Goal: Task Accomplishment & Management: Manage account settings

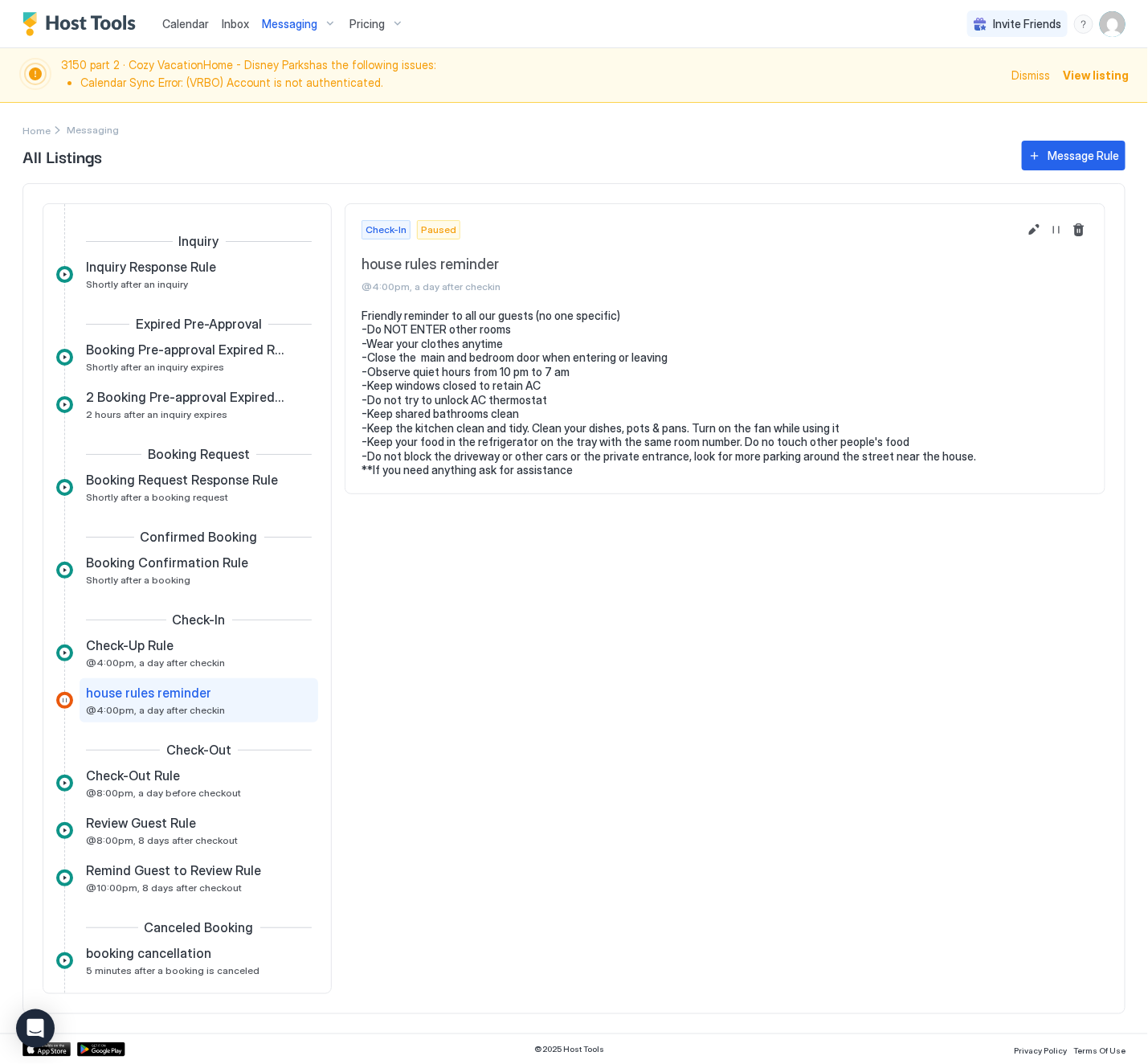
scroll to position [88, 0]
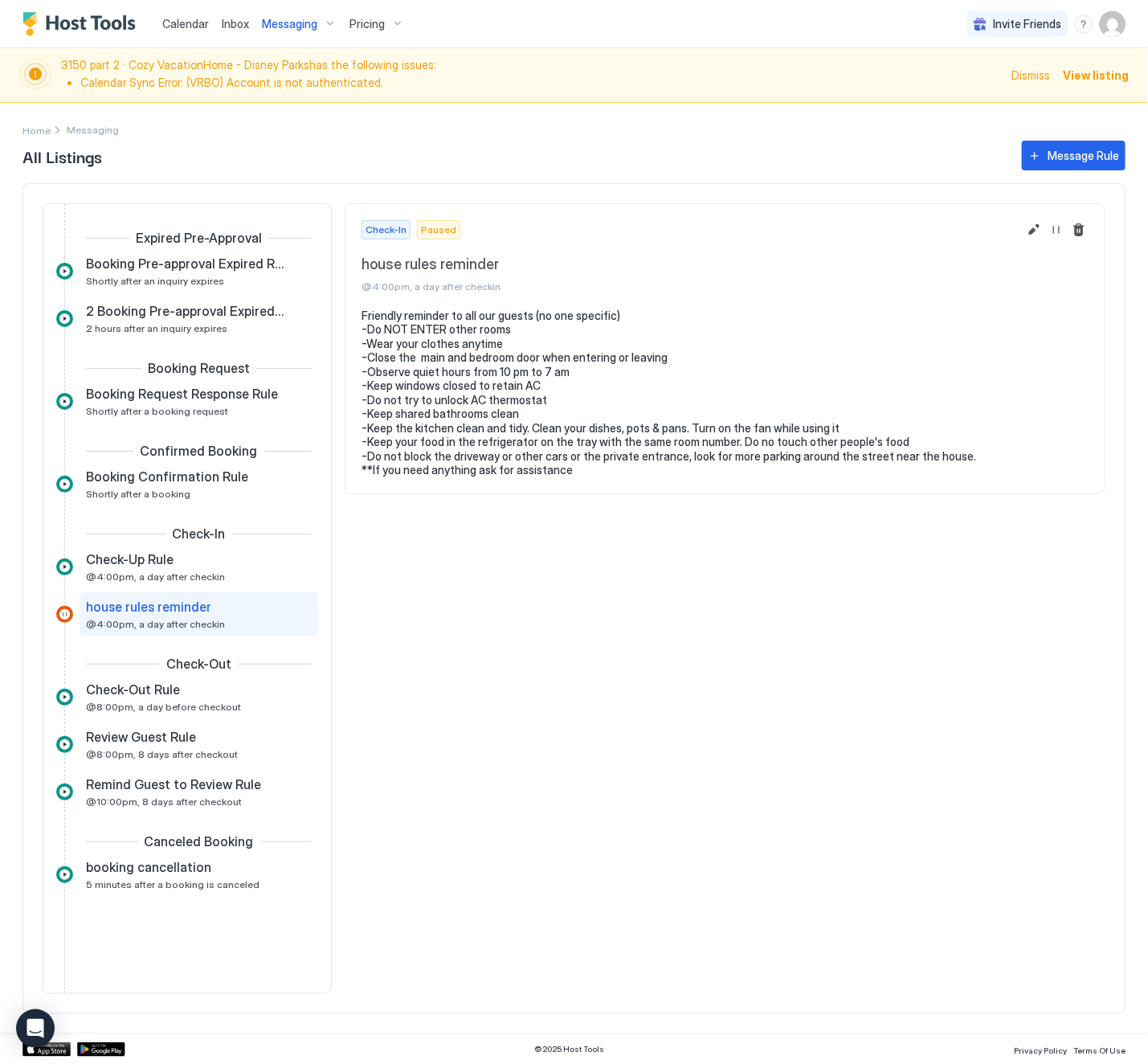
click at [357, 23] on span "Pricing" at bounding box center [367, 23] width 36 height 15
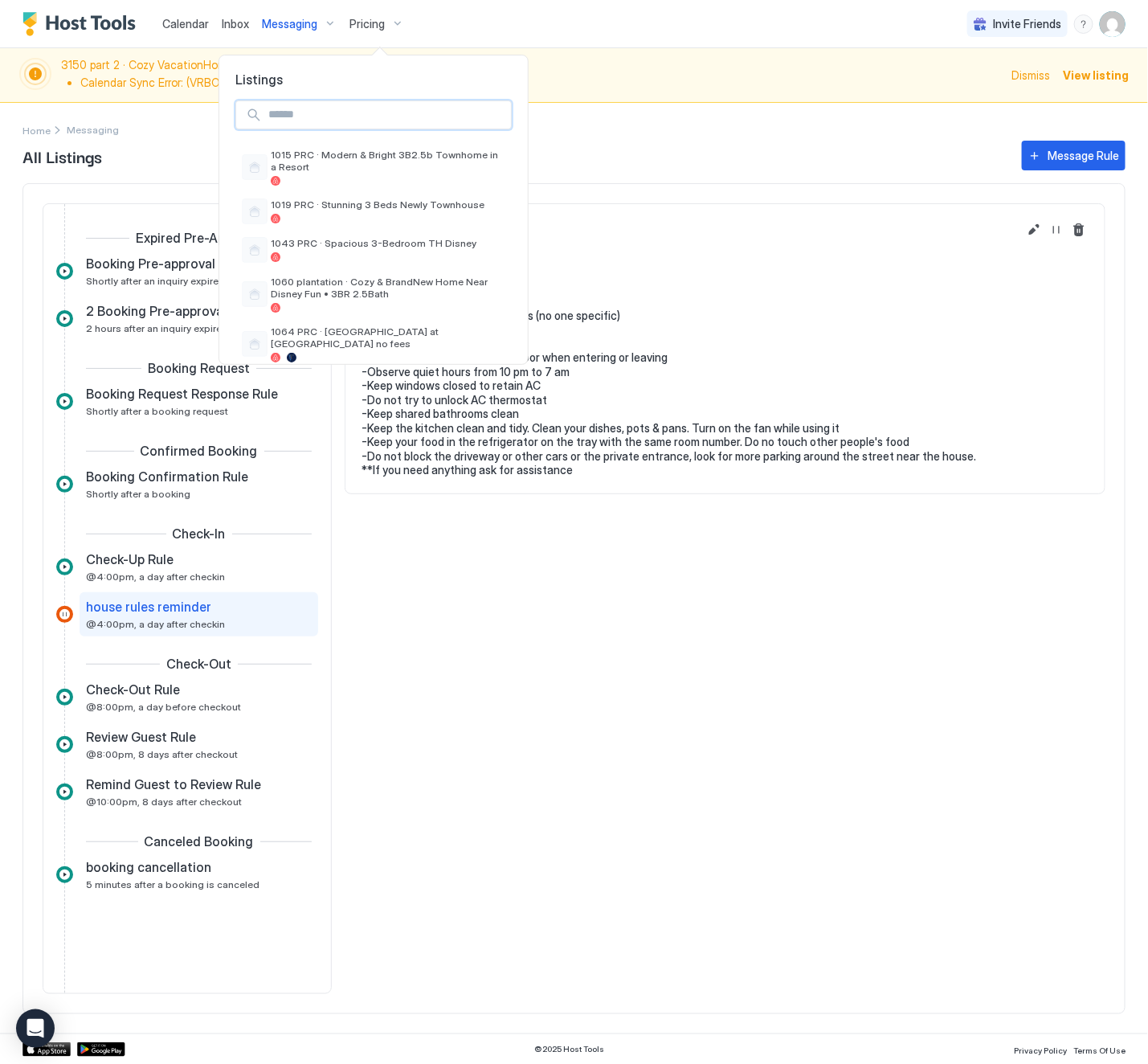
click at [330, 113] on input "Input Field" at bounding box center [386, 114] width 249 height 27
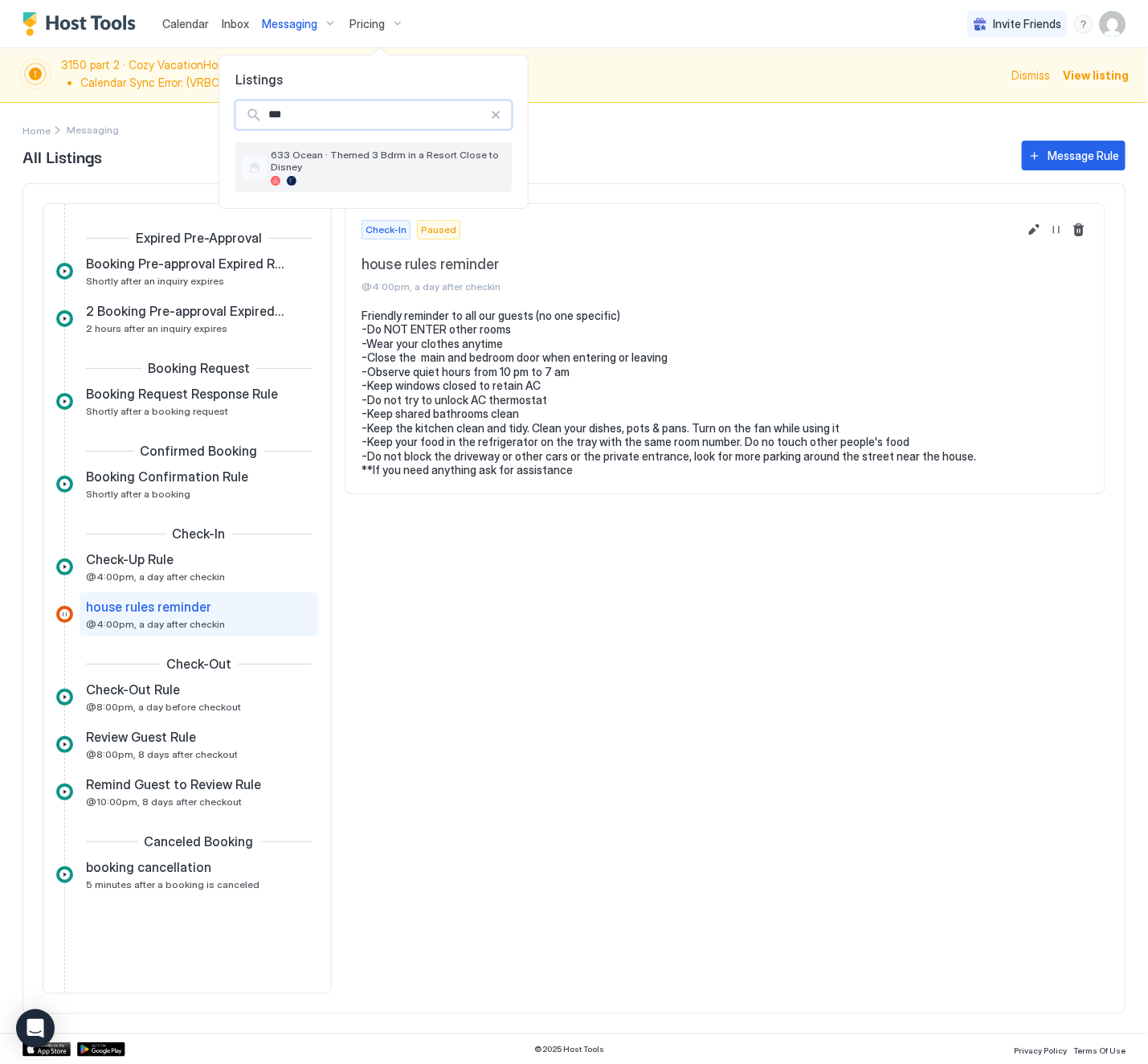
type input "***"
click at [319, 152] on span "633 Ocean · Themed 3 Bdrm in a Resort Close to Disney" at bounding box center [388, 161] width 235 height 24
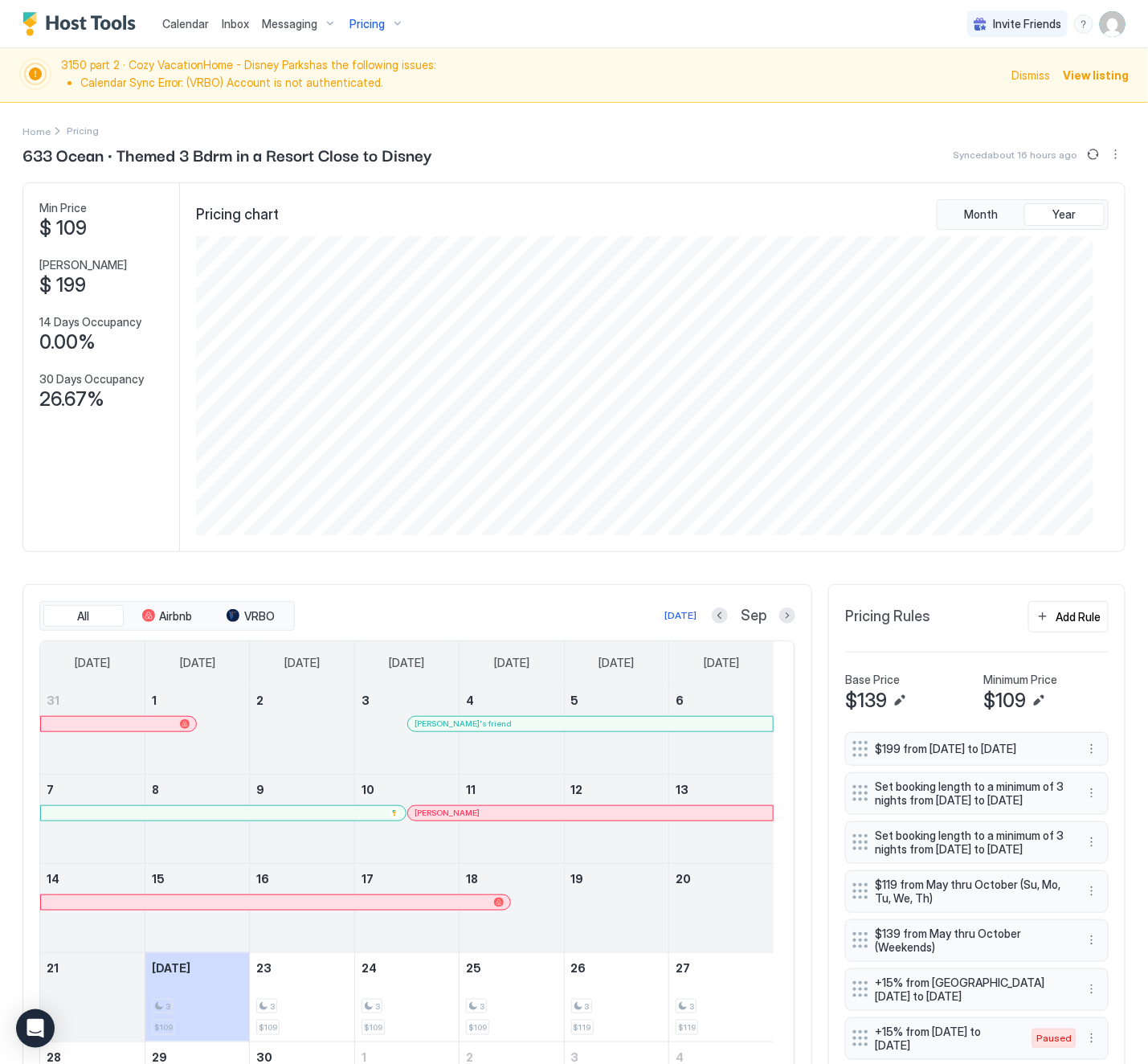
scroll to position [241, 0]
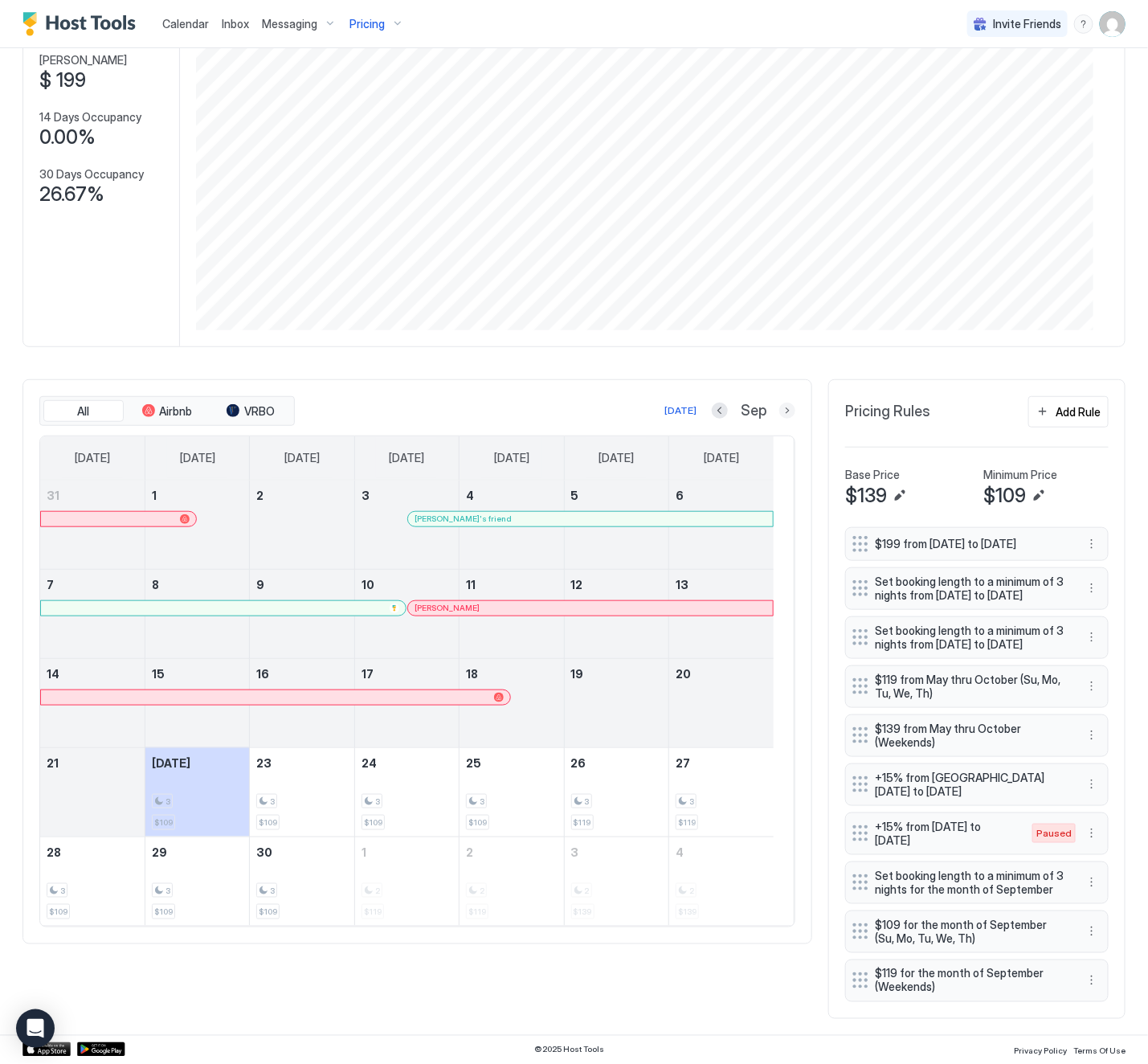
click at [779, 403] on button "Next month" at bounding box center [787, 411] width 16 height 16
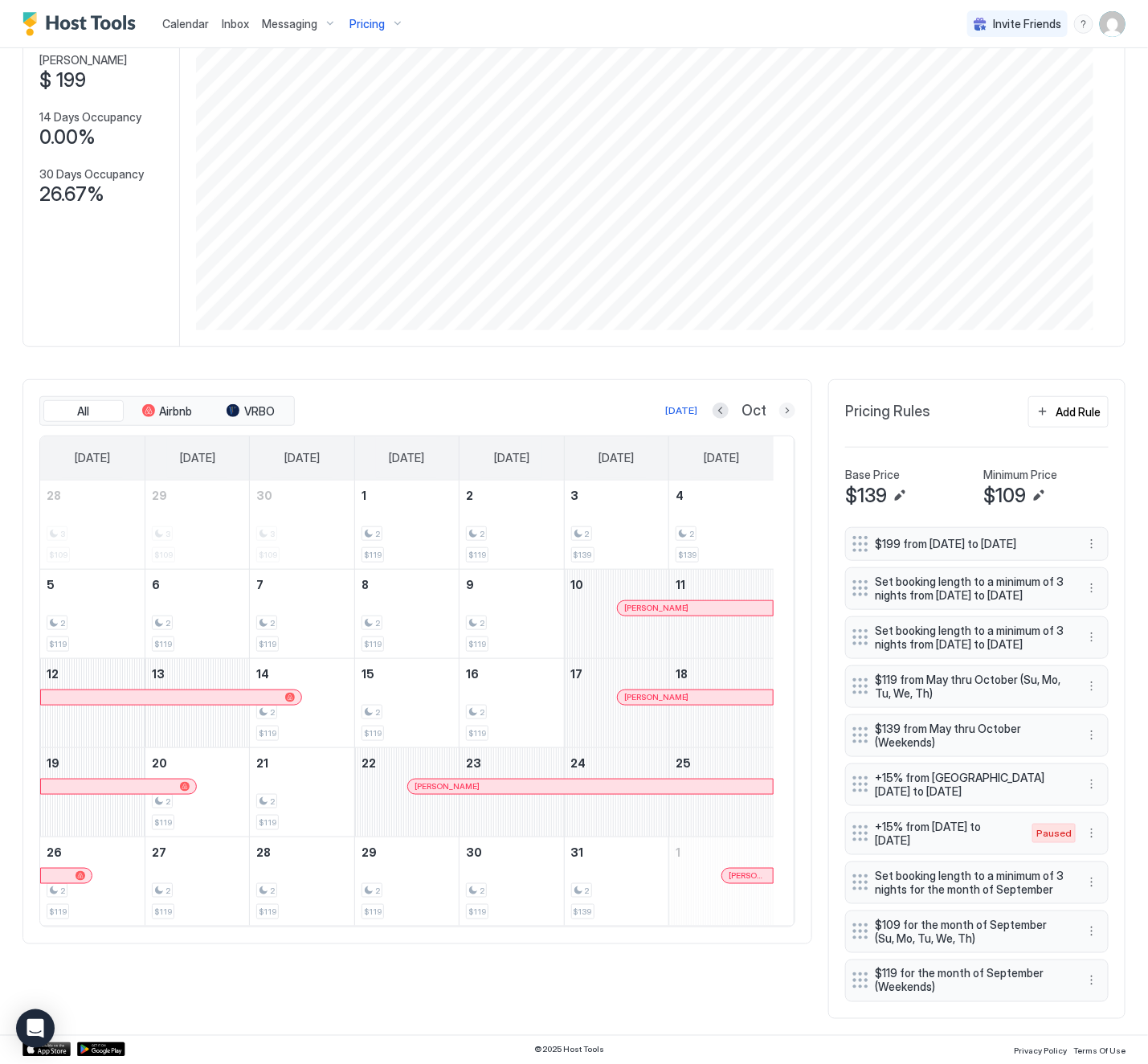
click at [779, 403] on button "Next month" at bounding box center [787, 411] width 16 height 16
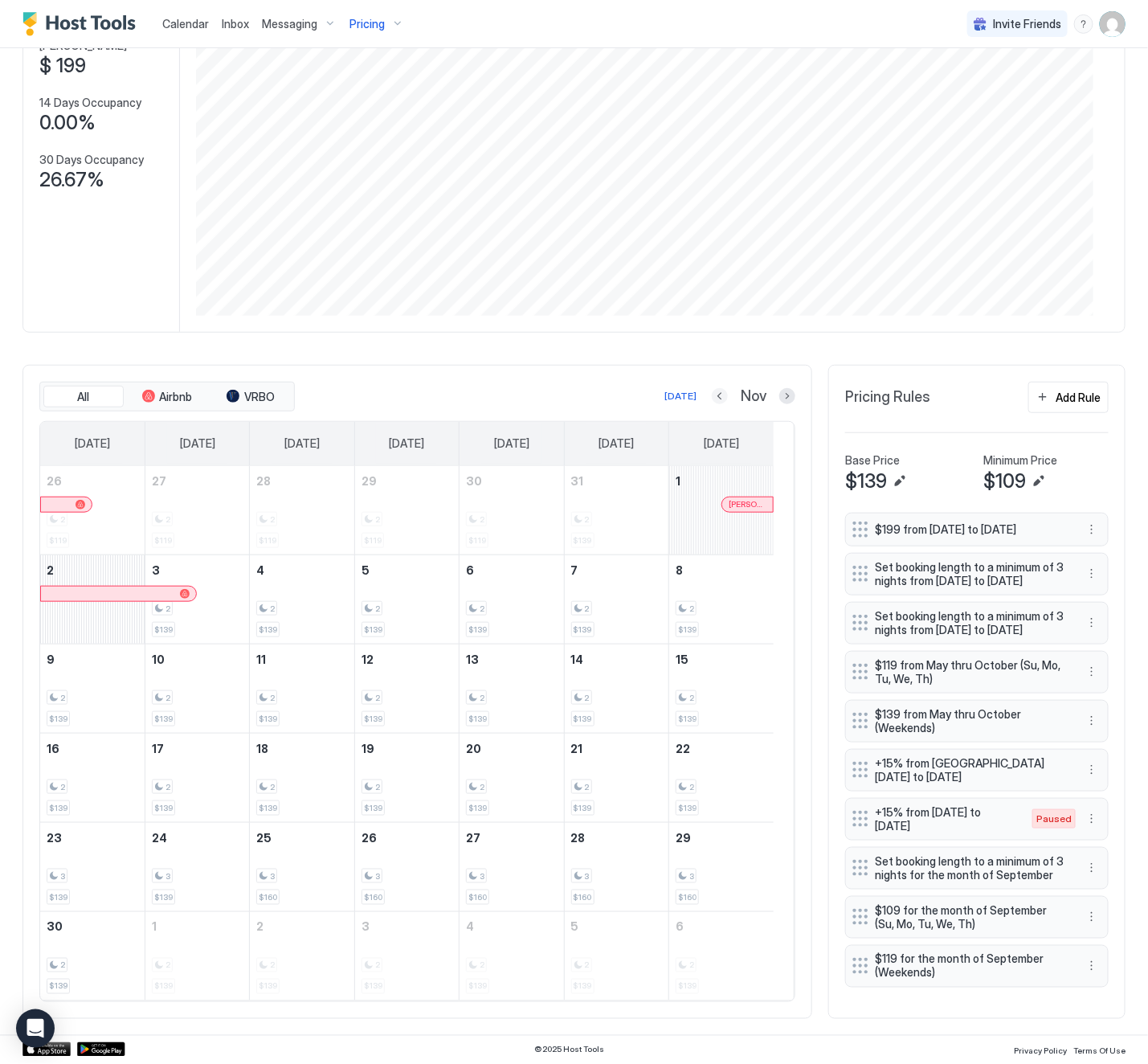
click at [711, 388] on button "Previous month" at bounding box center [719, 396] width 16 height 16
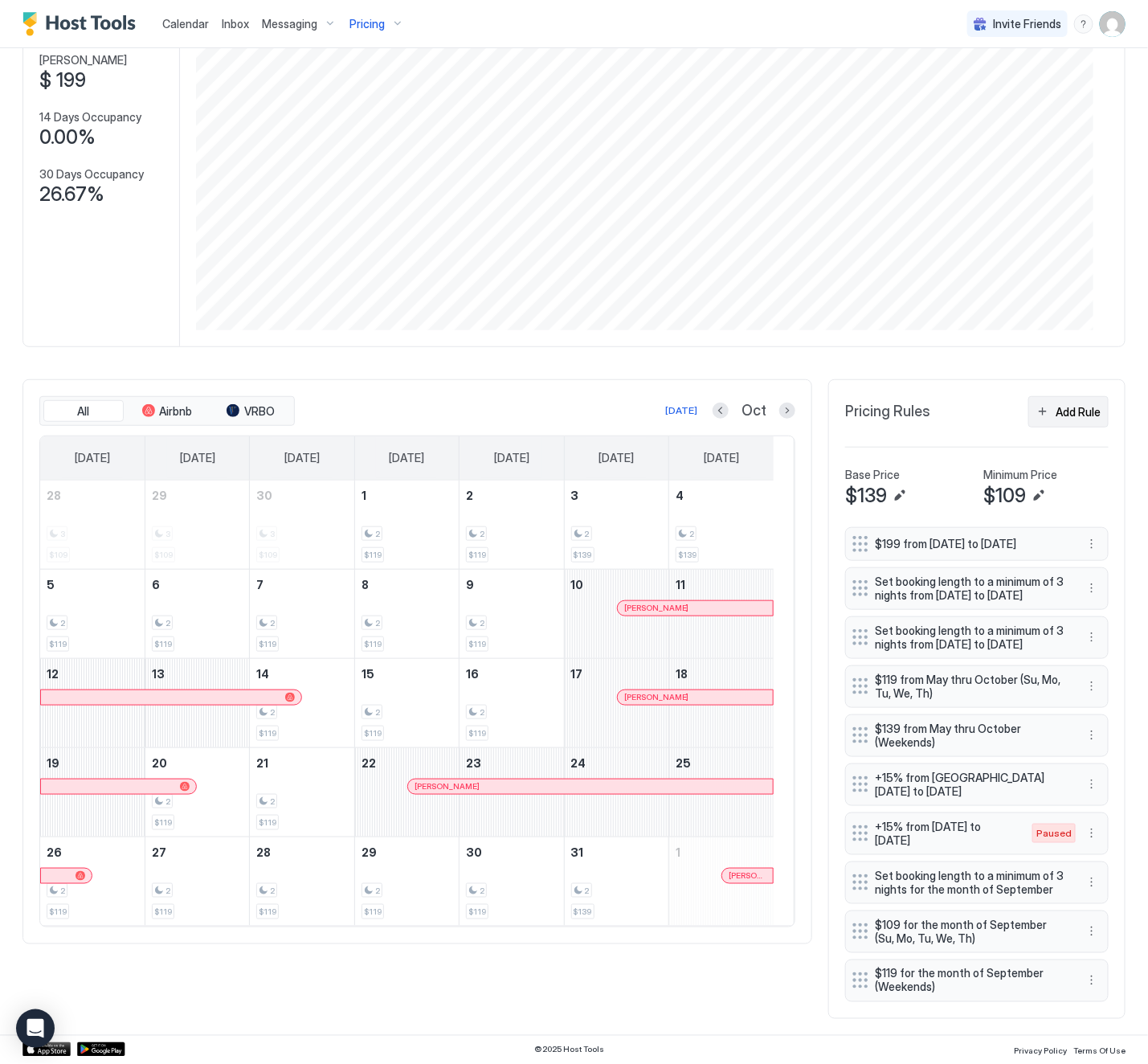
click at [1060, 404] on div "Add Rule" at bounding box center [1078, 412] width 45 height 17
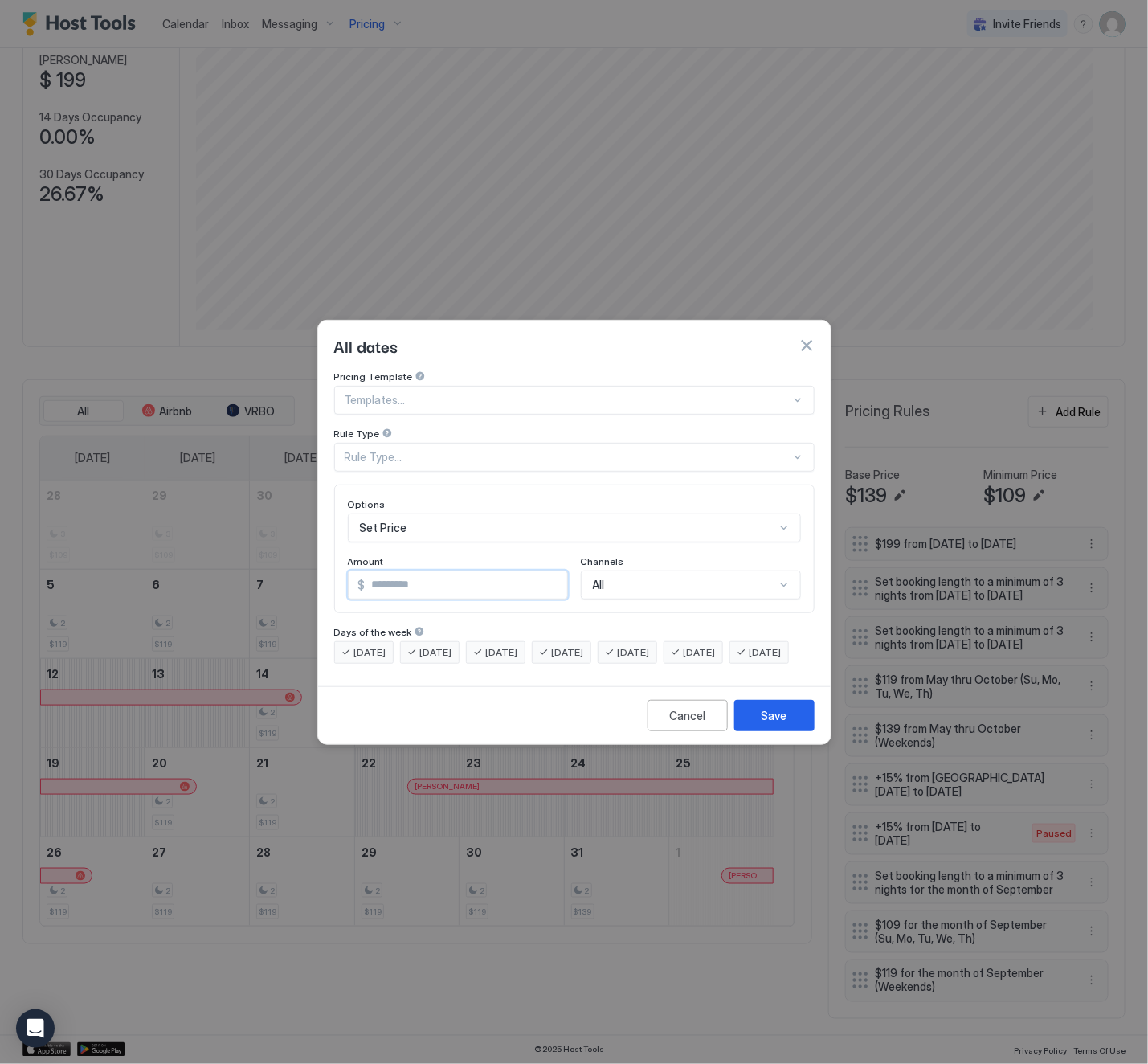
drag, startPoint x: 429, startPoint y: 567, endPoint x: 335, endPoint y: 569, distance: 94.0
click at [335, 569] on div "Options Set Price Amount $ * Channels All" at bounding box center [574, 549] width 480 height 129
type input "***"
click at [650, 646] on span "[DATE]" at bounding box center [633, 652] width 32 height 15
click at [716, 646] on span "[DATE]" at bounding box center [699, 652] width 32 height 15
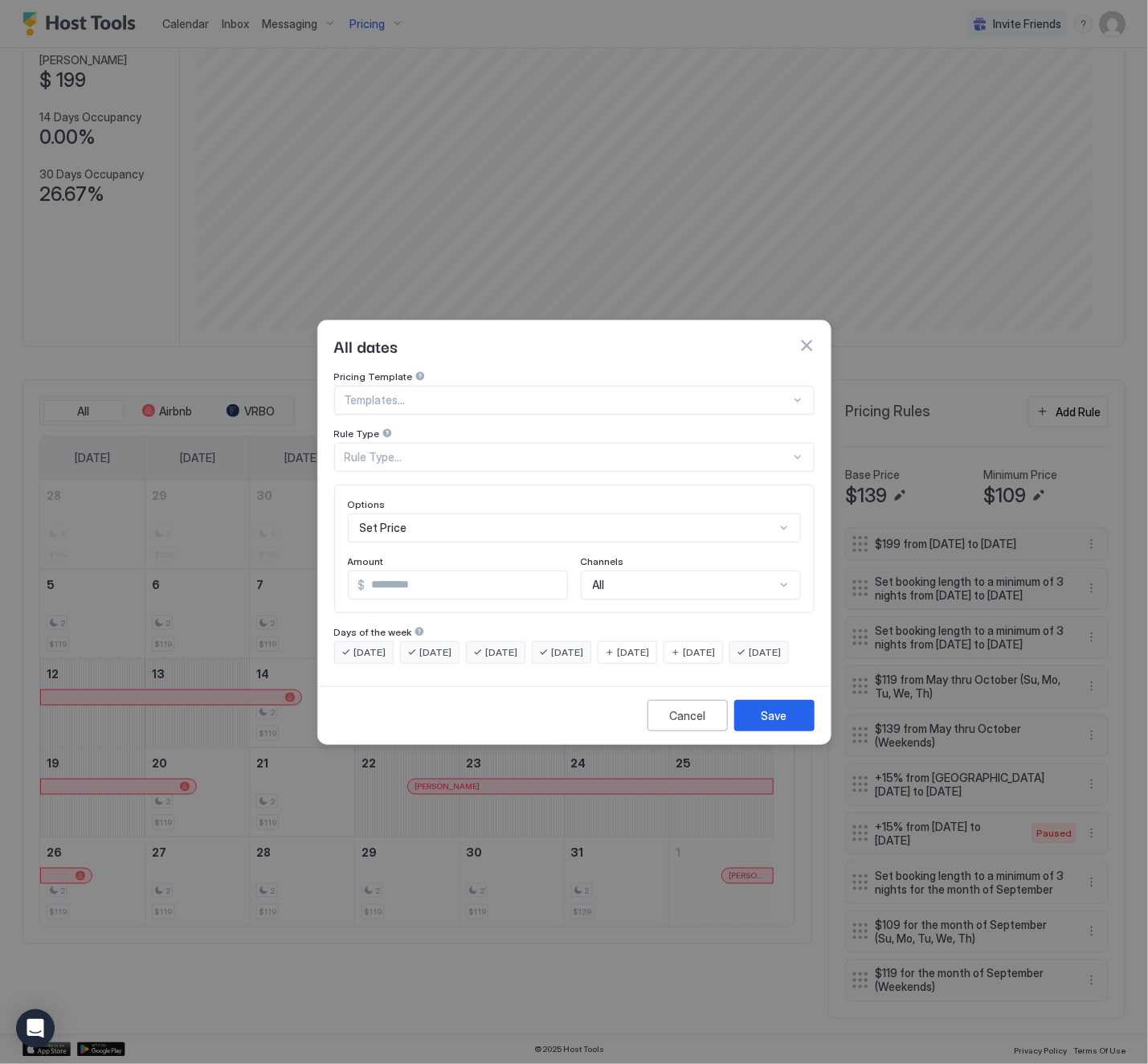
click at [408, 450] on div "Rule Type..." at bounding box center [567, 457] width 446 height 15
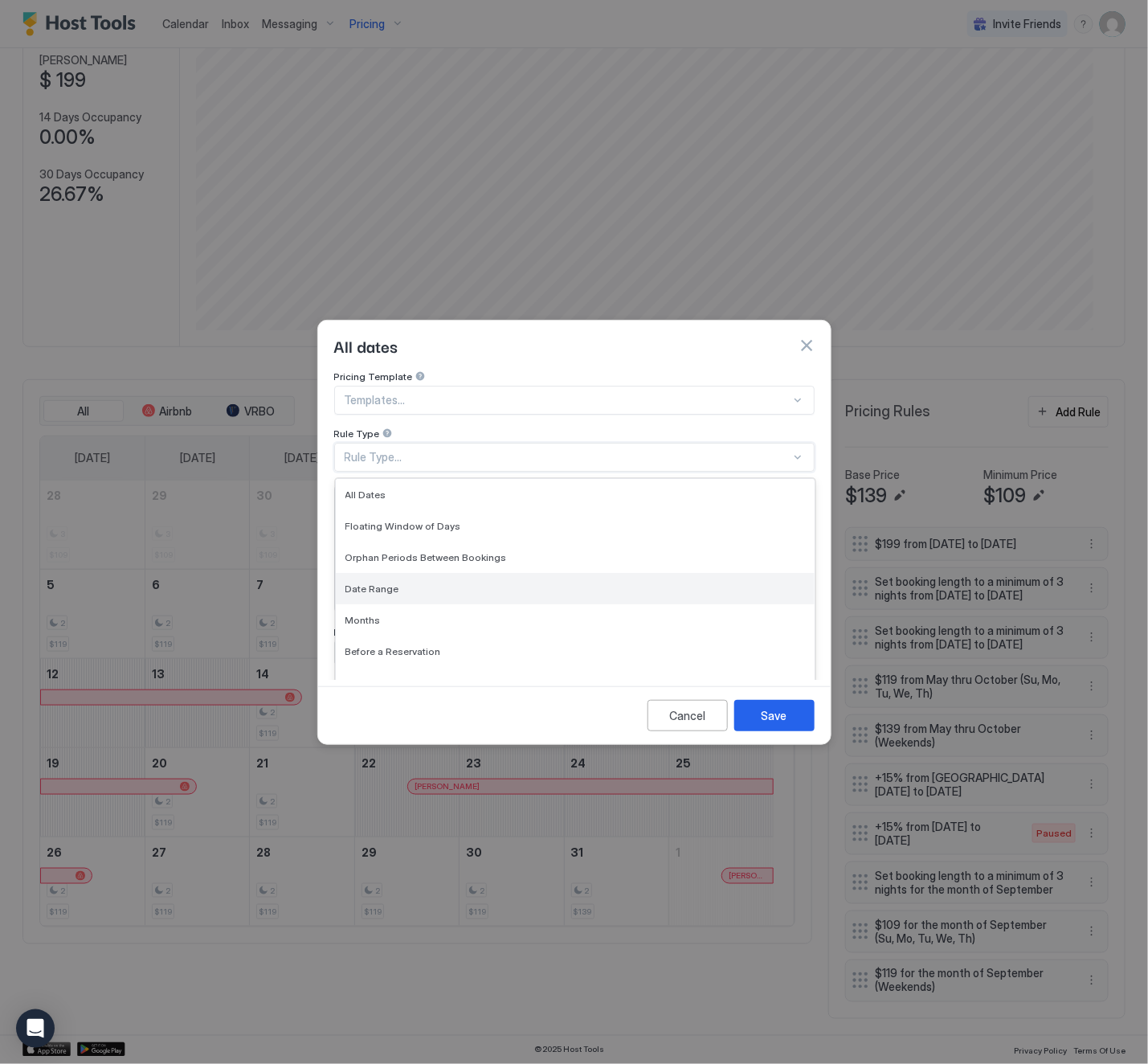
click at [417, 579] on div "Date Range" at bounding box center [575, 589] width 479 height 31
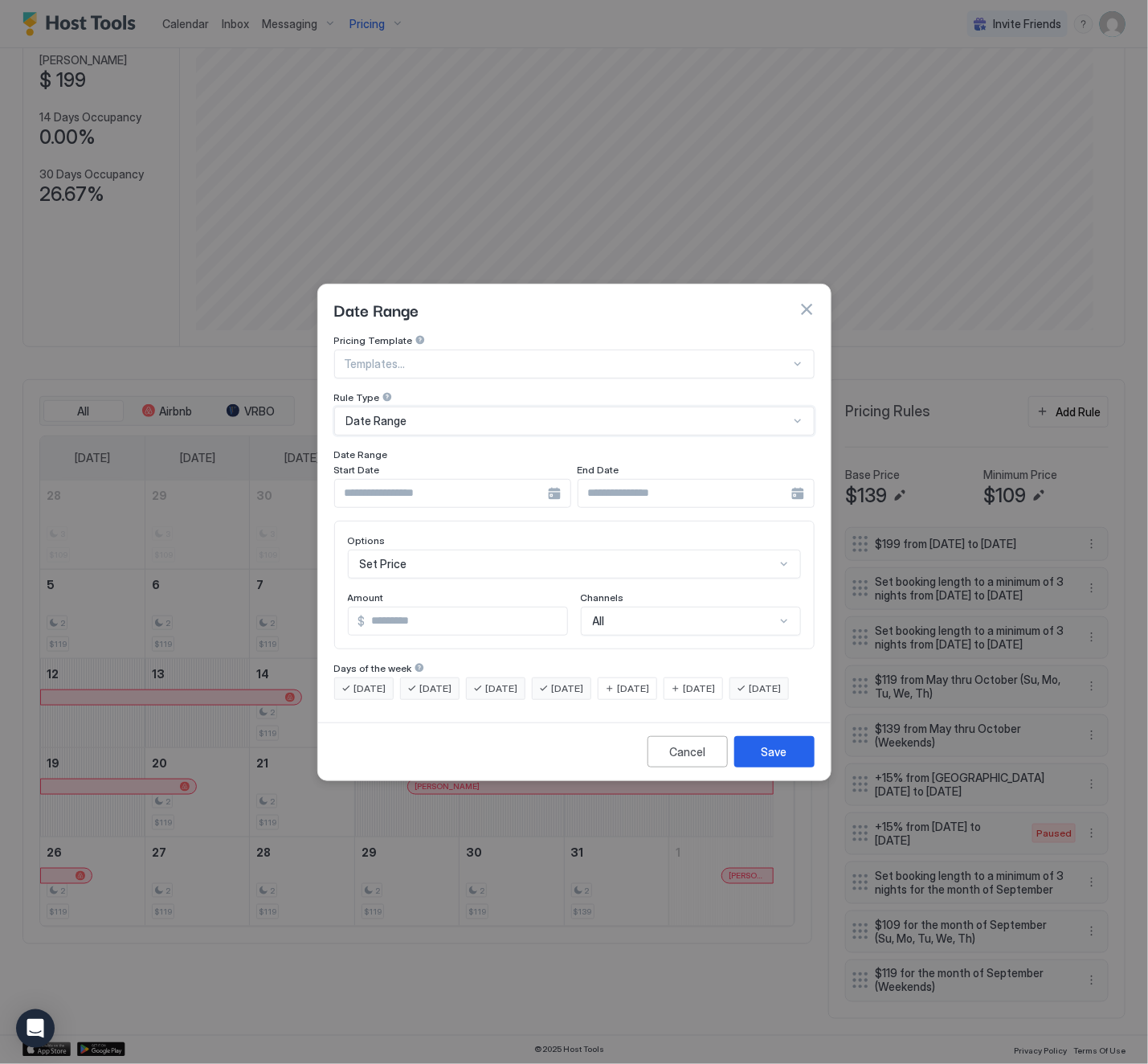
click at [557, 479] on div at bounding box center [452, 493] width 237 height 29
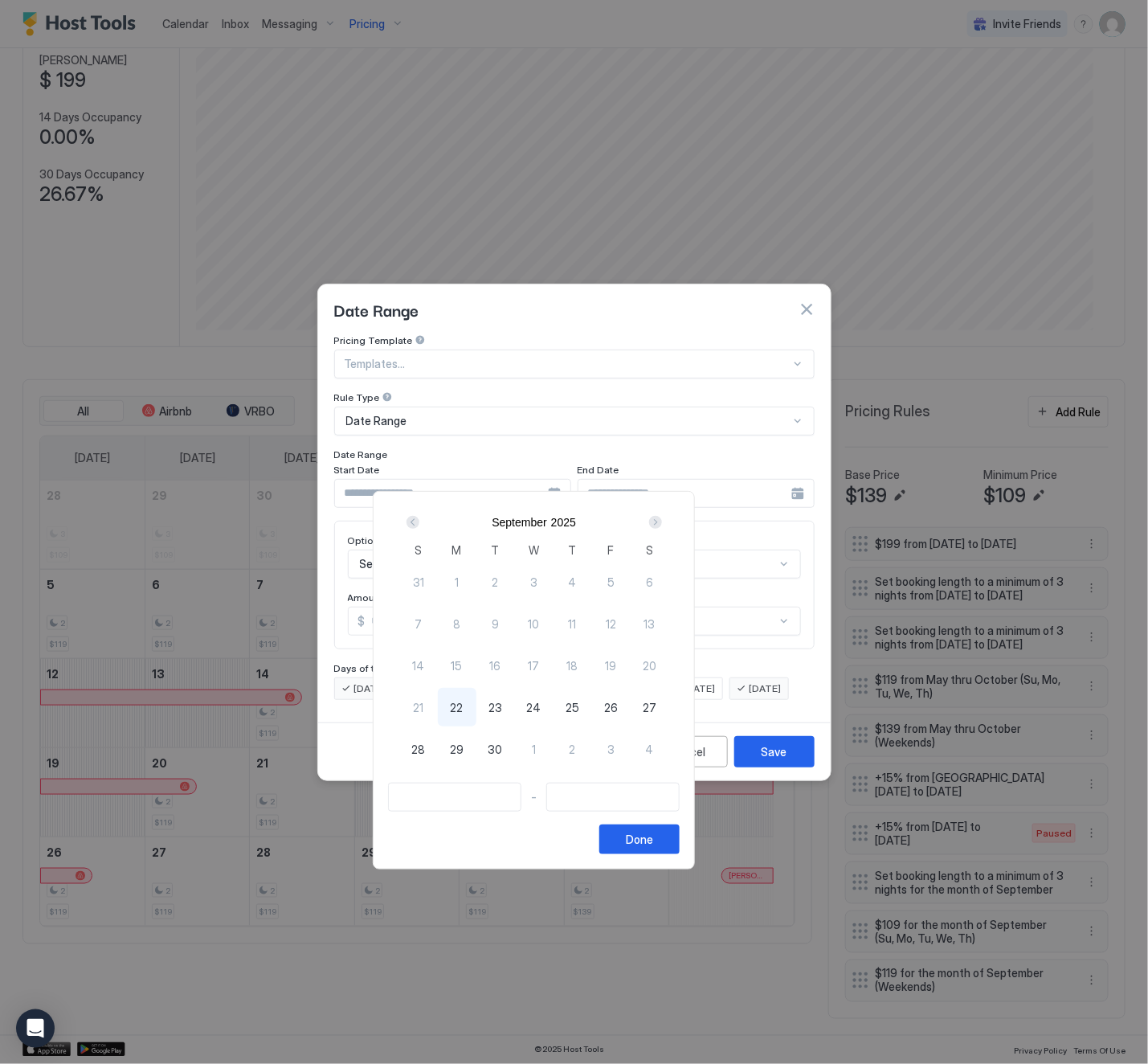
click at [662, 523] on div "Next" at bounding box center [655, 522] width 13 height 13
drag, startPoint x: 573, startPoint y: 579, endPoint x: 677, endPoint y: 753, distance: 202.7
click at [669, 753] on div "28 29 30 1 2 3 4 5 6 7 8 9 10 11 12 13 14 15 16 17 18 19 20 21 22 23 24 25 26 2…" at bounding box center [534, 677] width 270 height 231
click at [536, 579] on span "1" at bounding box center [533, 581] width 4 height 17
click at [662, 521] on div "Next" at bounding box center [655, 522] width 13 height 13
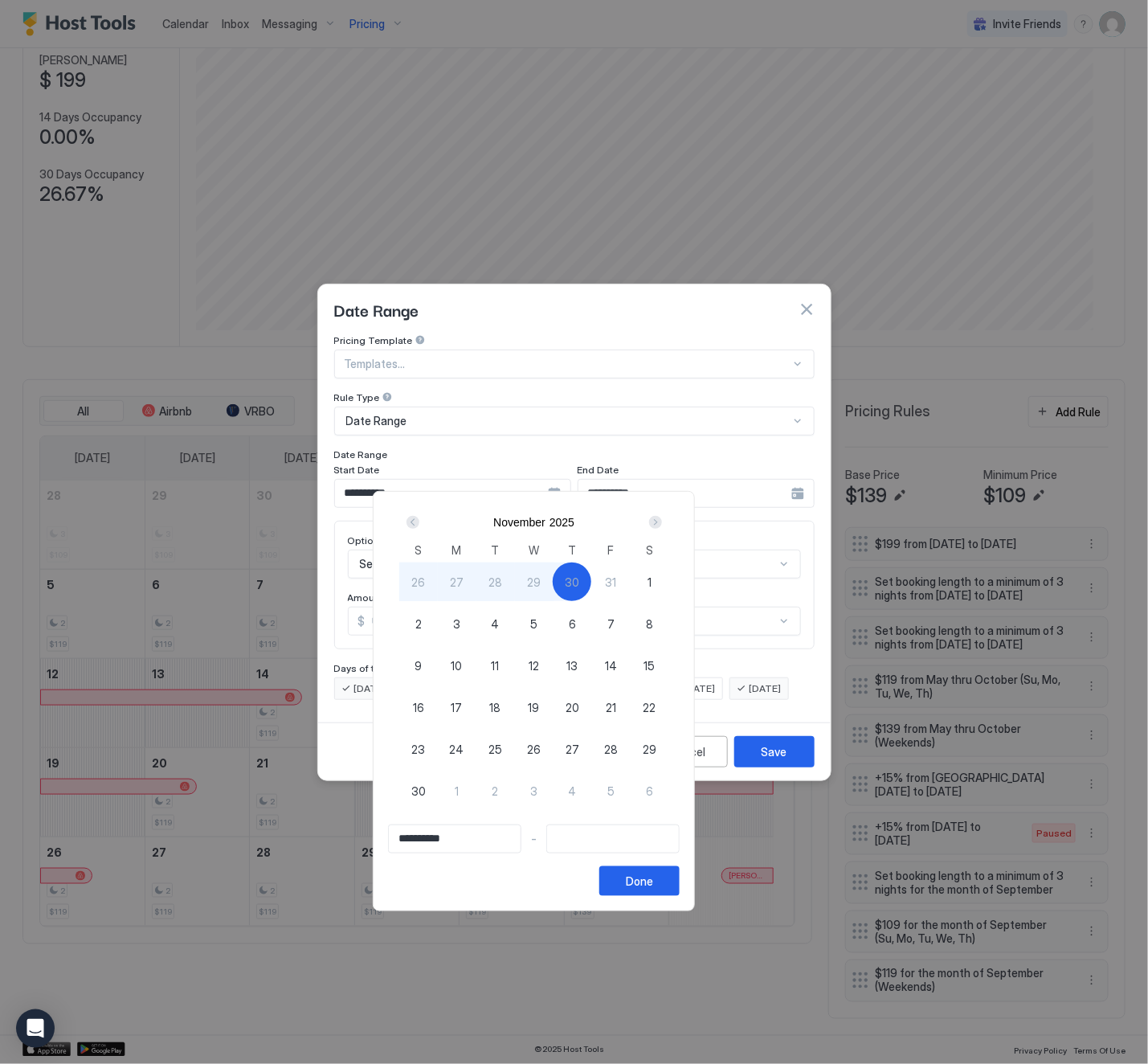
click at [419, 528] on div "Prev" at bounding box center [412, 522] width 13 height 13
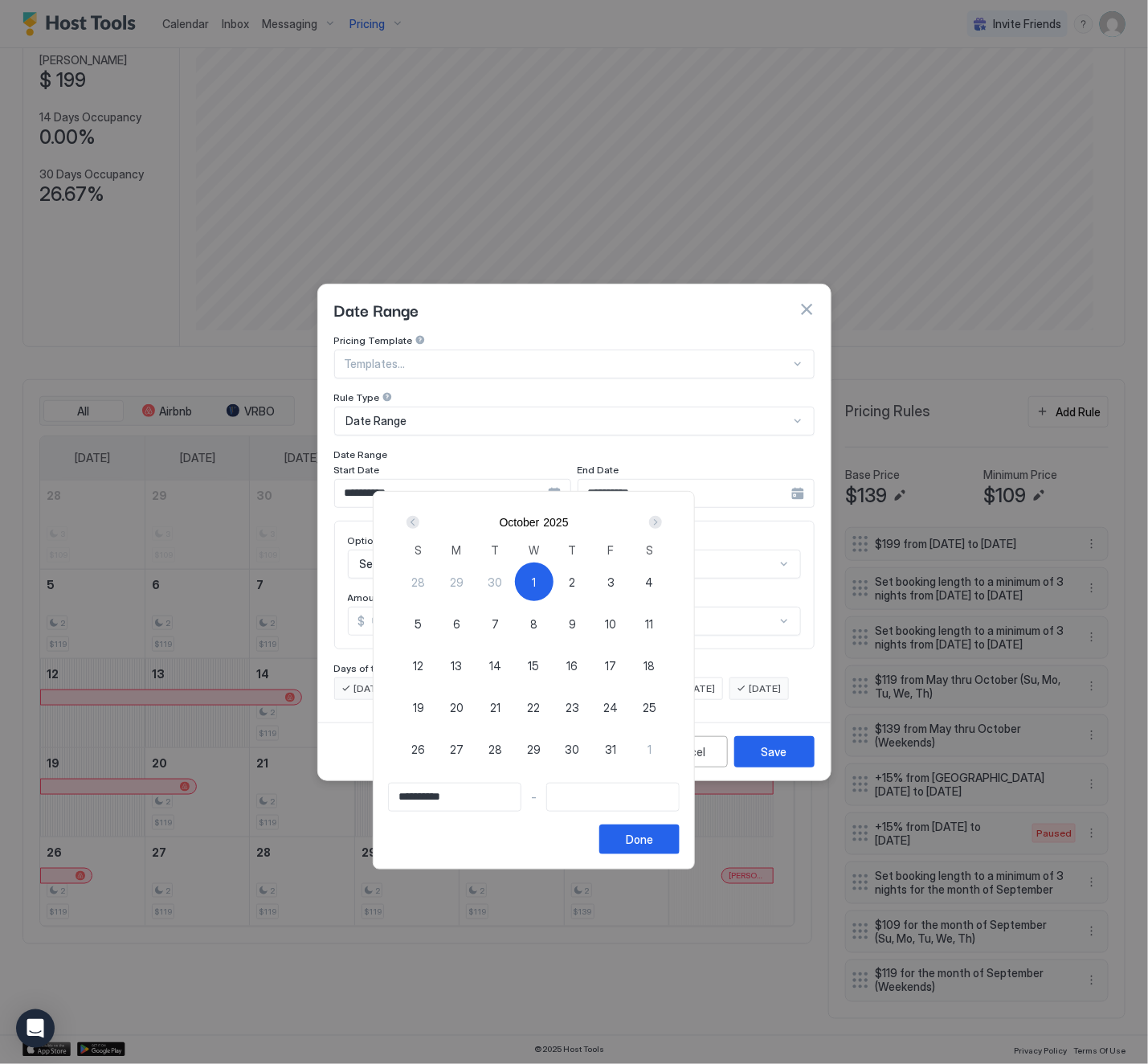
click at [536, 574] on span "1" at bounding box center [533, 581] width 4 height 17
click at [662, 521] on div "Next" at bounding box center [655, 522] width 13 height 13
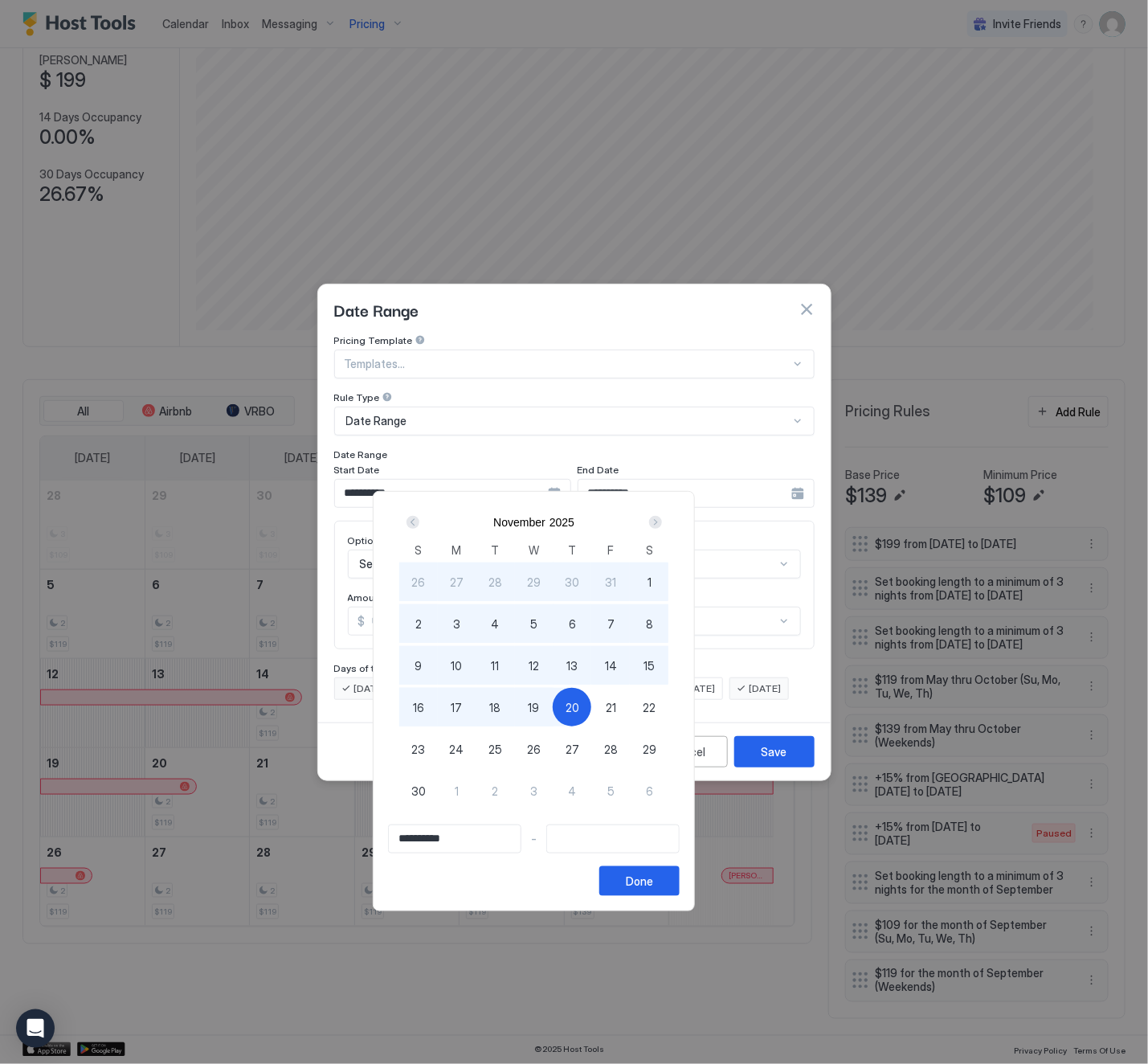
click at [579, 711] on span "20" at bounding box center [572, 707] width 14 height 17
click at [653, 887] on div "Done" at bounding box center [639, 880] width 27 height 17
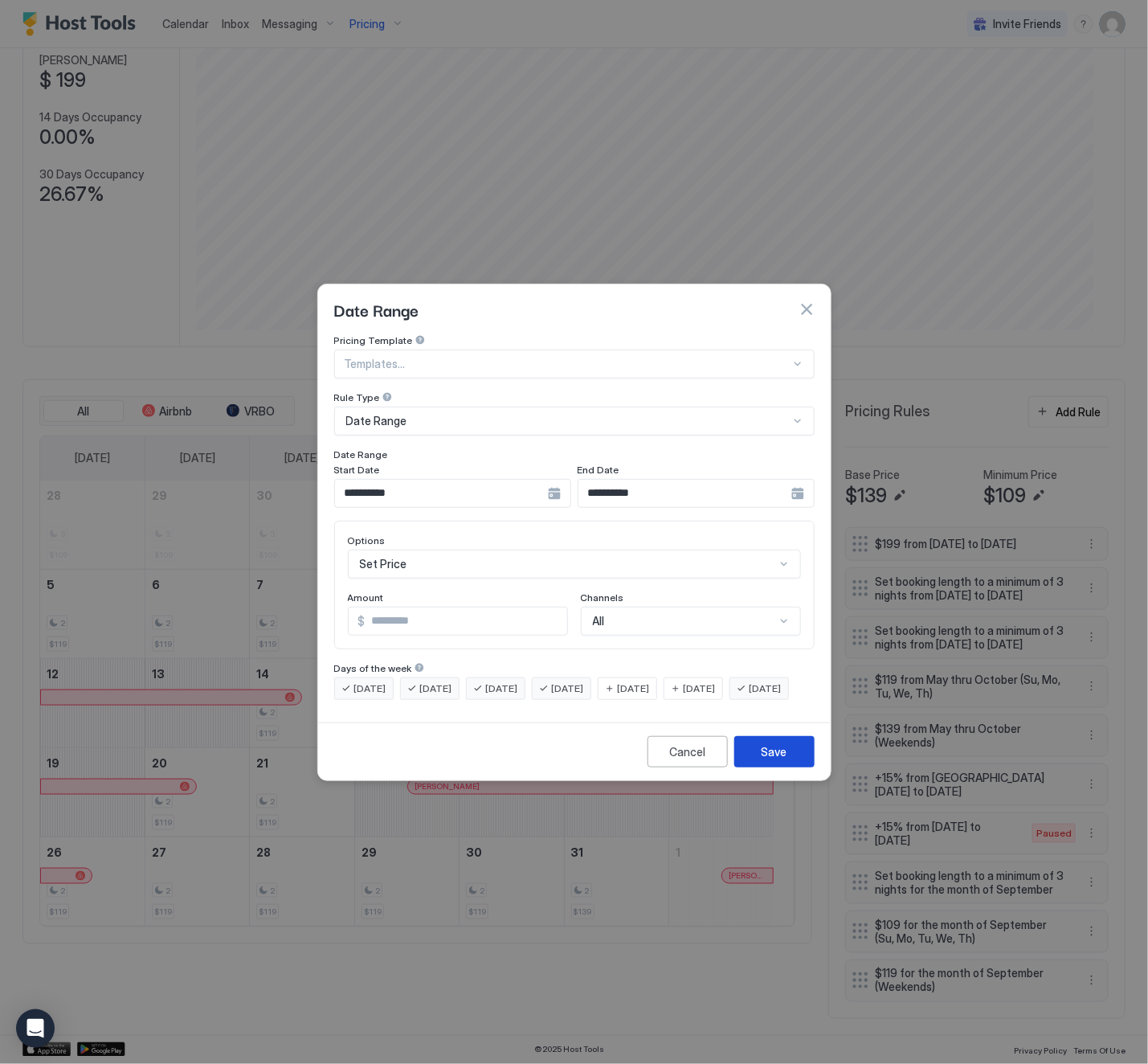
click at [764, 760] on div "Save" at bounding box center [775, 751] width 26 height 17
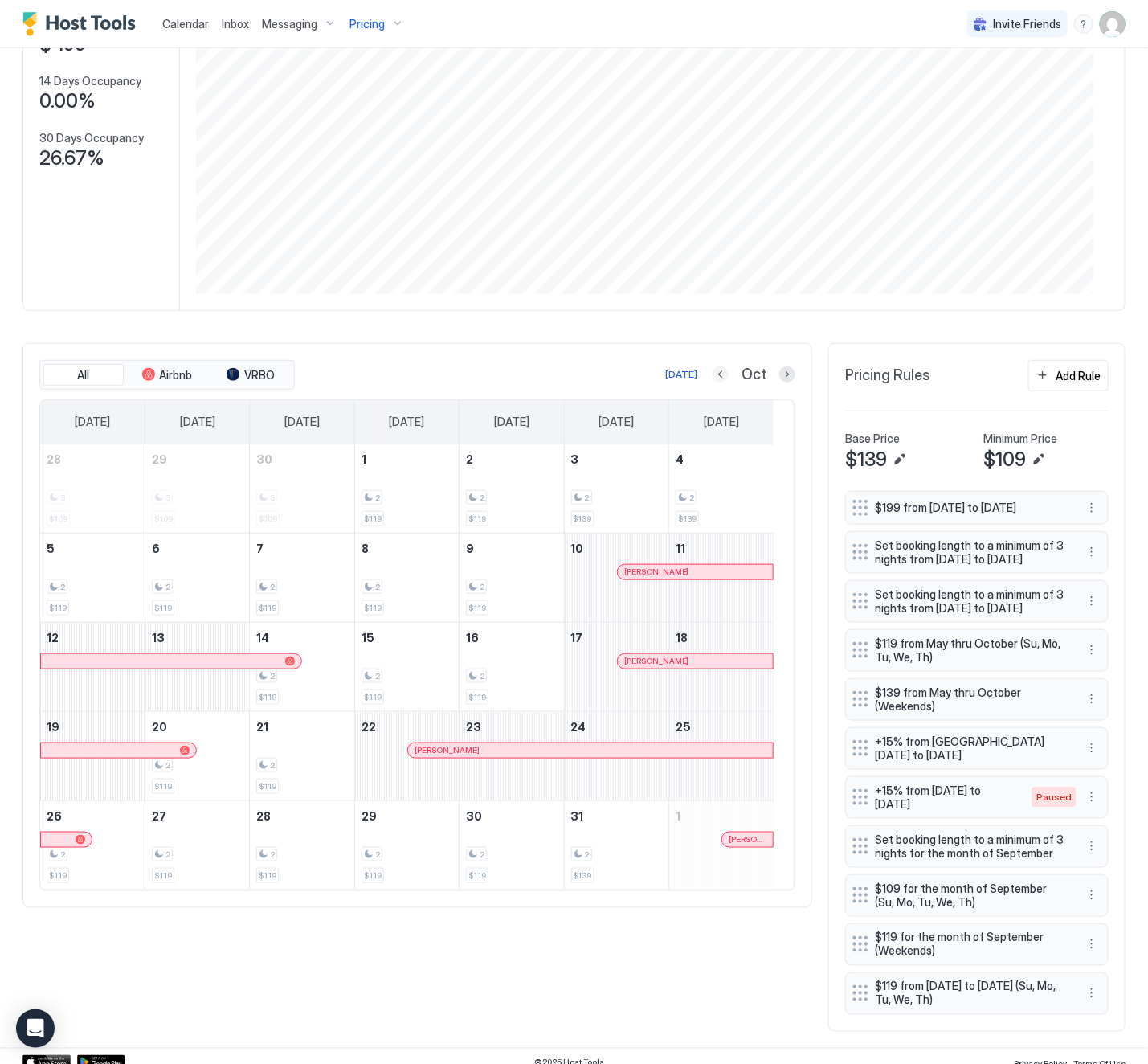
click at [712, 376] on button "Previous month" at bounding box center [720, 374] width 16 height 16
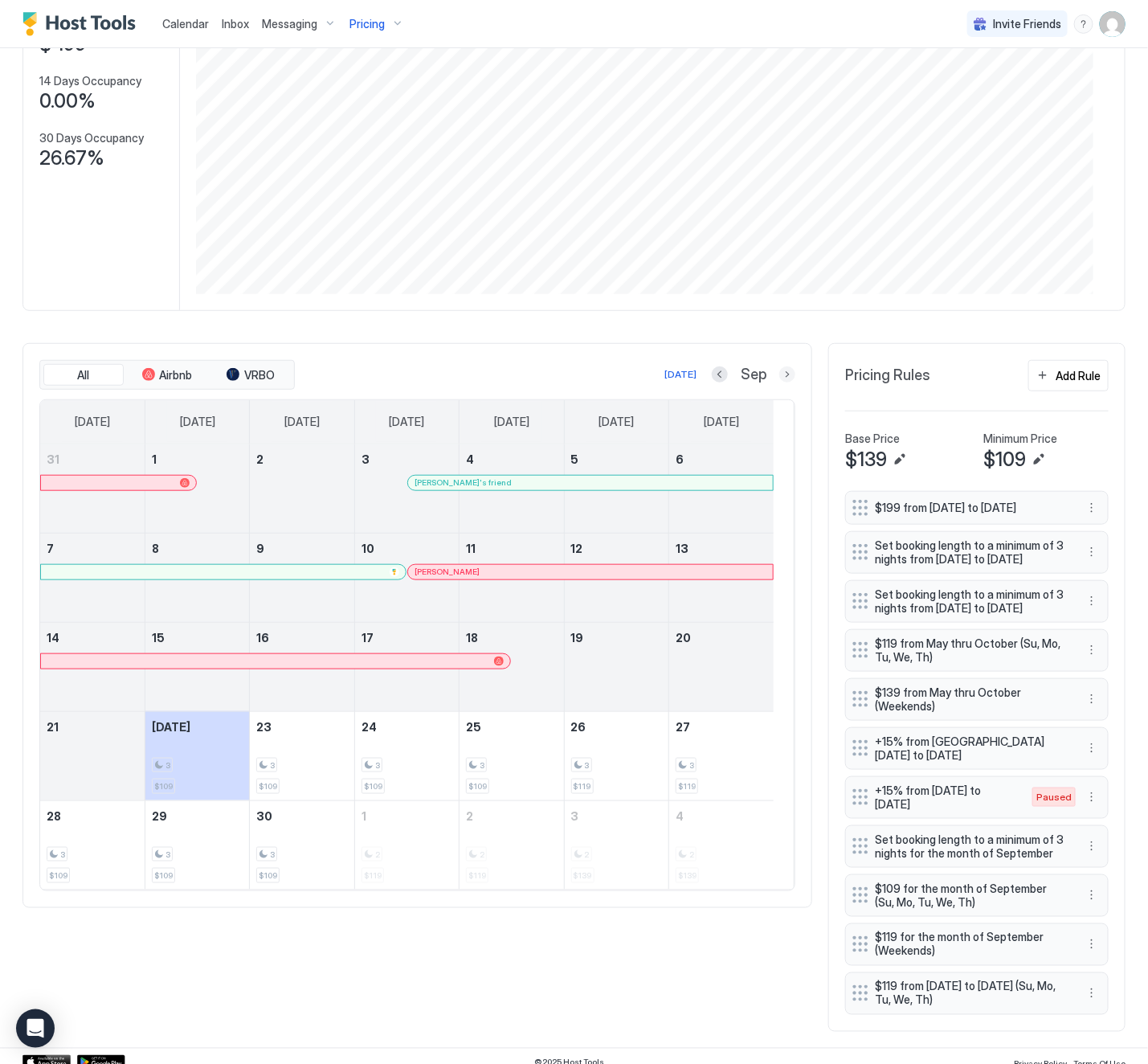
click at [779, 382] on button "Next month" at bounding box center [787, 374] width 16 height 16
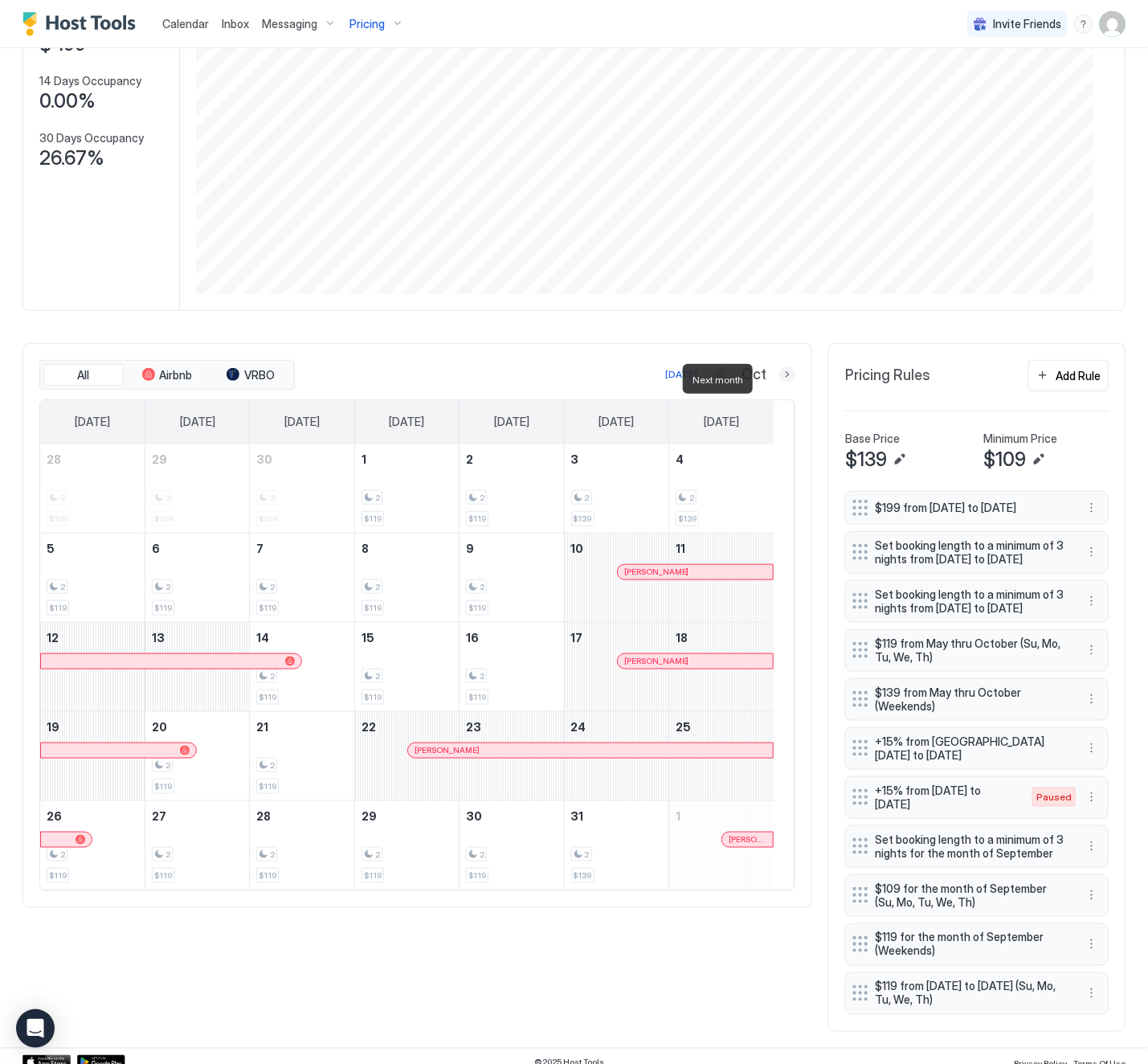
click at [779, 382] on button "Next month" at bounding box center [787, 374] width 16 height 16
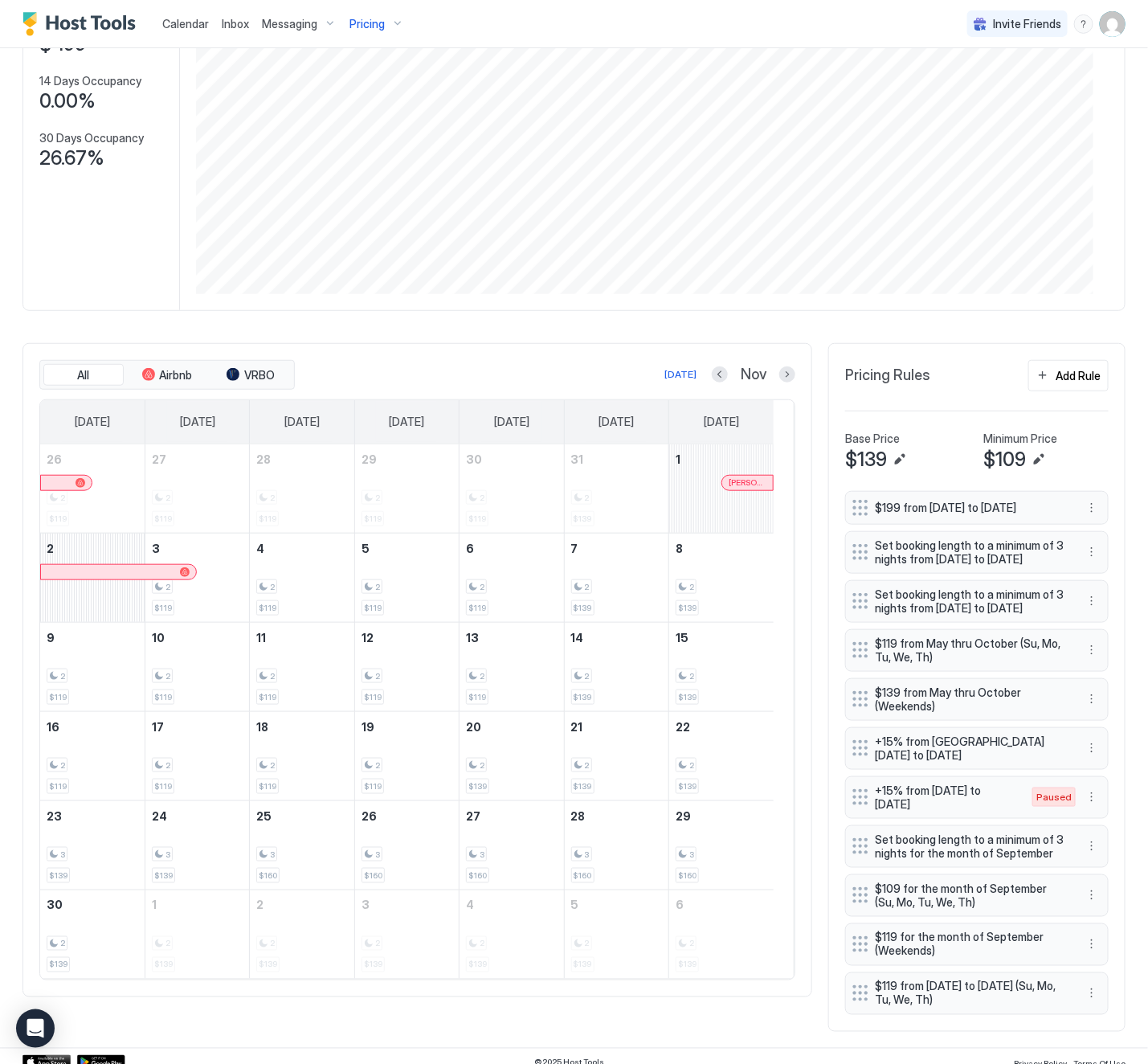
scroll to position [302, 0]
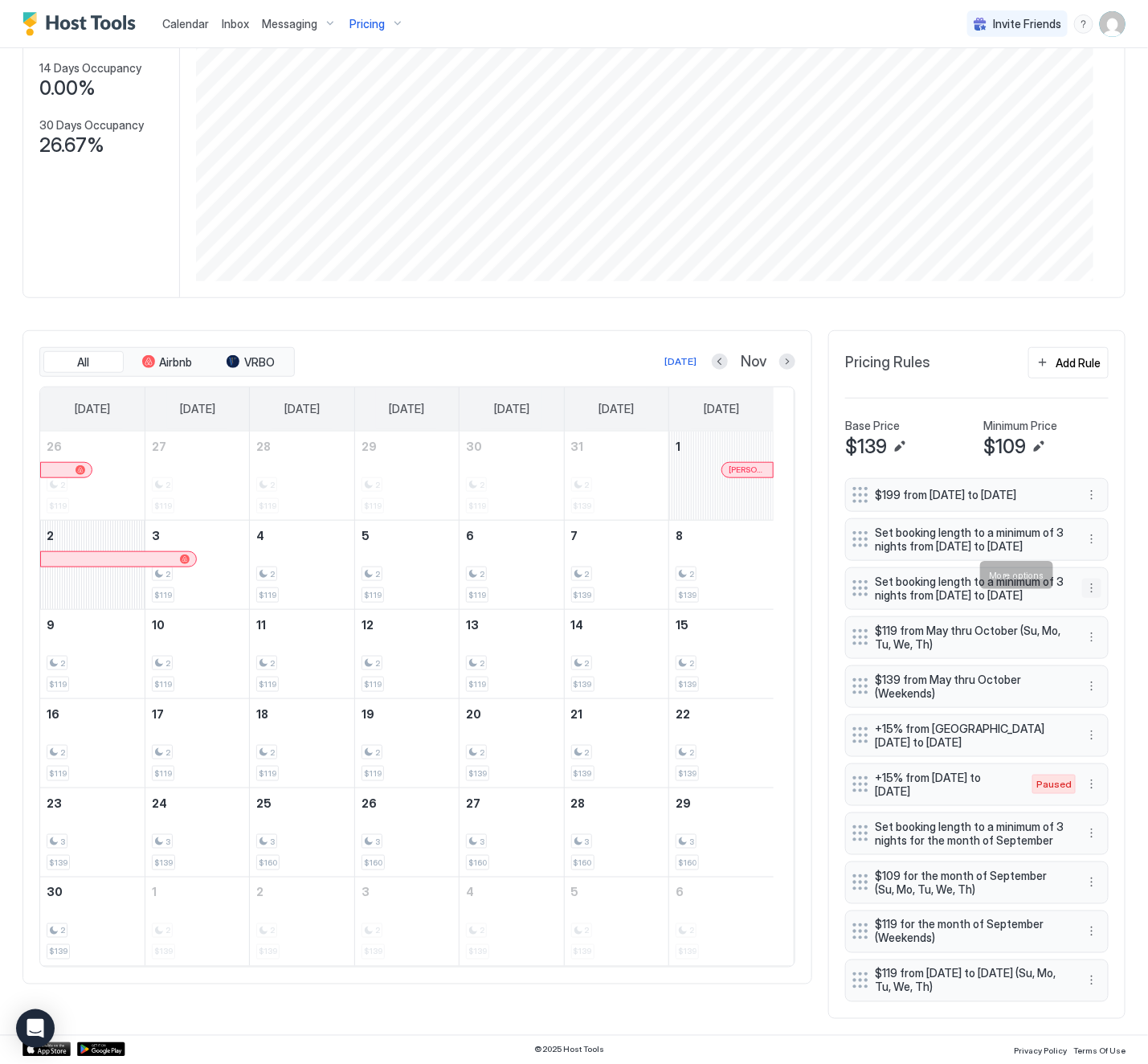
click at [1082, 579] on button "More options" at bounding box center [1091, 588] width 19 height 19
click at [1013, 586] on div at bounding box center [574, 532] width 1148 height 1064
click at [936, 986] on span "$119 from [DATE] to [DATE] (Su, Mo, Tu, We, Th)" at bounding box center [971, 980] width 191 height 28
click at [1082, 977] on button "More options" at bounding box center [1091, 980] width 19 height 19
click at [1094, 902] on span "Edit" at bounding box center [1098, 906] width 17 height 12
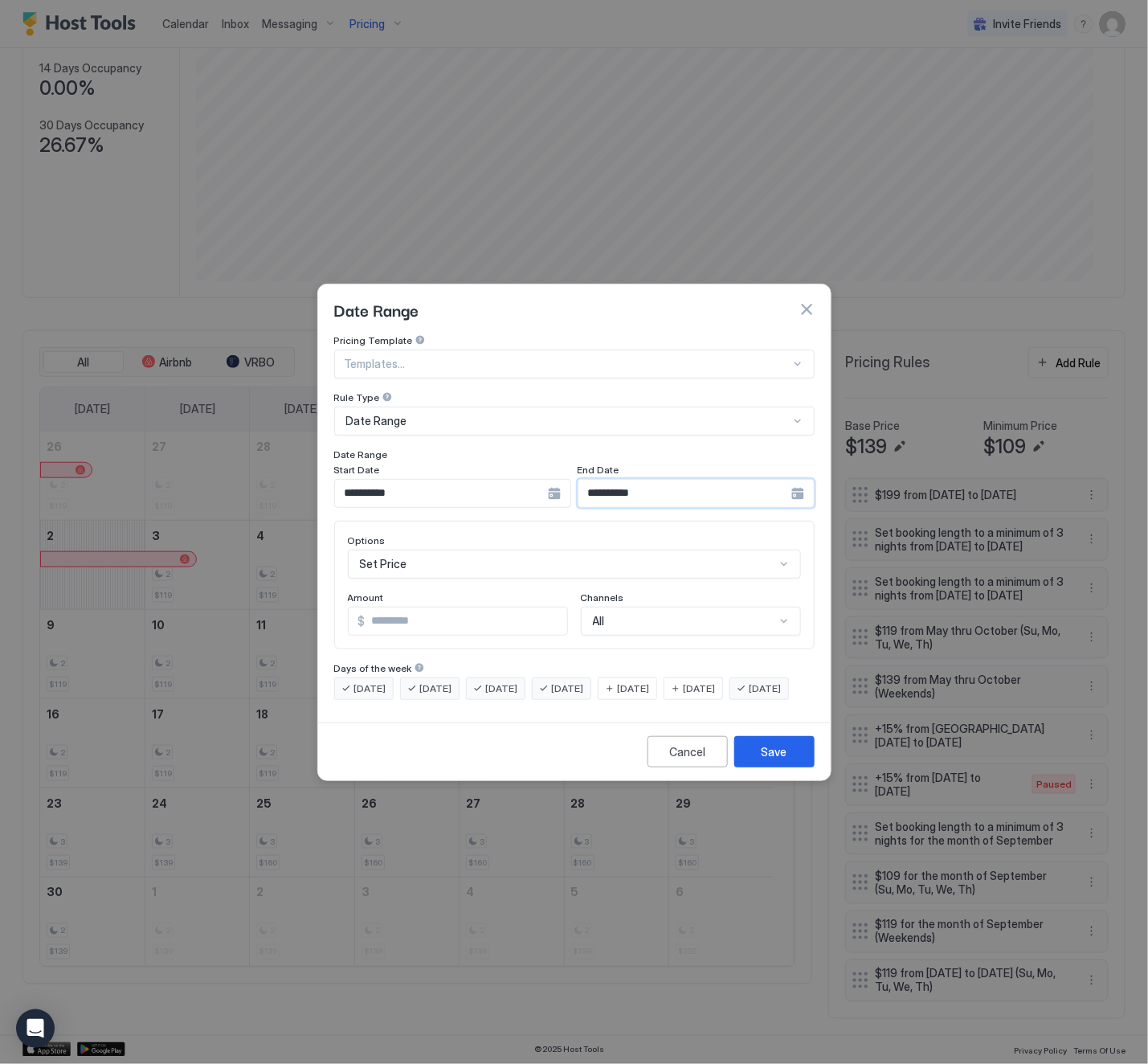
click at [611, 479] on input "**********" at bounding box center [684, 492] width 213 height 27
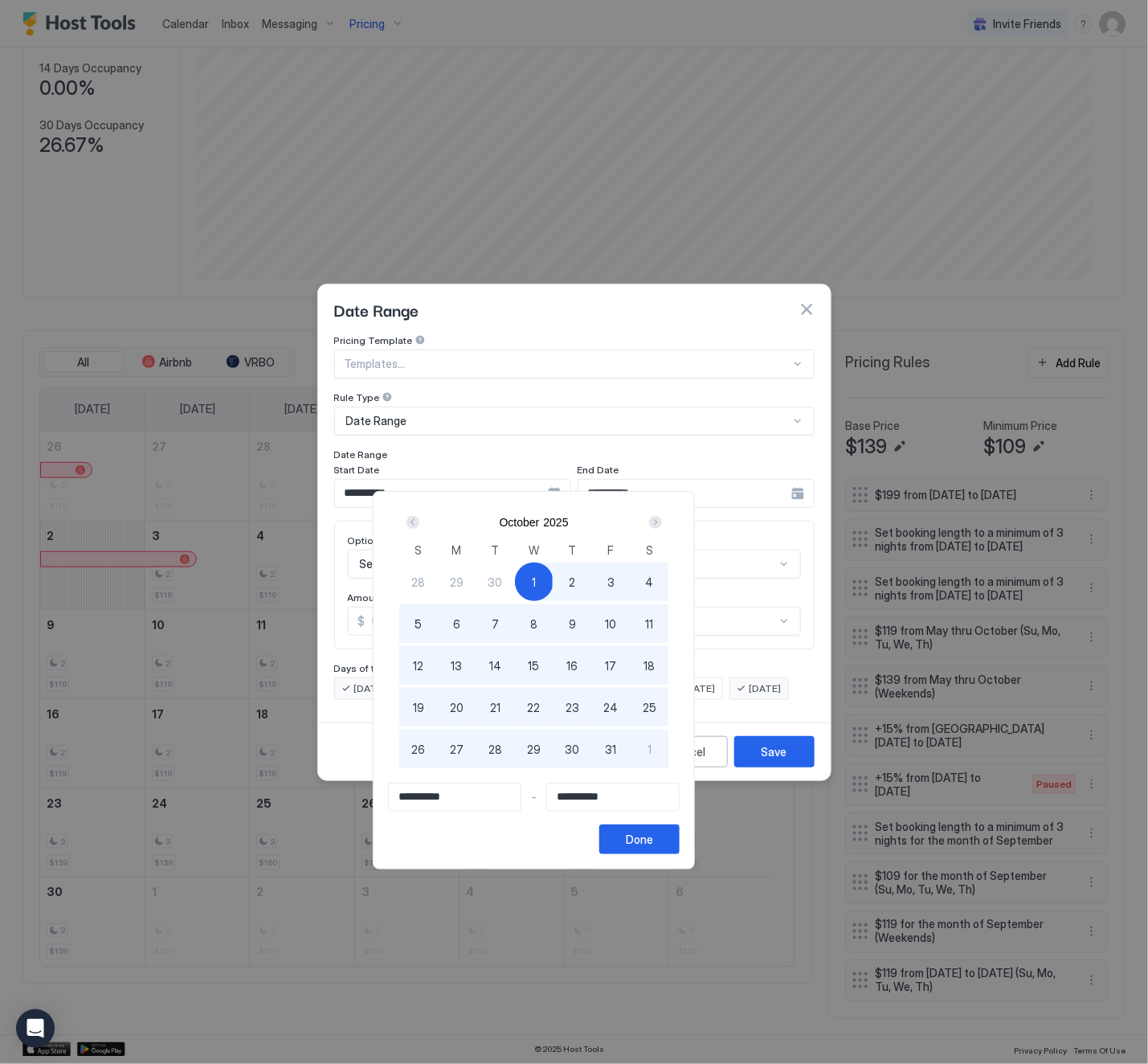
click at [611, 473] on div at bounding box center [574, 532] width 1148 height 1064
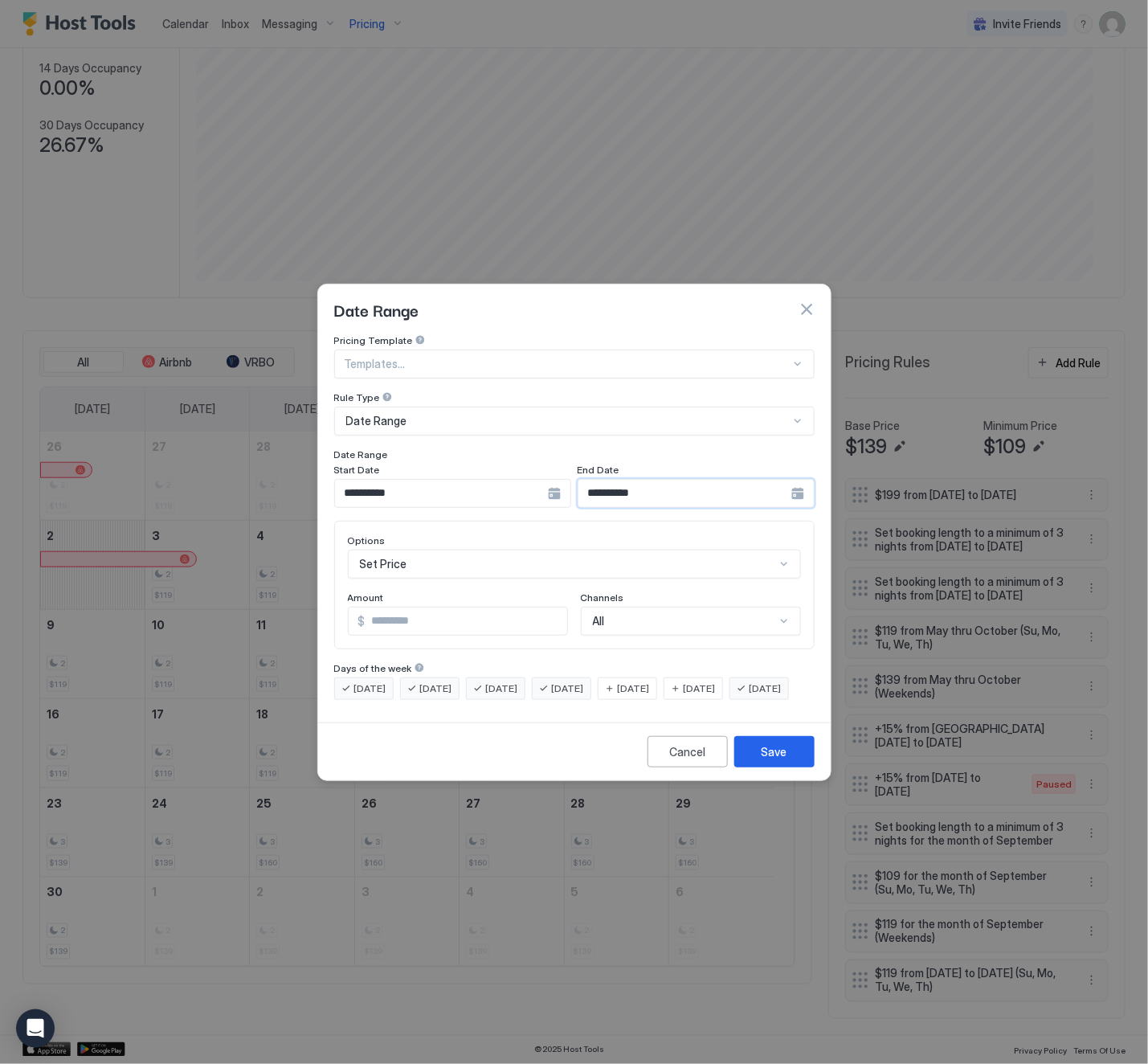
click at [611, 479] on input "**********" at bounding box center [684, 492] width 213 height 27
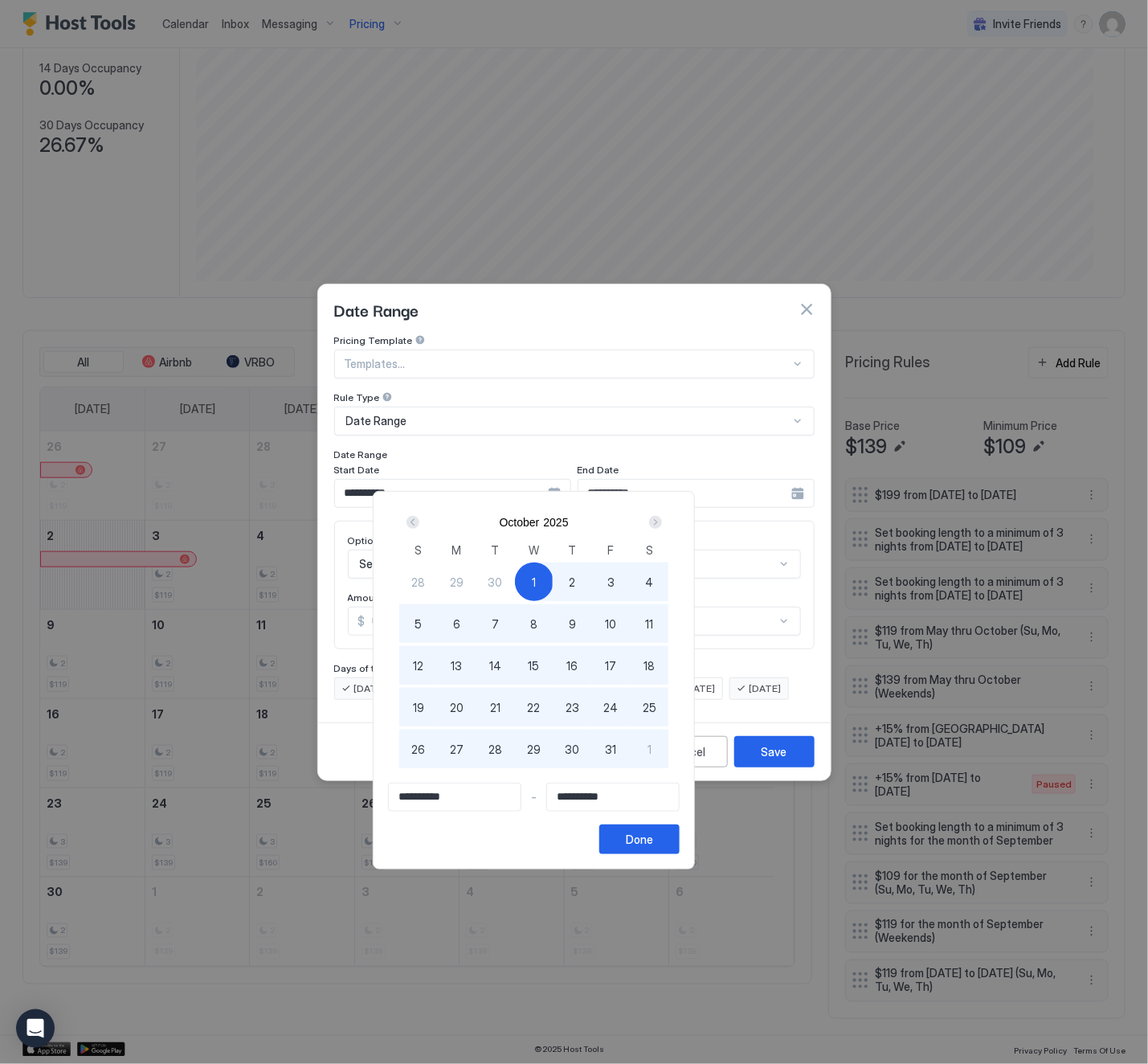
click at [608, 478] on div at bounding box center [574, 532] width 1148 height 1064
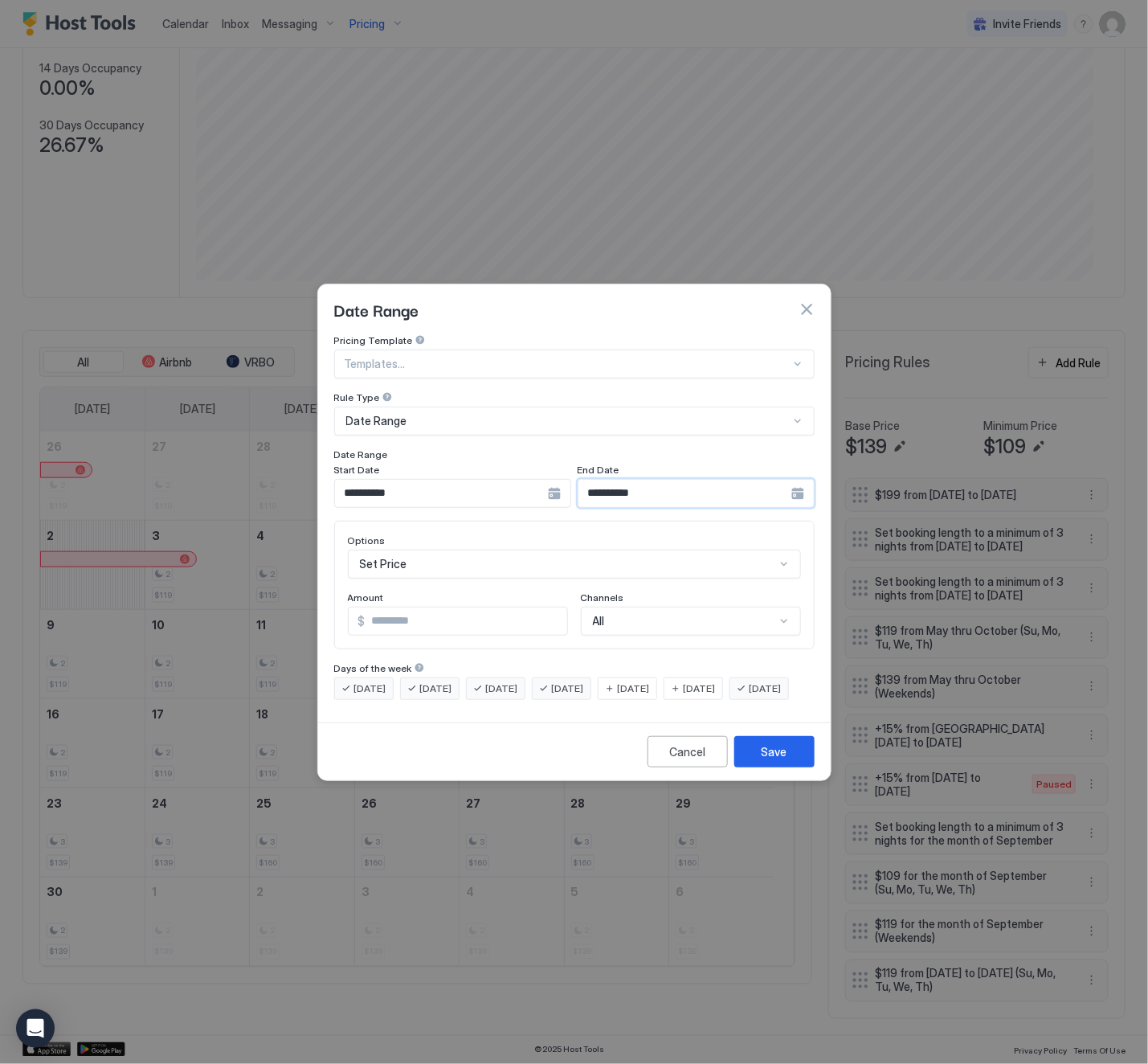
click at [613, 479] on input "**********" at bounding box center [684, 492] width 213 height 27
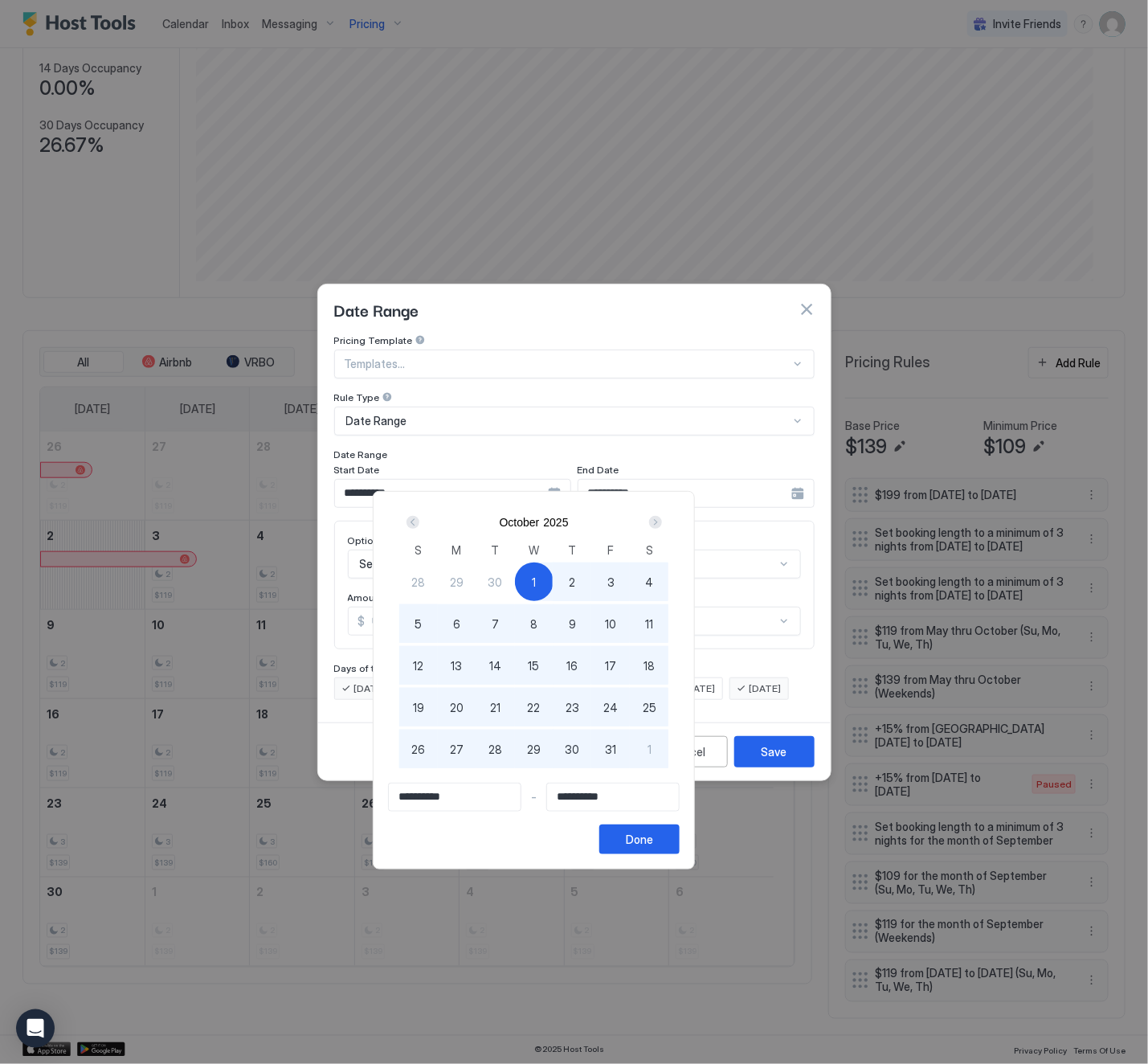
click at [536, 576] on span "1" at bounding box center [533, 581] width 4 height 17
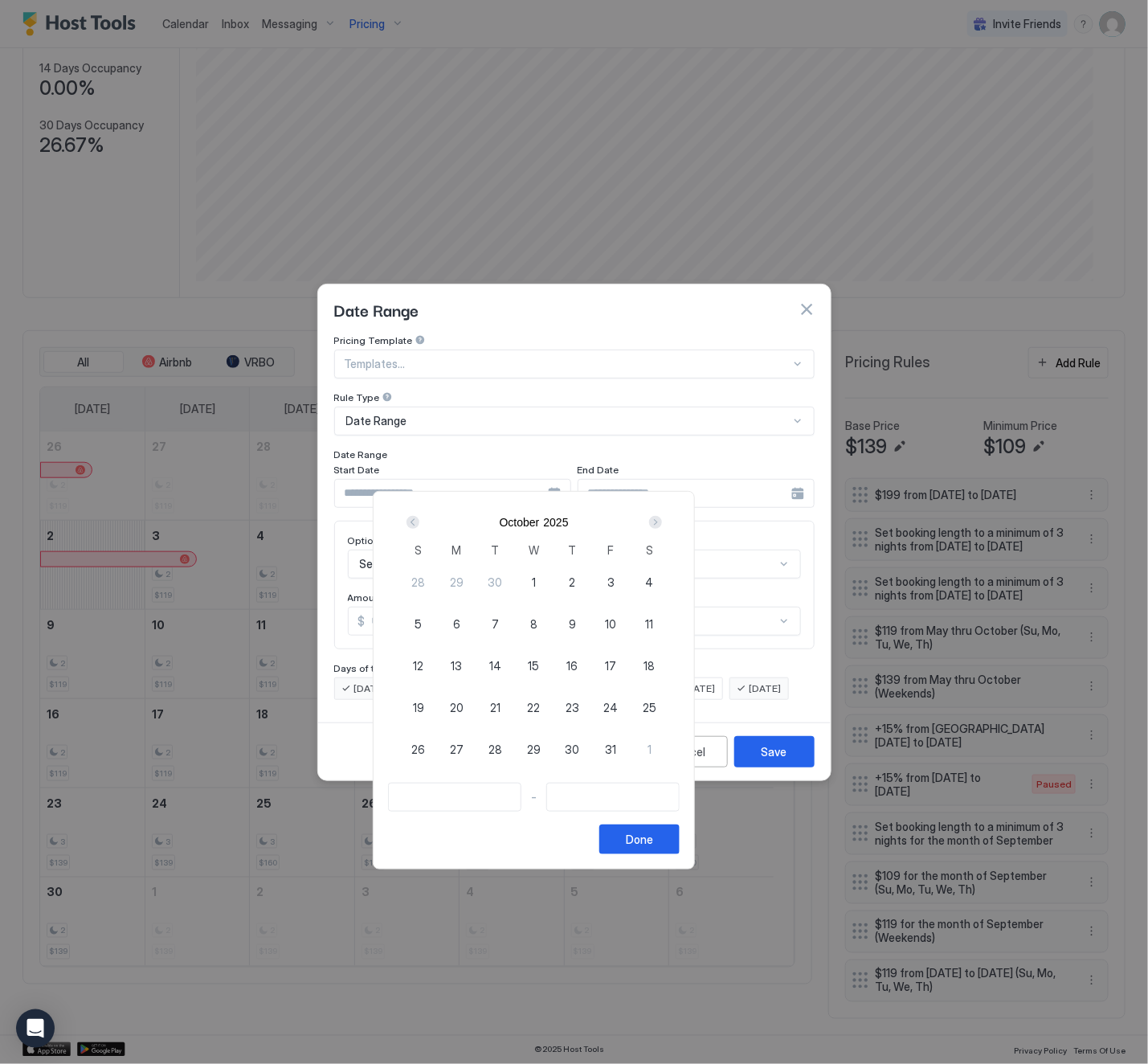
click at [464, 584] on span "29" at bounding box center [457, 581] width 14 height 17
click at [662, 521] on div "Next" at bounding box center [655, 522] width 13 height 13
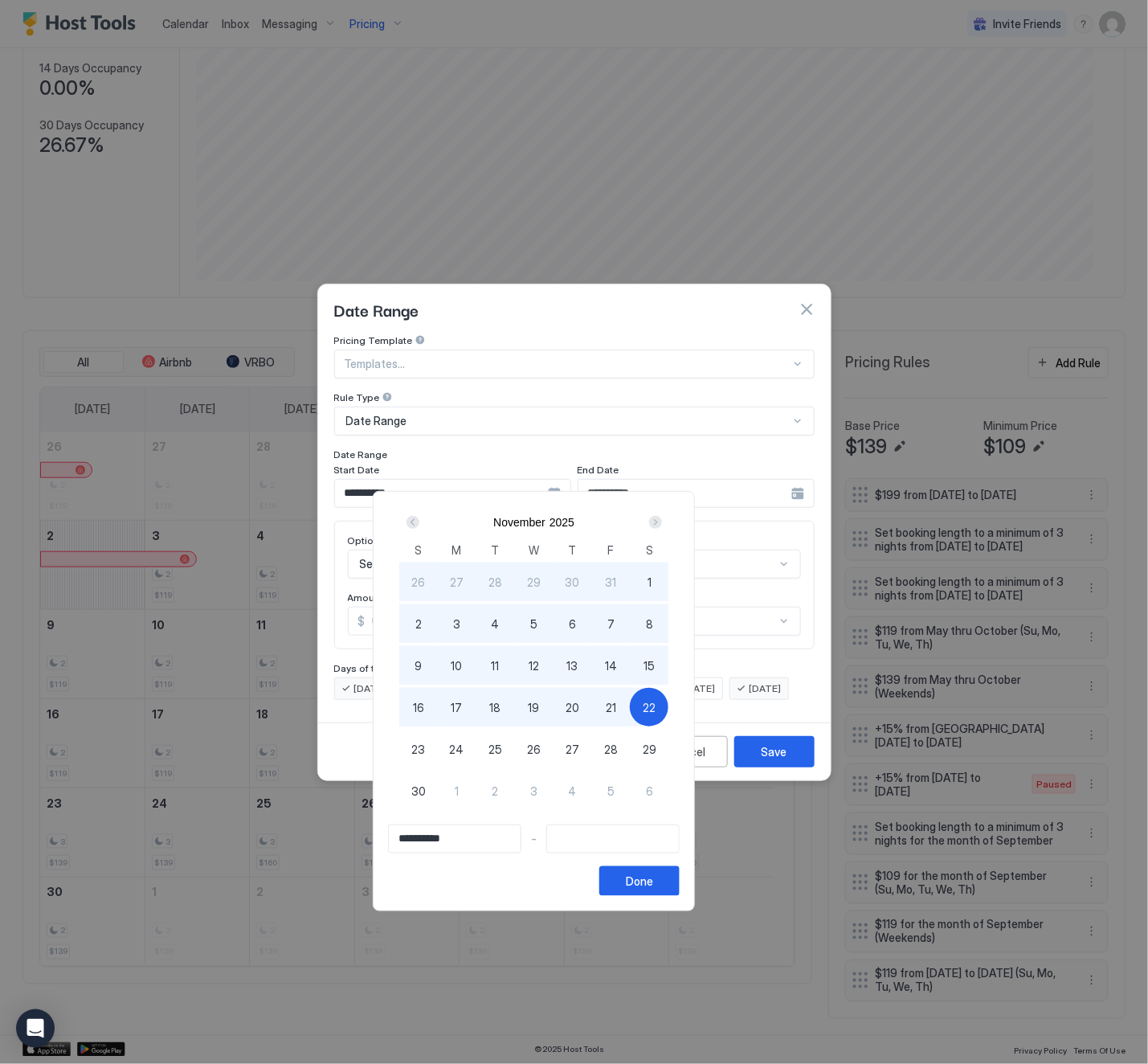
click at [656, 710] on span "22" at bounding box center [649, 707] width 13 height 17
click at [653, 890] on div "Done" at bounding box center [639, 880] width 27 height 17
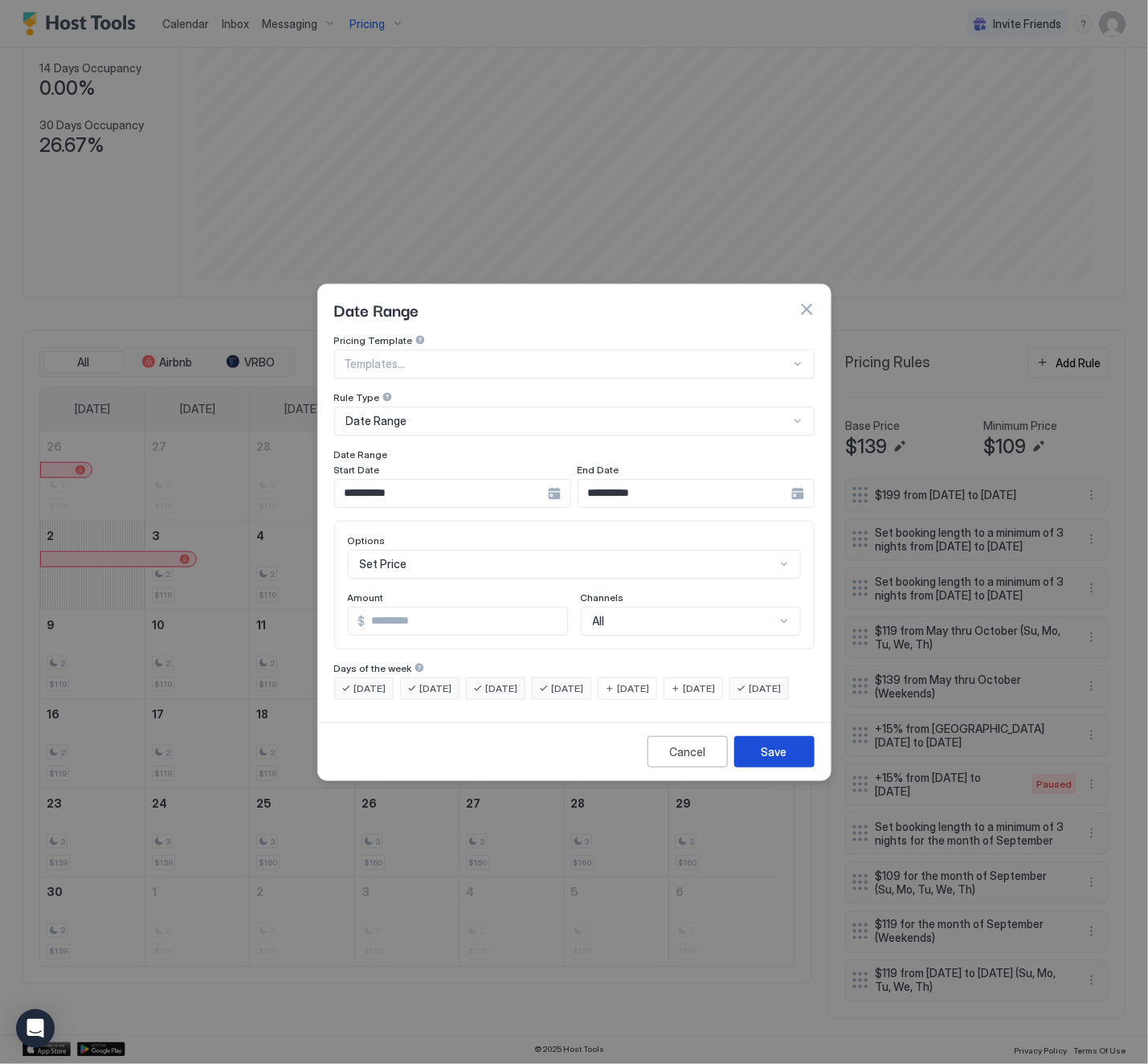
click at [769, 760] on div "Save" at bounding box center [775, 751] width 26 height 17
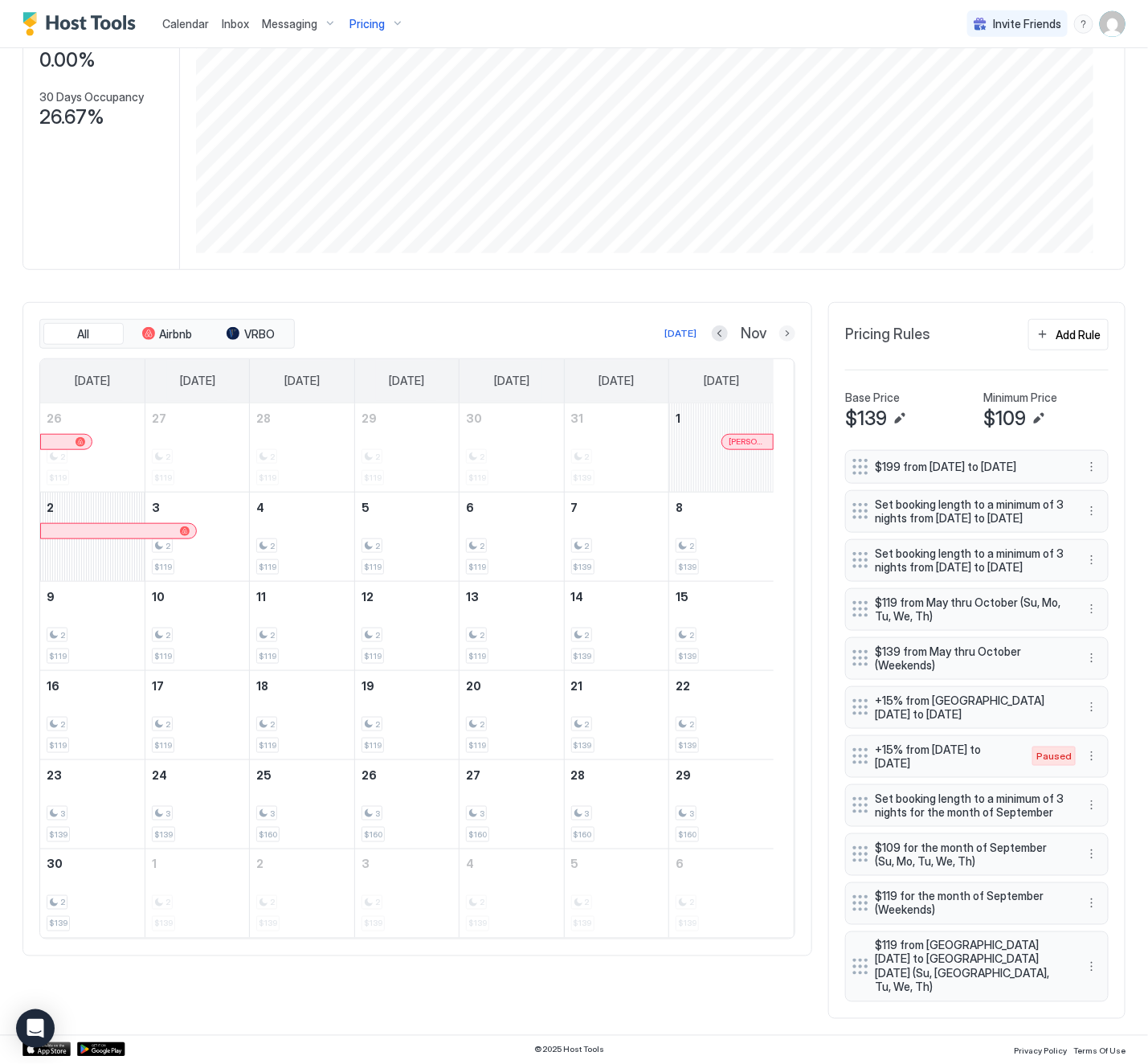
click at [779, 325] on button "Next month" at bounding box center [787, 333] width 16 height 16
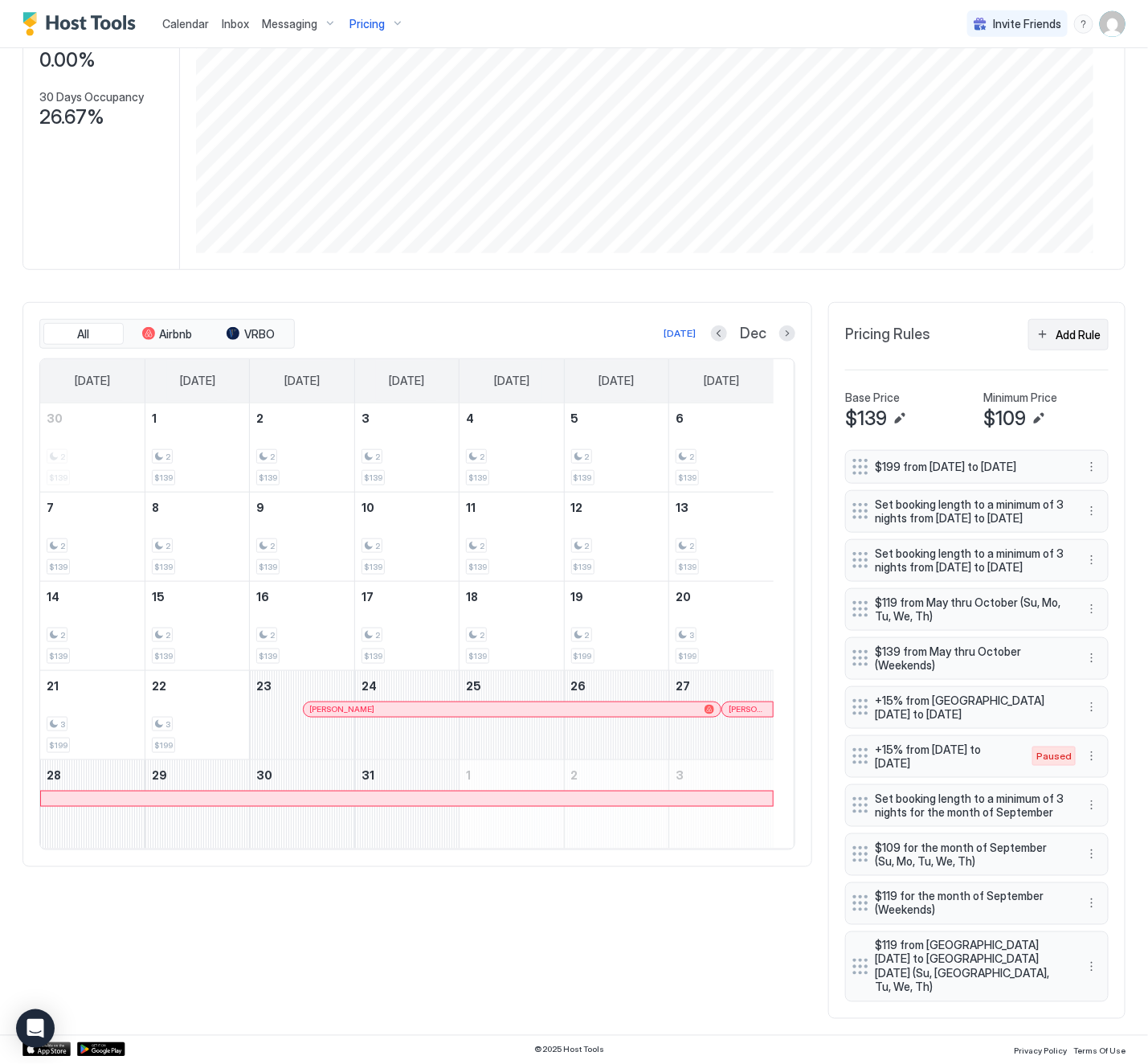
click at [1056, 326] on div "Add Rule" at bounding box center [1078, 334] width 45 height 17
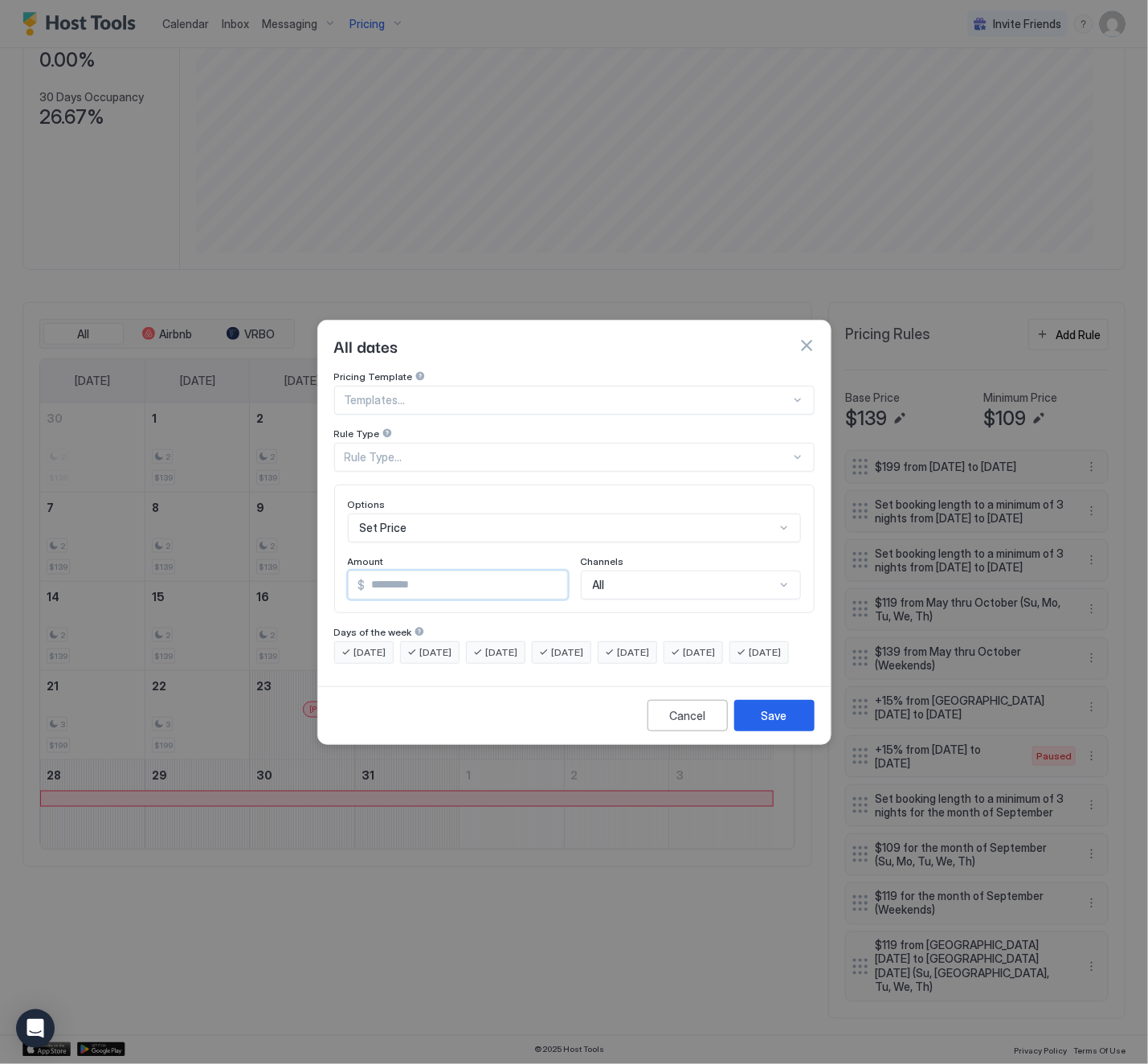
drag, startPoint x: 422, startPoint y: 573, endPoint x: 360, endPoint y: 573, distance: 62.0
click at [360, 573] on div "$ *" at bounding box center [457, 585] width 220 height 29
type input "***"
click at [650, 646] on span "[DATE]" at bounding box center [633, 652] width 32 height 15
click at [716, 646] on span "[DATE]" at bounding box center [699, 652] width 32 height 15
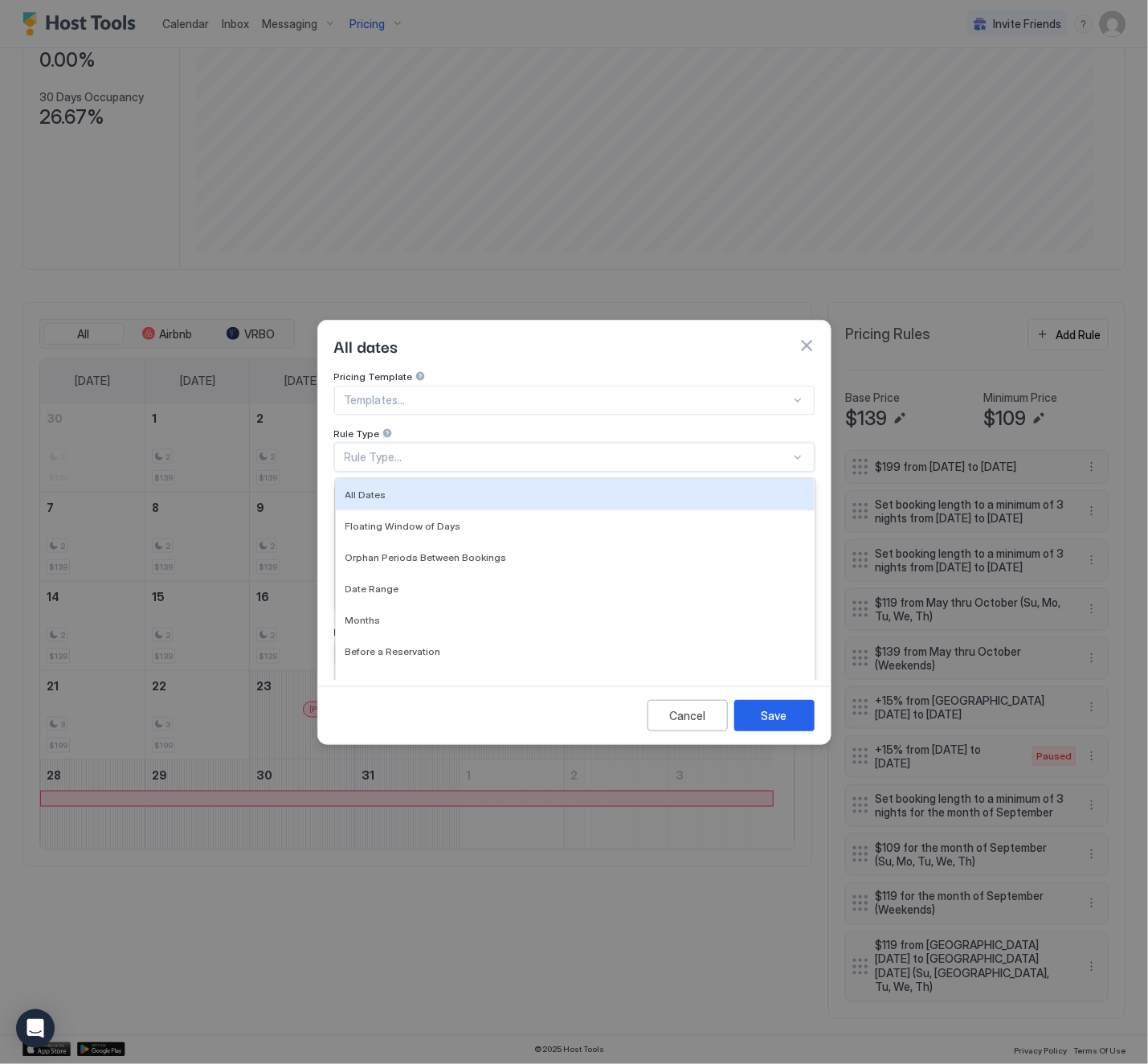
click at [449, 450] on div "Rule Type..." at bounding box center [567, 457] width 446 height 15
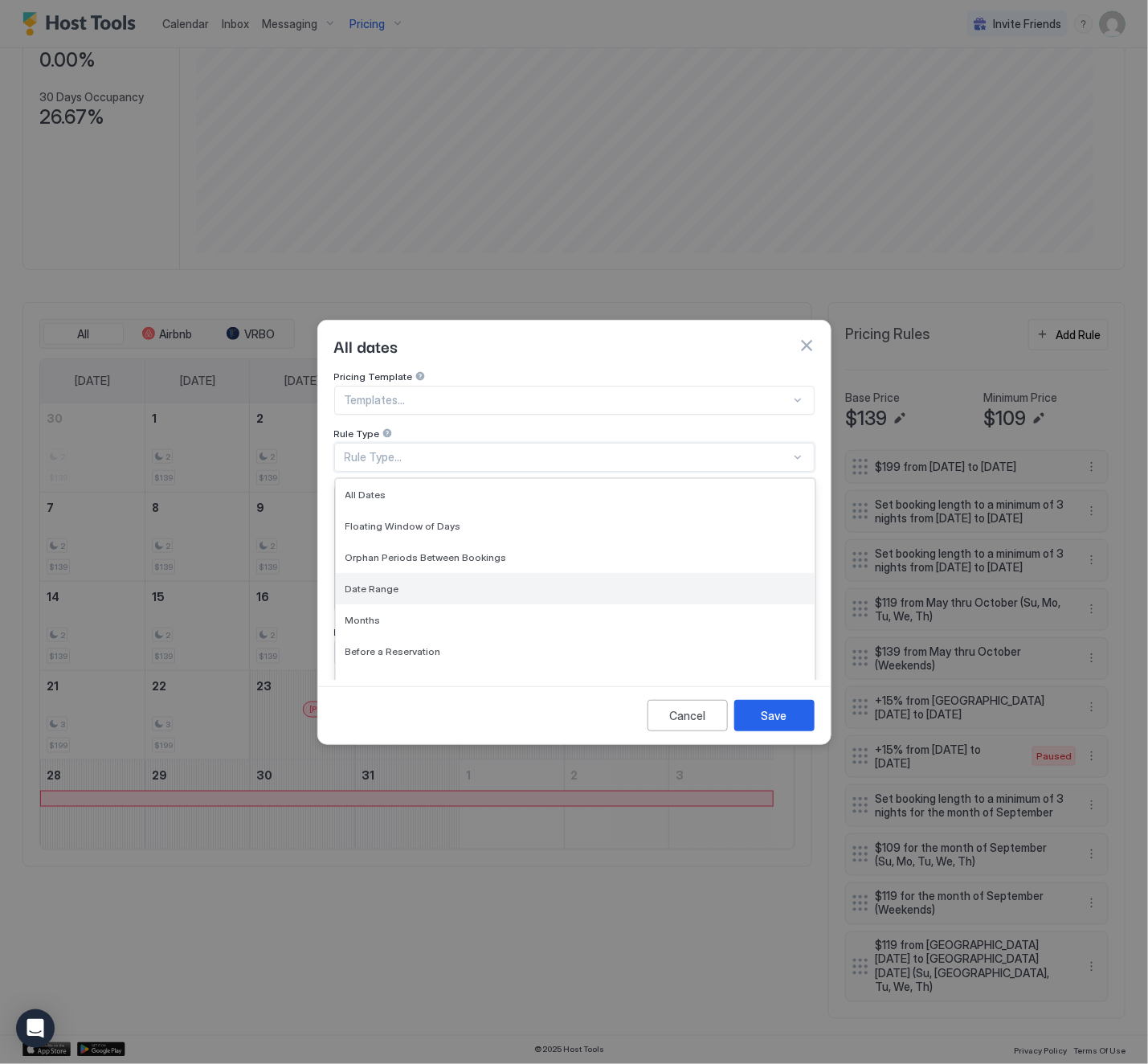
click at [415, 583] on div "Date Range" at bounding box center [575, 589] width 459 height 12
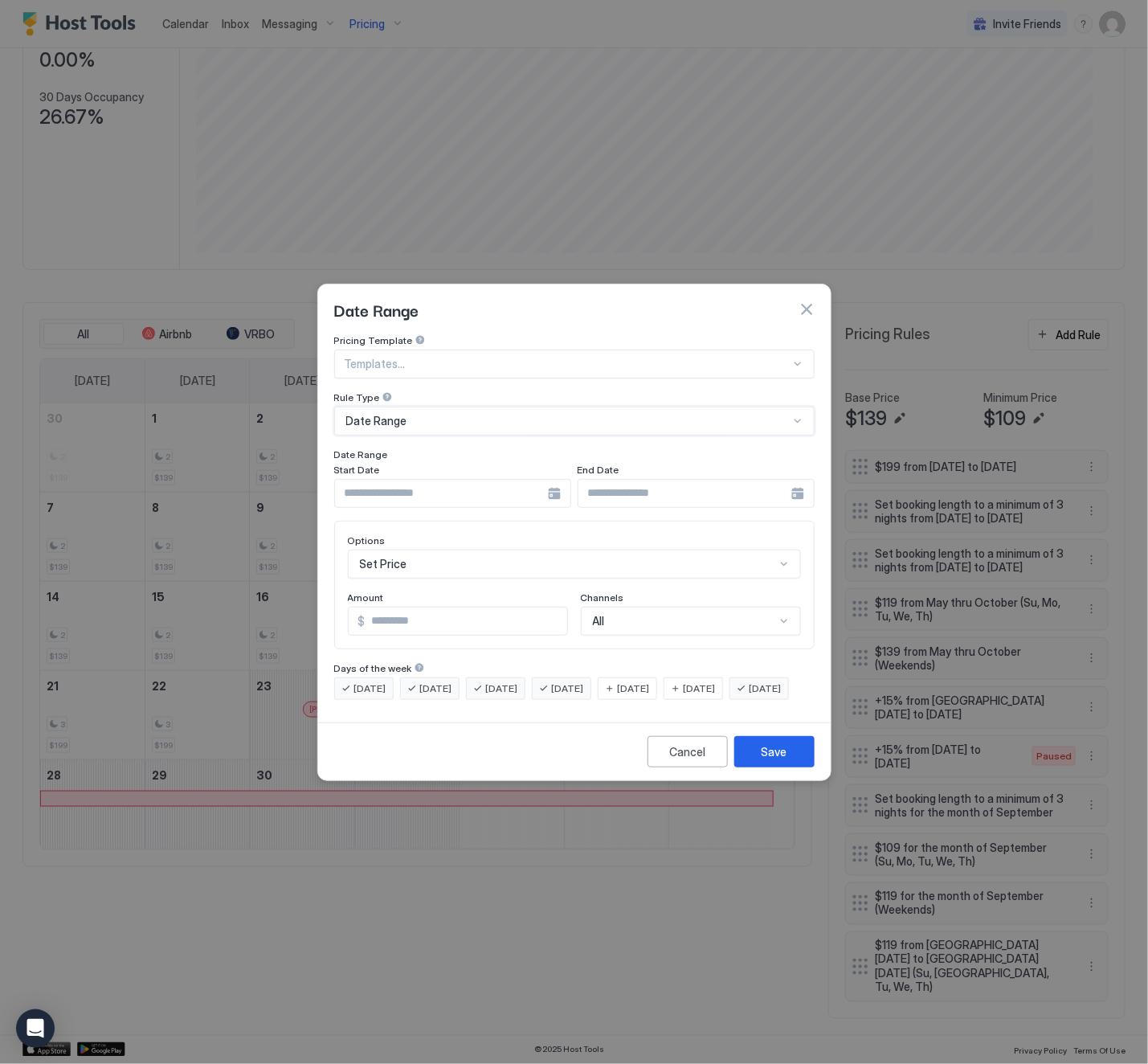
click at [453, 479] on input "Input Field" at bounding box center [441, 492] width 213 height 27
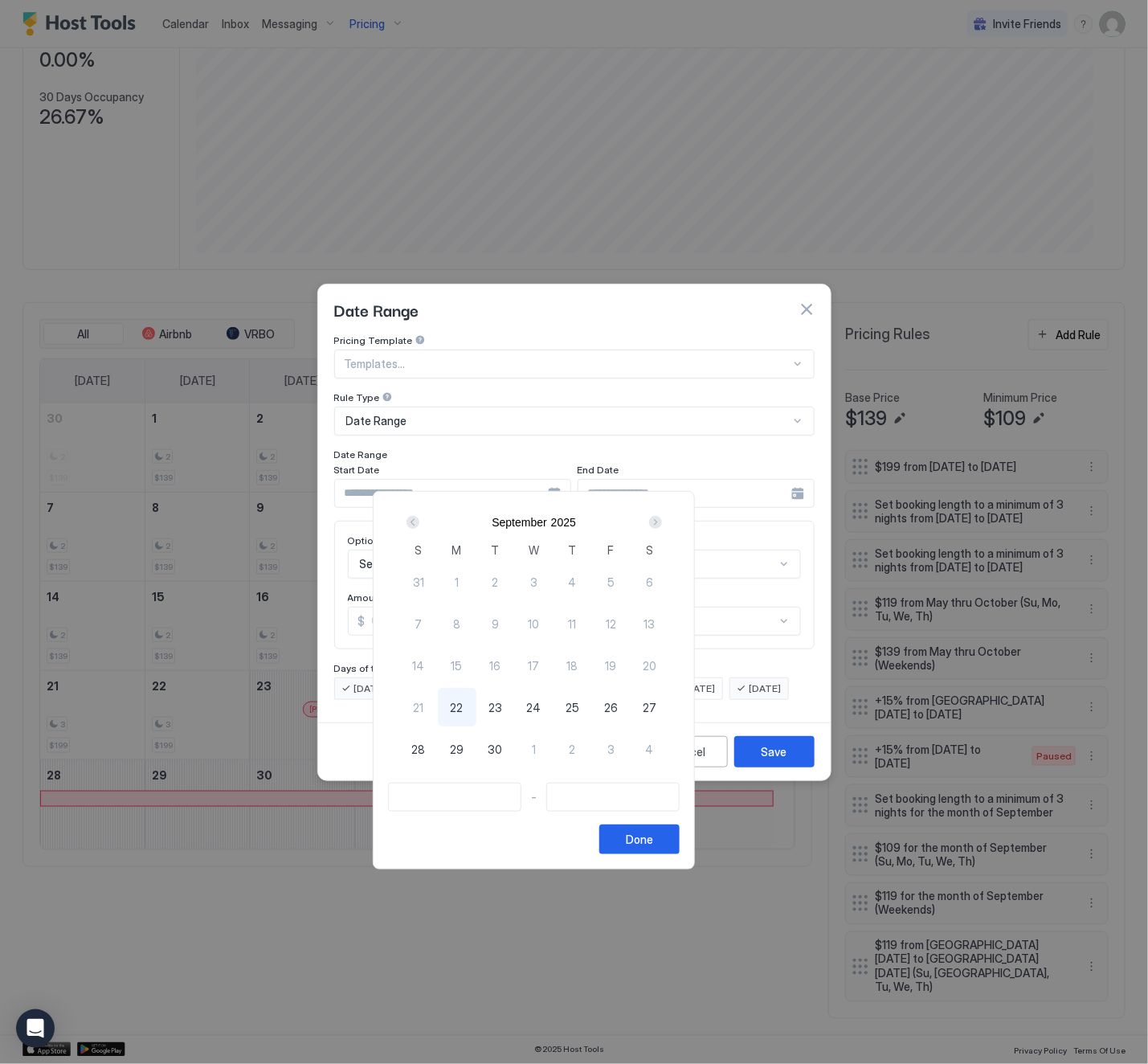
click at [536, 747] on span "1" at bounding box center [533, 749] width 4 height 17
click at [553, 743] on div "1" at bounding box center [534, 749] width 38 height 38
click at [573, 861] on div "[DATE] S M T W T F S 31 1 2 3 4 5 6 7 8 9 10 11 12 13 14 15 16 17 18 19 20 21 2…" at bounding box center [534, 679] width 322 height 378
click at [531, 845] on div "- Done" at bounding box center [533, 819] width 291 height 71
click at [661, 403] on div at bounding box center [574, 532] width 1148 height 1064
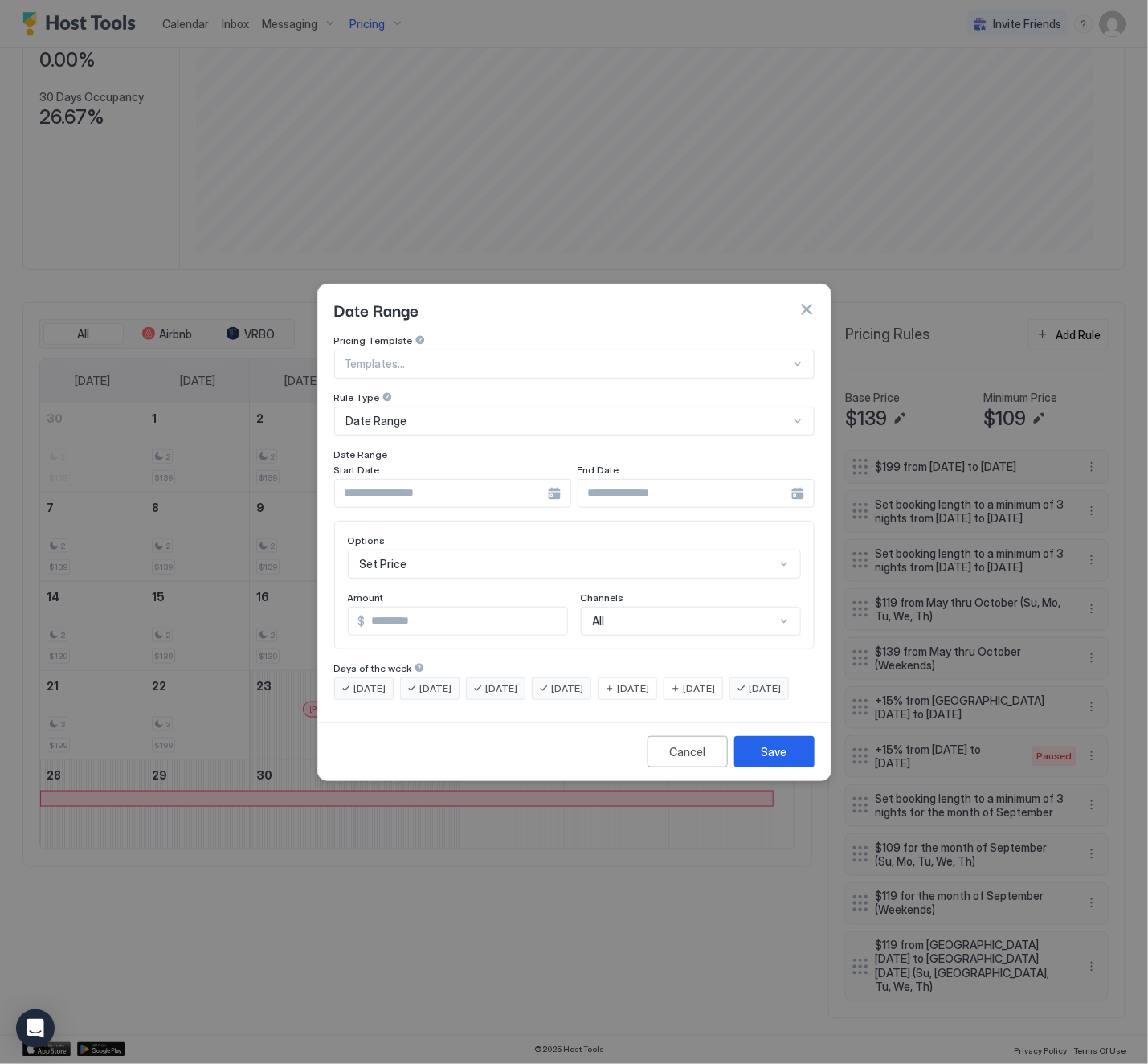
click at [439, 479] on input "Input Field" at bounding box center [441, 492] width 213 height 27
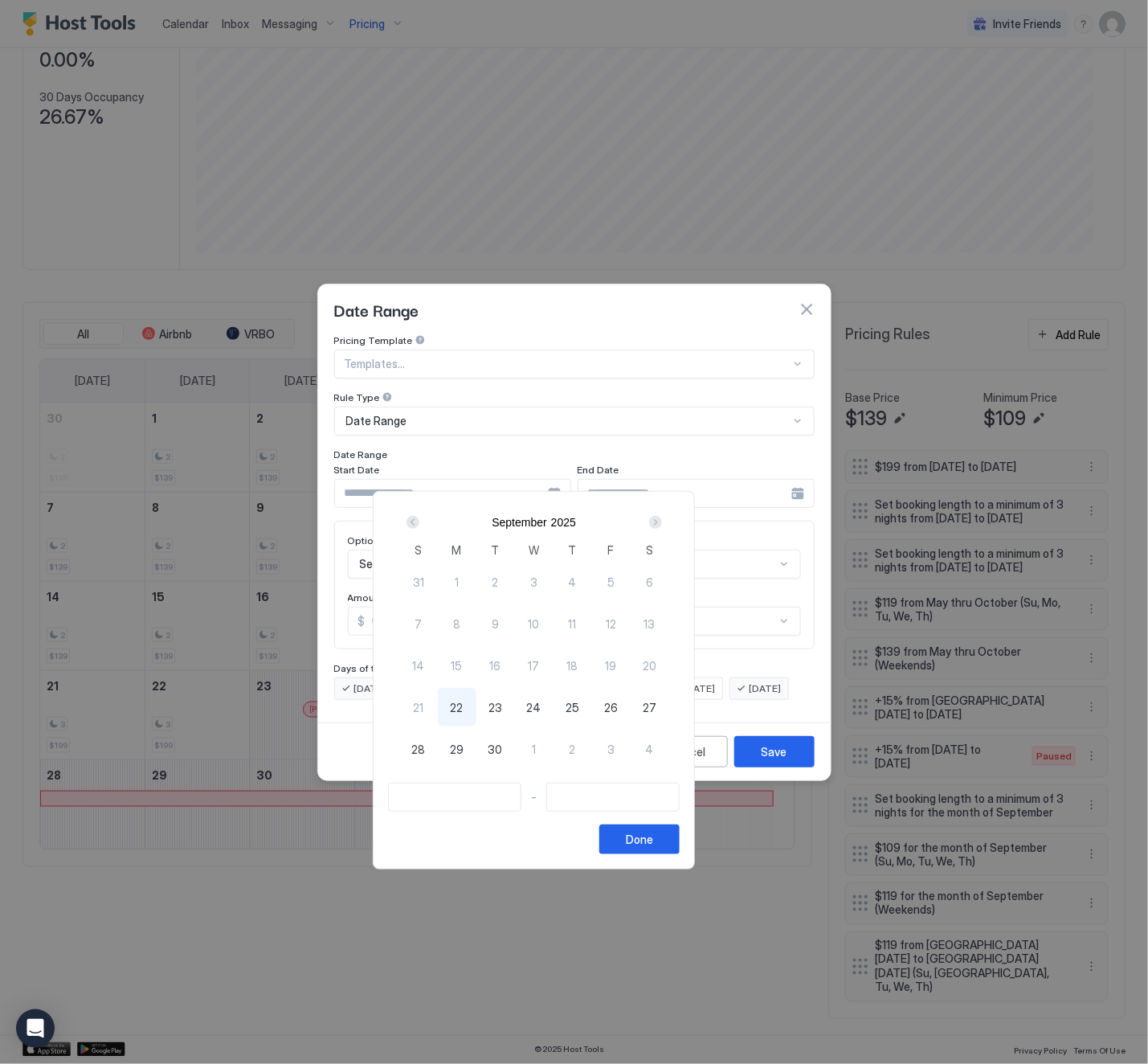
click at [554, 472] on div at bounding box center [574, 532] width 1148 height 1064
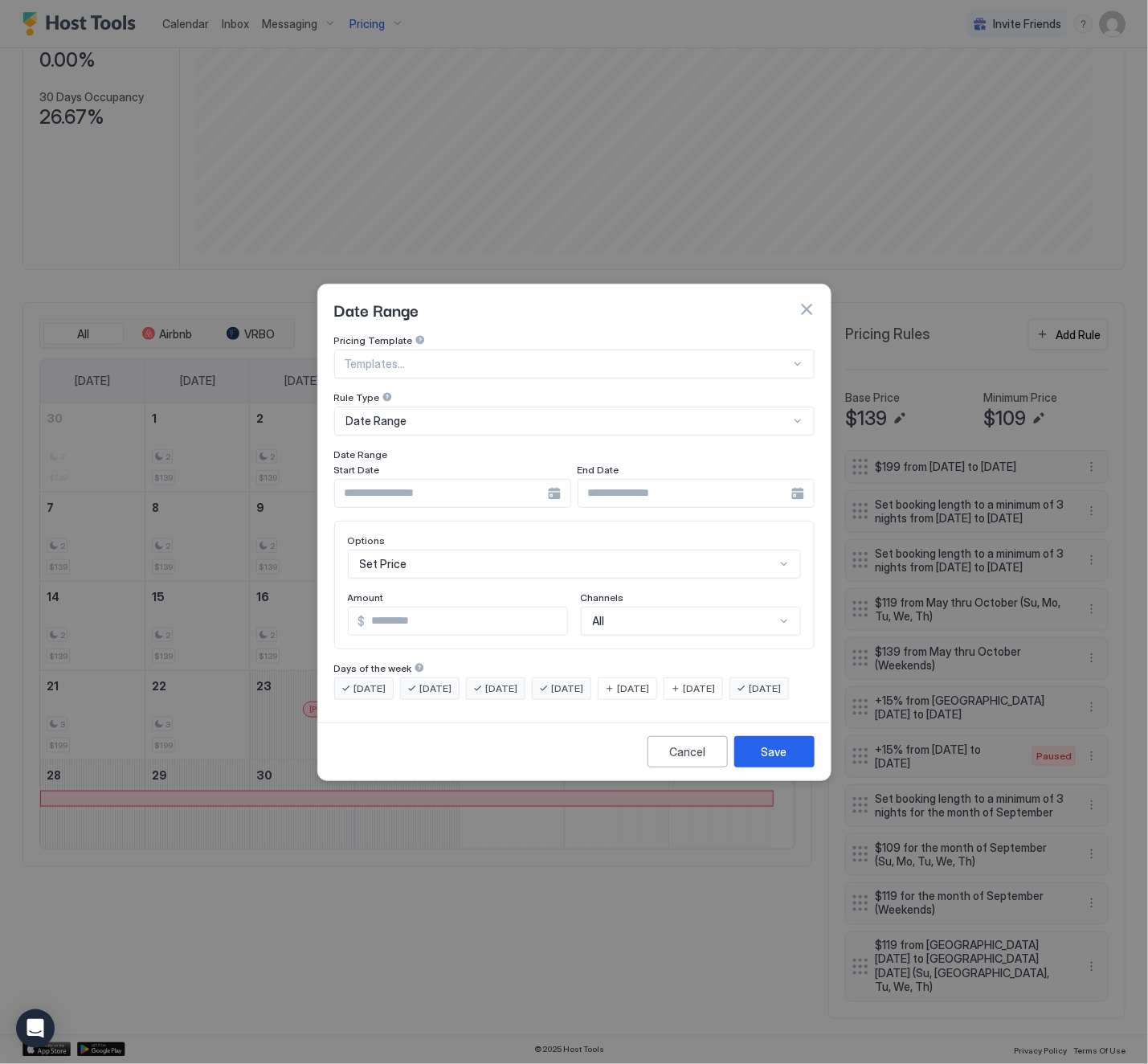
click at [554, 479] on div at bounding box center [452, 493] width 237 height 29
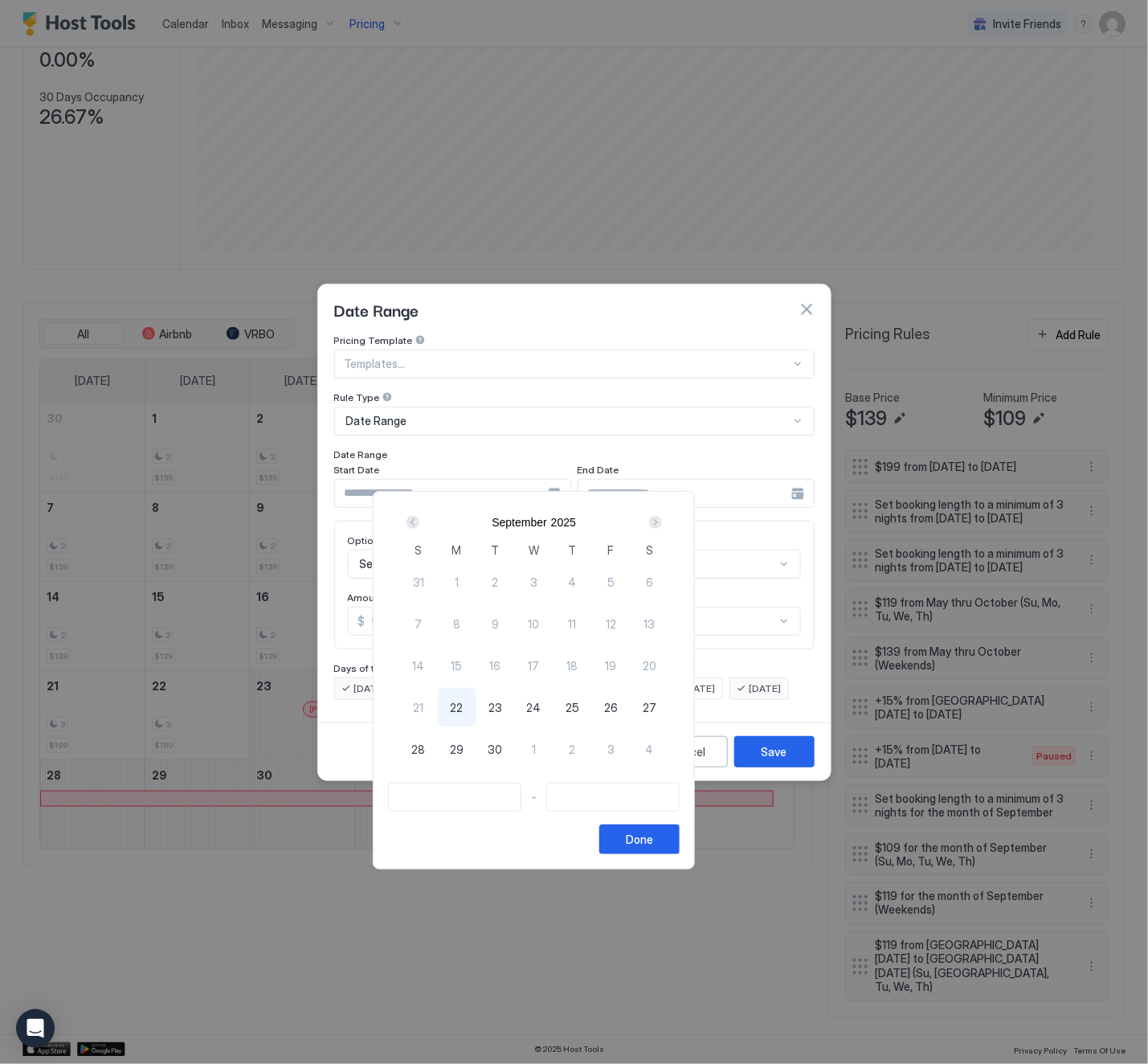
click at [662, 521] on div "Next" at bounding box center [655, 522] width 13 height 13
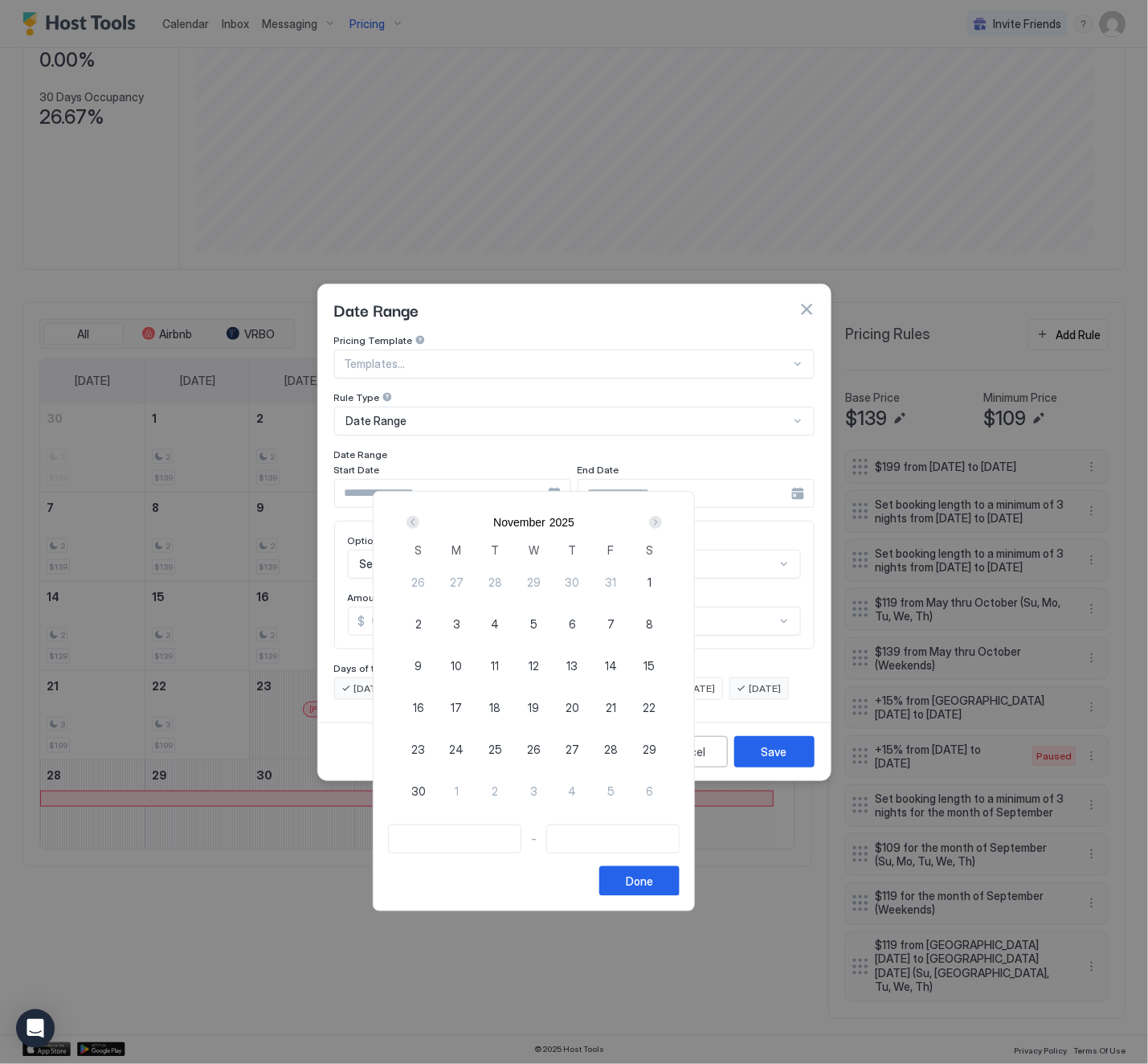
click at [662, 521] on div "Next" at bounding box center [655, 522] width 13 height 13
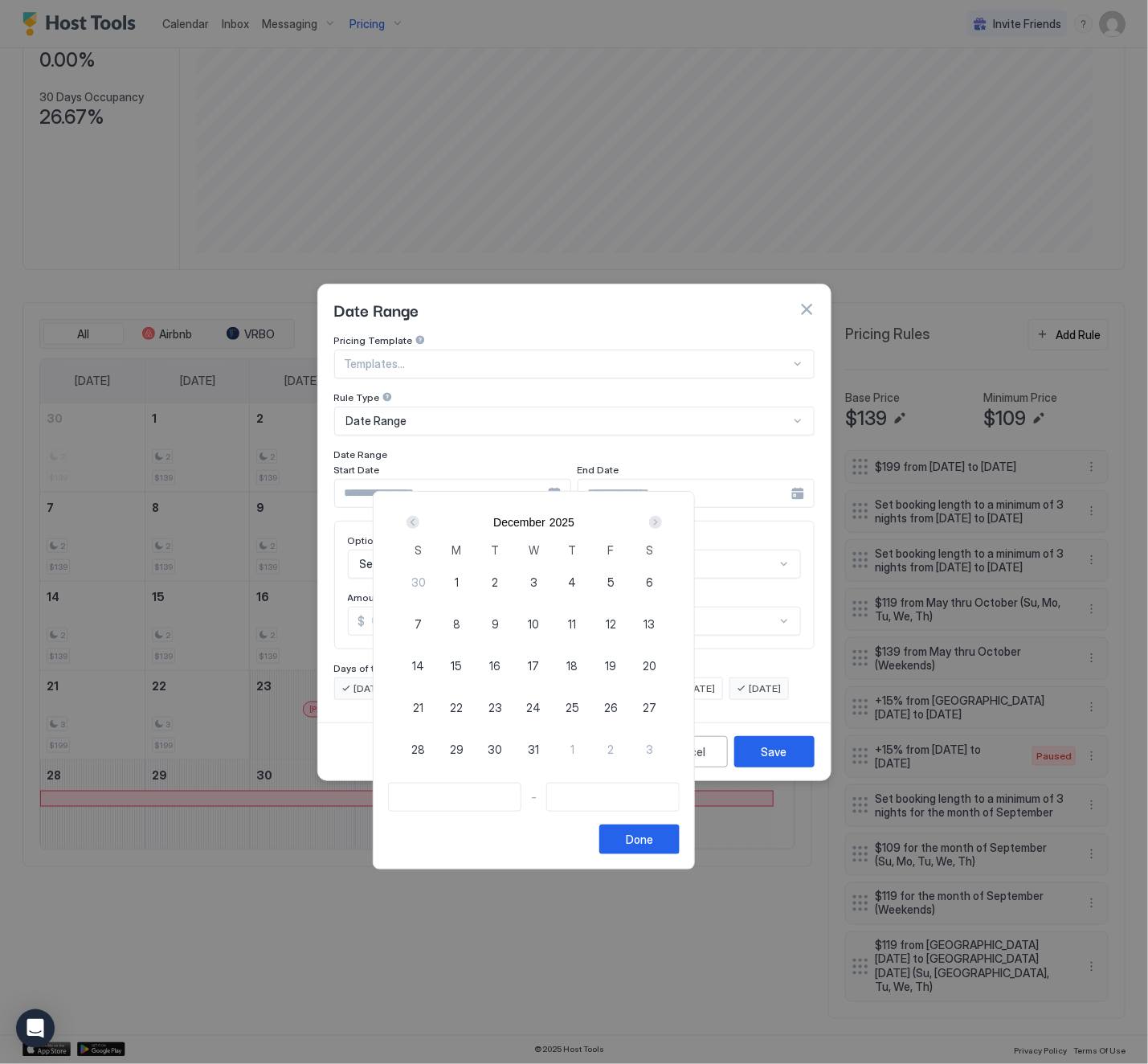
click at [458, 577] on span "1" at bounding box center [457, 581] width 4 height 17
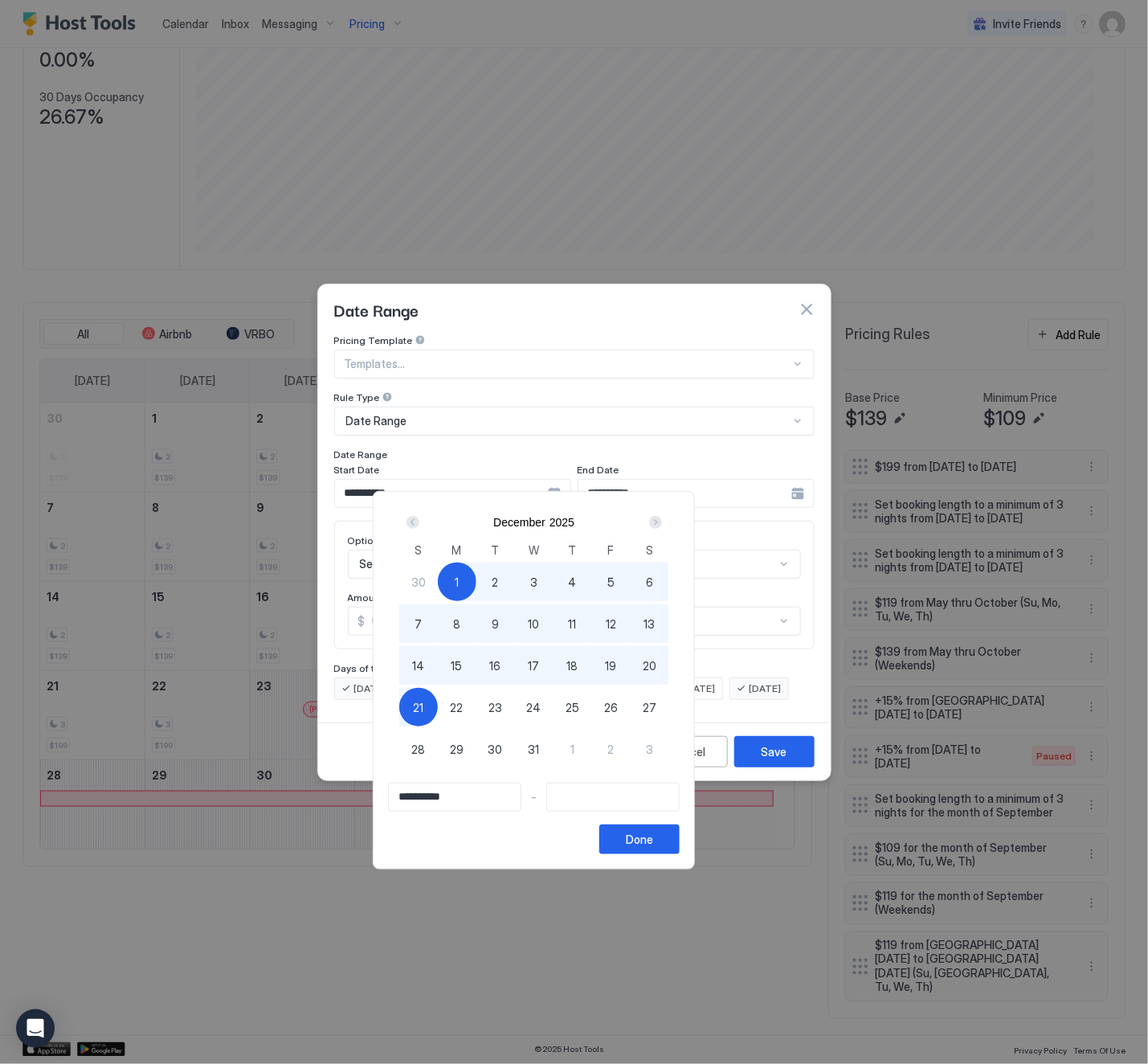
click at [424, 704] on span "21" at bounding box center [418, 707] width 10 height 17
click at [477, 576] on div "1" at bounding box center [457, 582] width 38 height 38
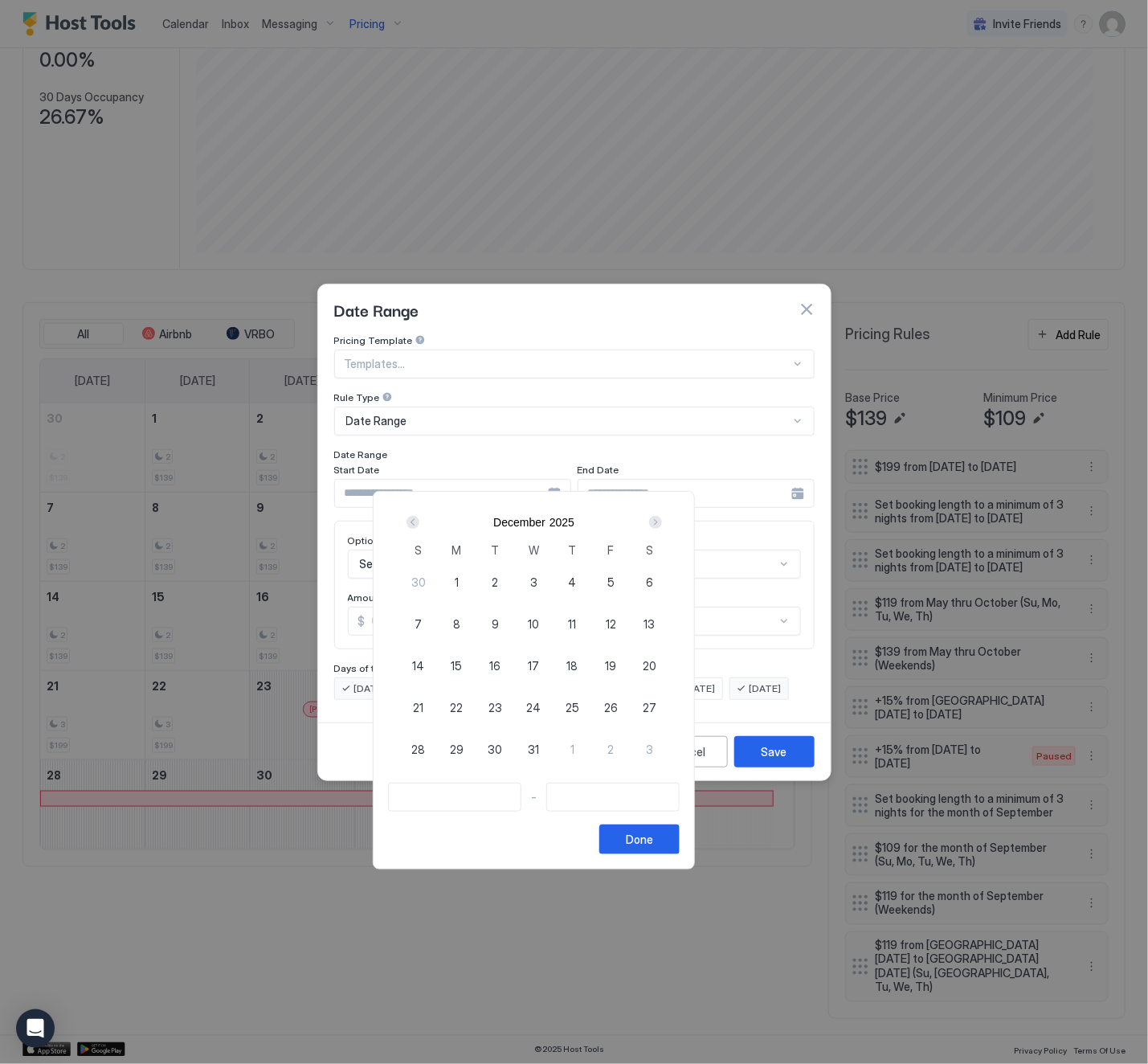
click at [477, 576] on div "1" at bounding box center [457, 582] width 38 height 38
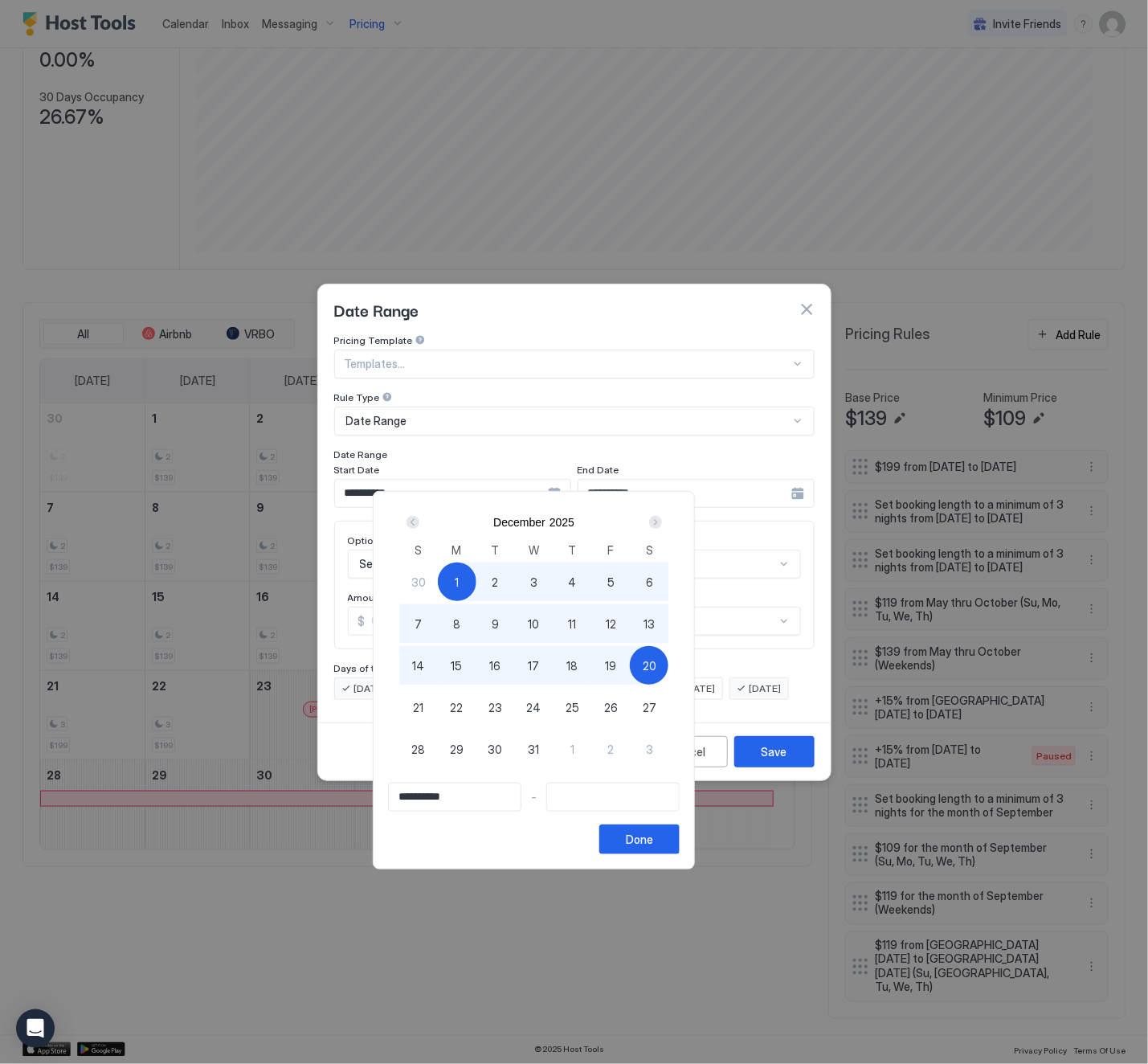
click at [657, 664] on span "20" at bounding box center [650, 666] width 14 height 17
click at [653, 837] on div "Done" at bounding box center [639, 839] width 27 height 17
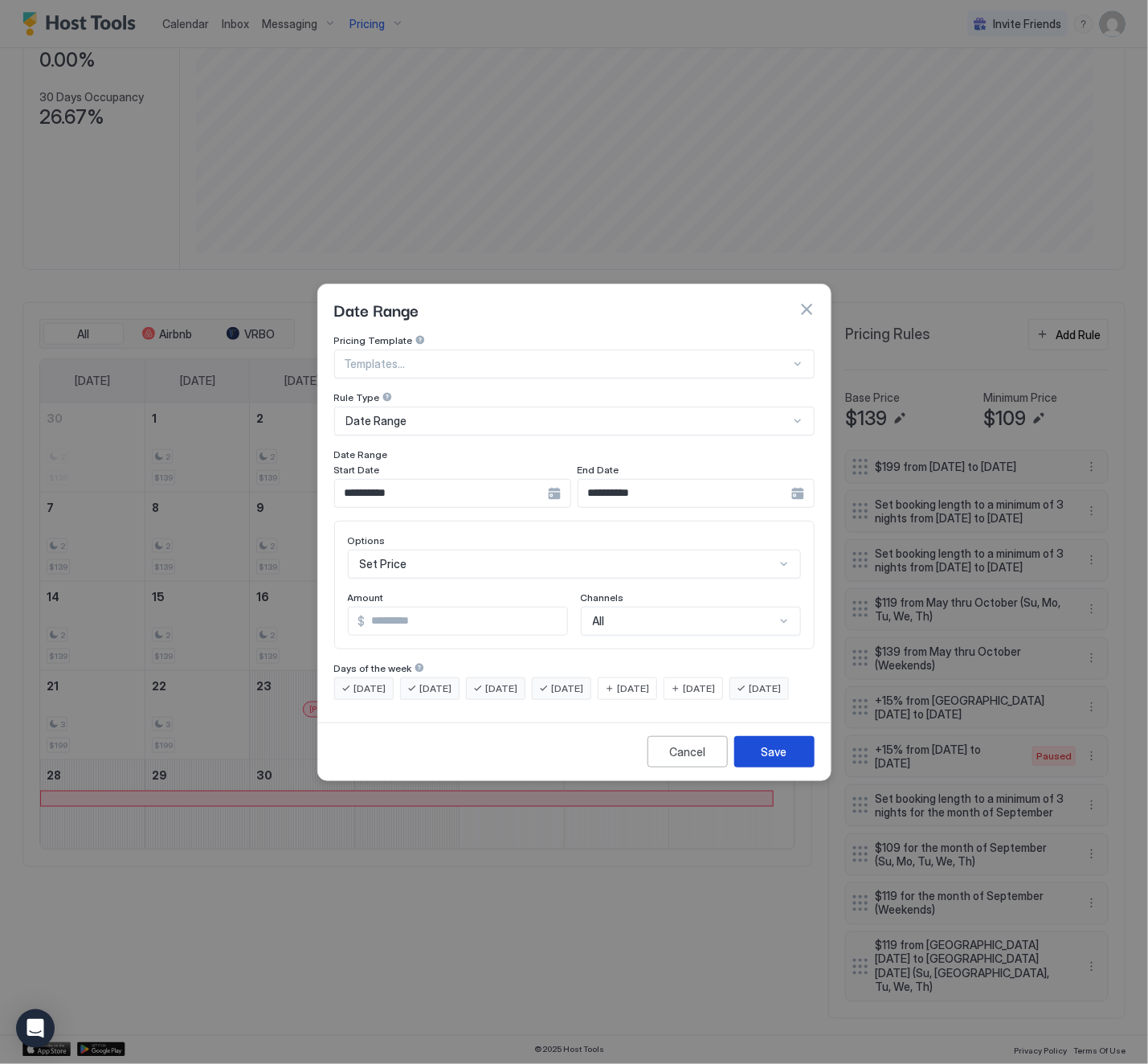
click at [771, 760] on div "Save" at bounding box center [775, 751] width 26 height 17
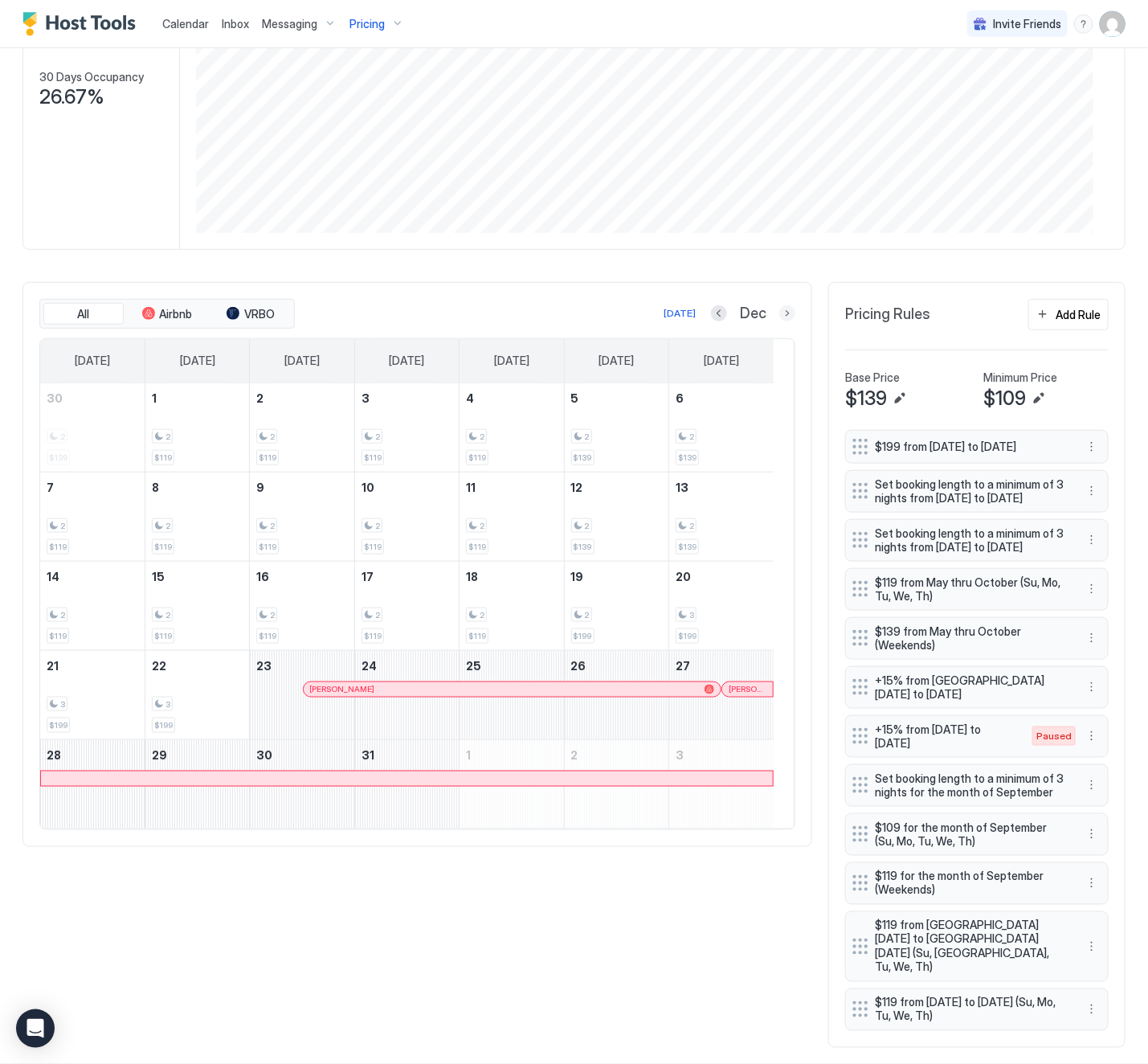
click at [779, 310] on button "Next month" at bounding box center [787, 313] width 16 height 16
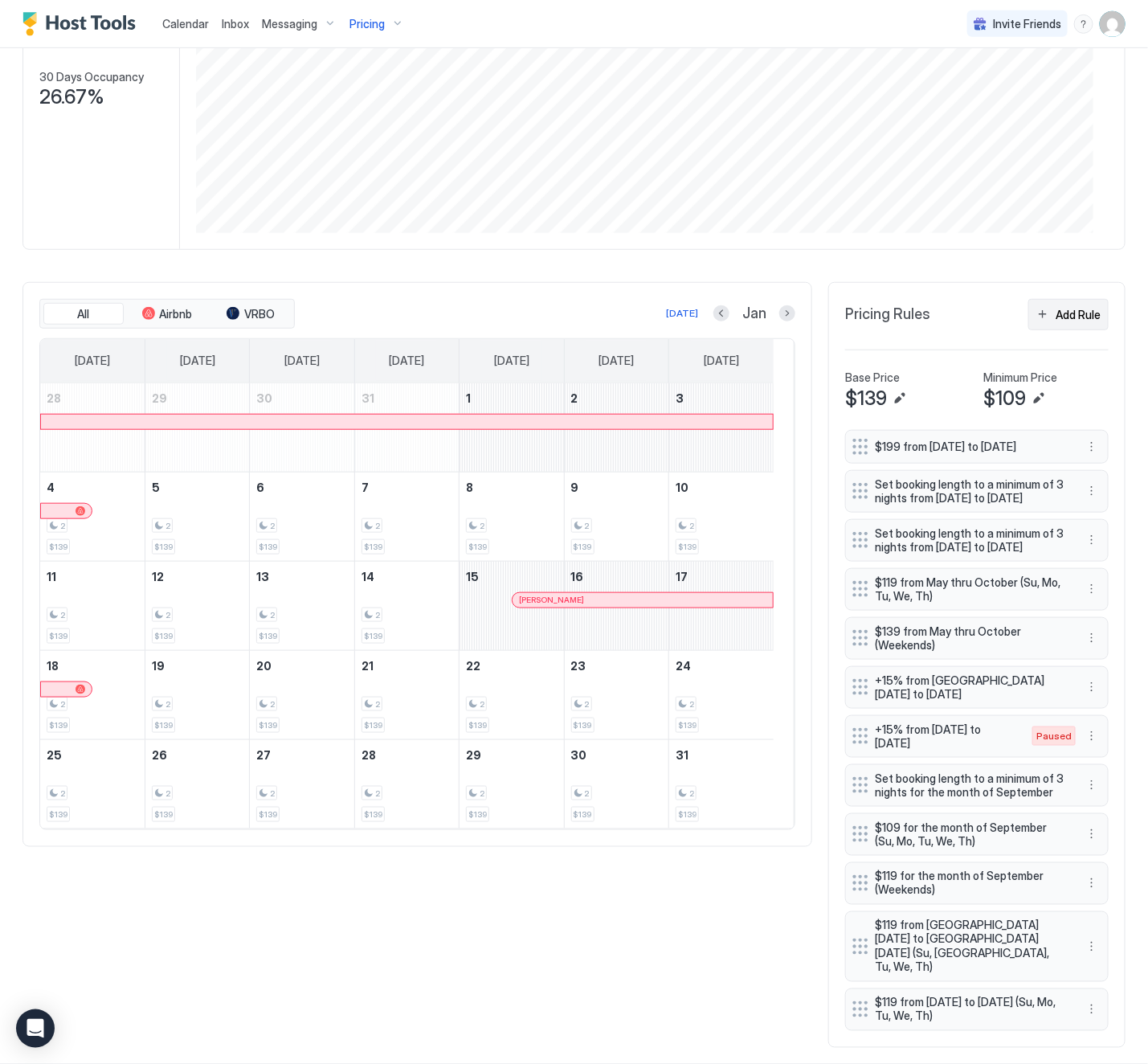
click at [1066, 319] on div "Add Rule" at bounding box center [1078, 314] width 45 height 17
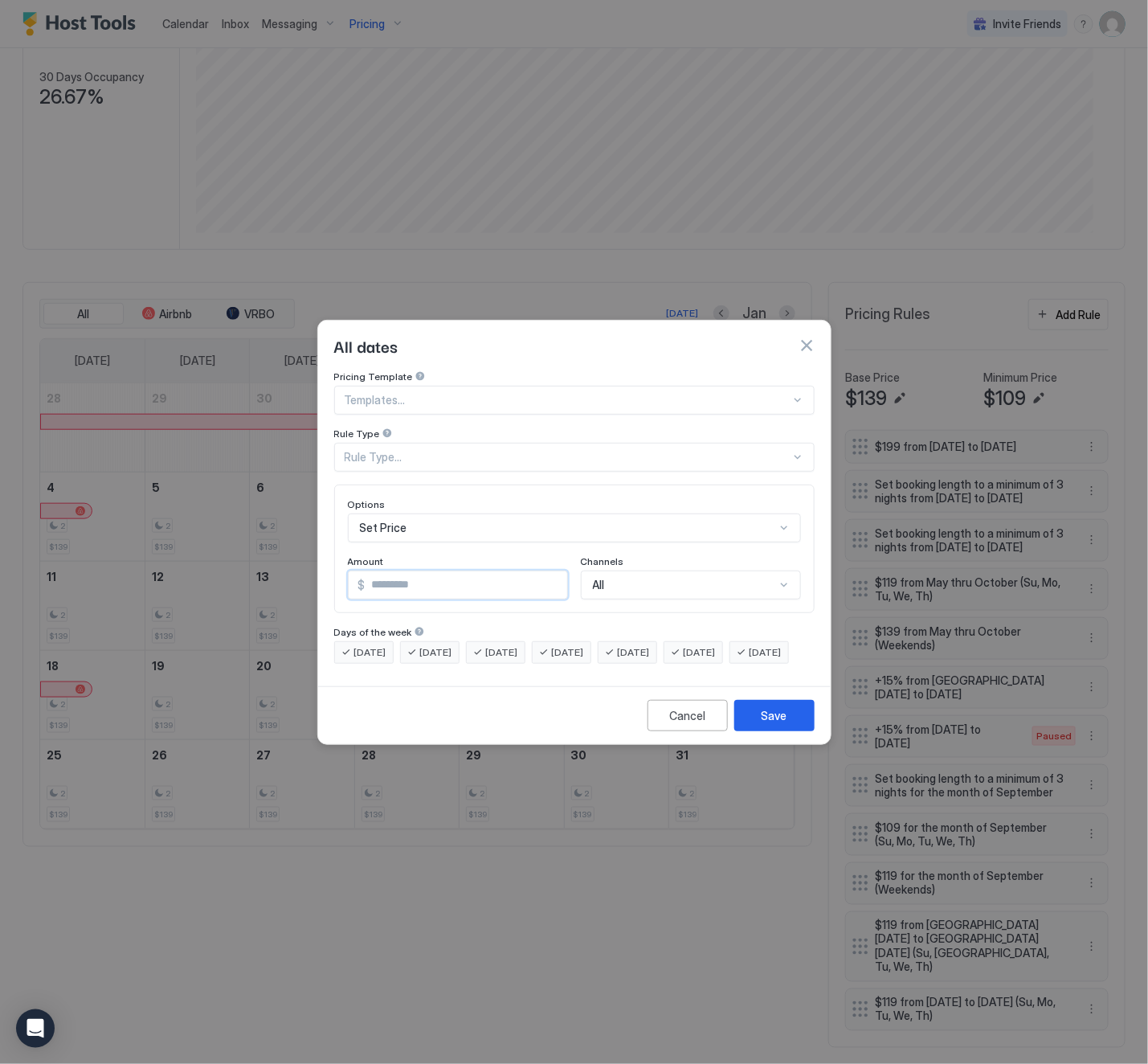
drag, startPoint x: 429, startPoint y: 567, endPoint x: 363, endPoint y: 572, distance: 66.2
click at [363, 572] on div "$ *" at bounding box center [457, 585] width 220 height 29
type input "***"
click at [779, 724] on div "Save" at bounding box center [775, 715] width 26 height 17
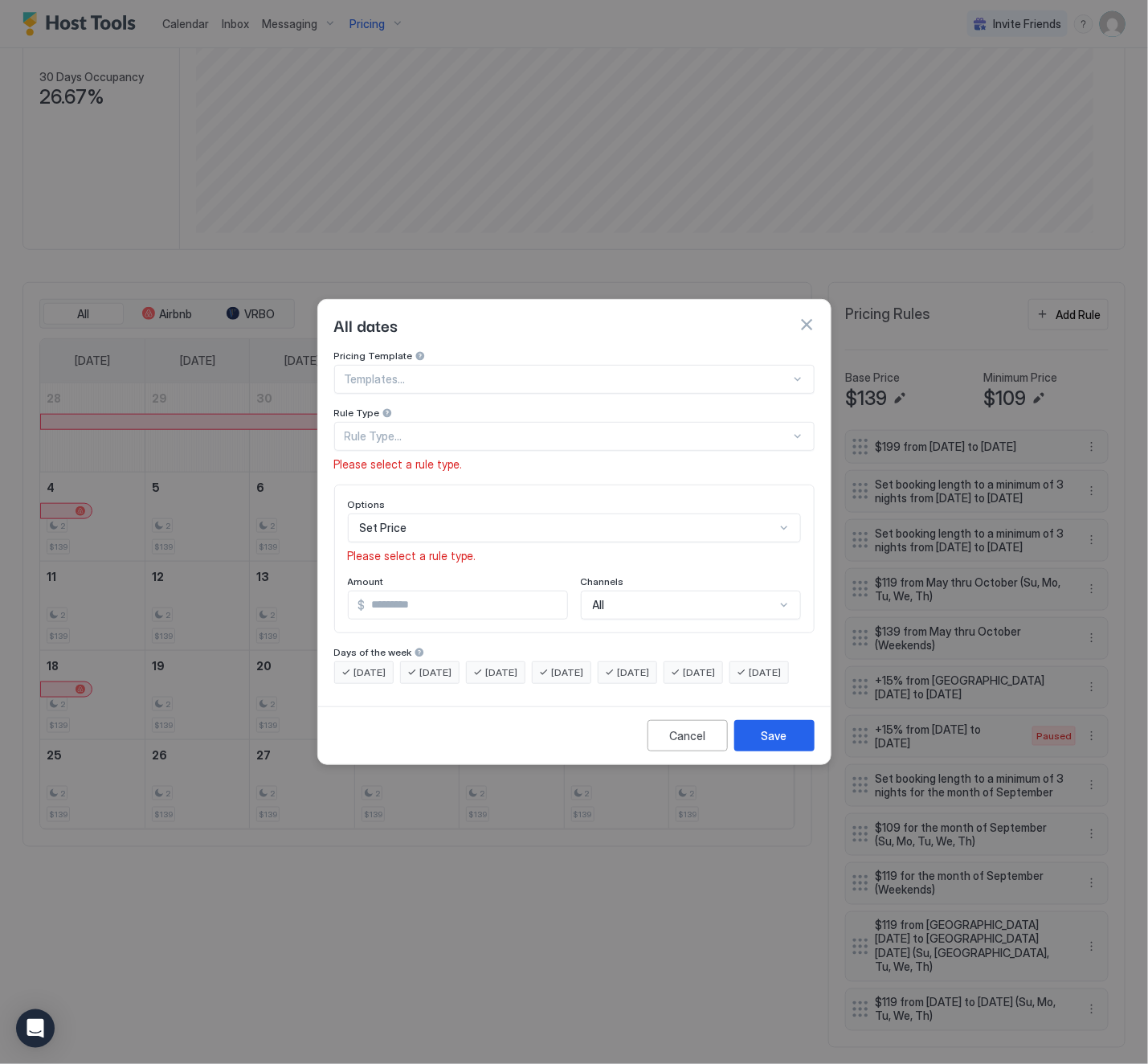
click at [650, 666] on span "[DATE]" at bounding box center [633, 673] width 32 height 15
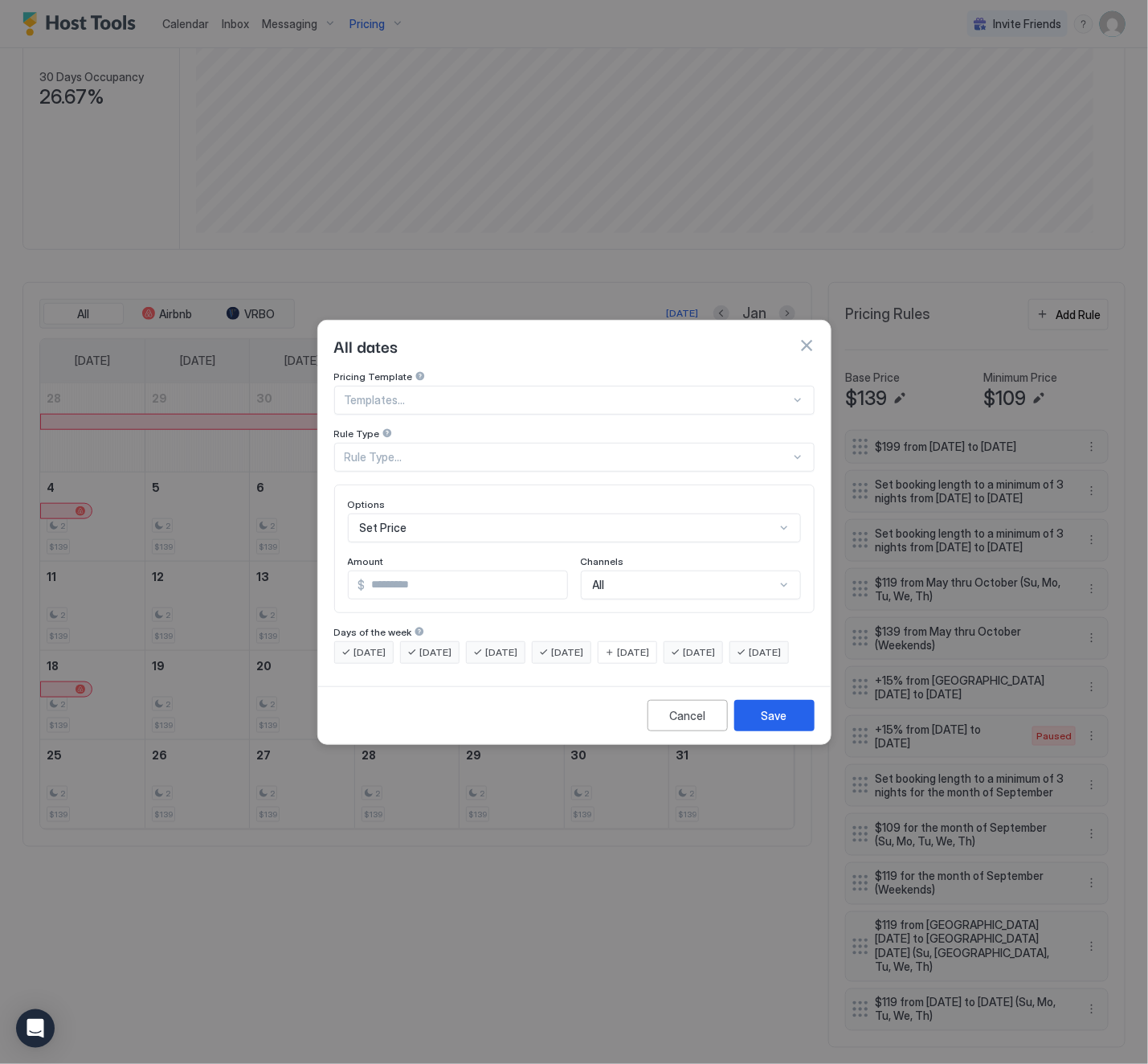
click at [716, 646] on span "[DATE]" at bounding box center [699, 652] width 32 height 15
click at [426, 450] on div "Rule Type..." at bounding box center [567, 457] width 446 height 15
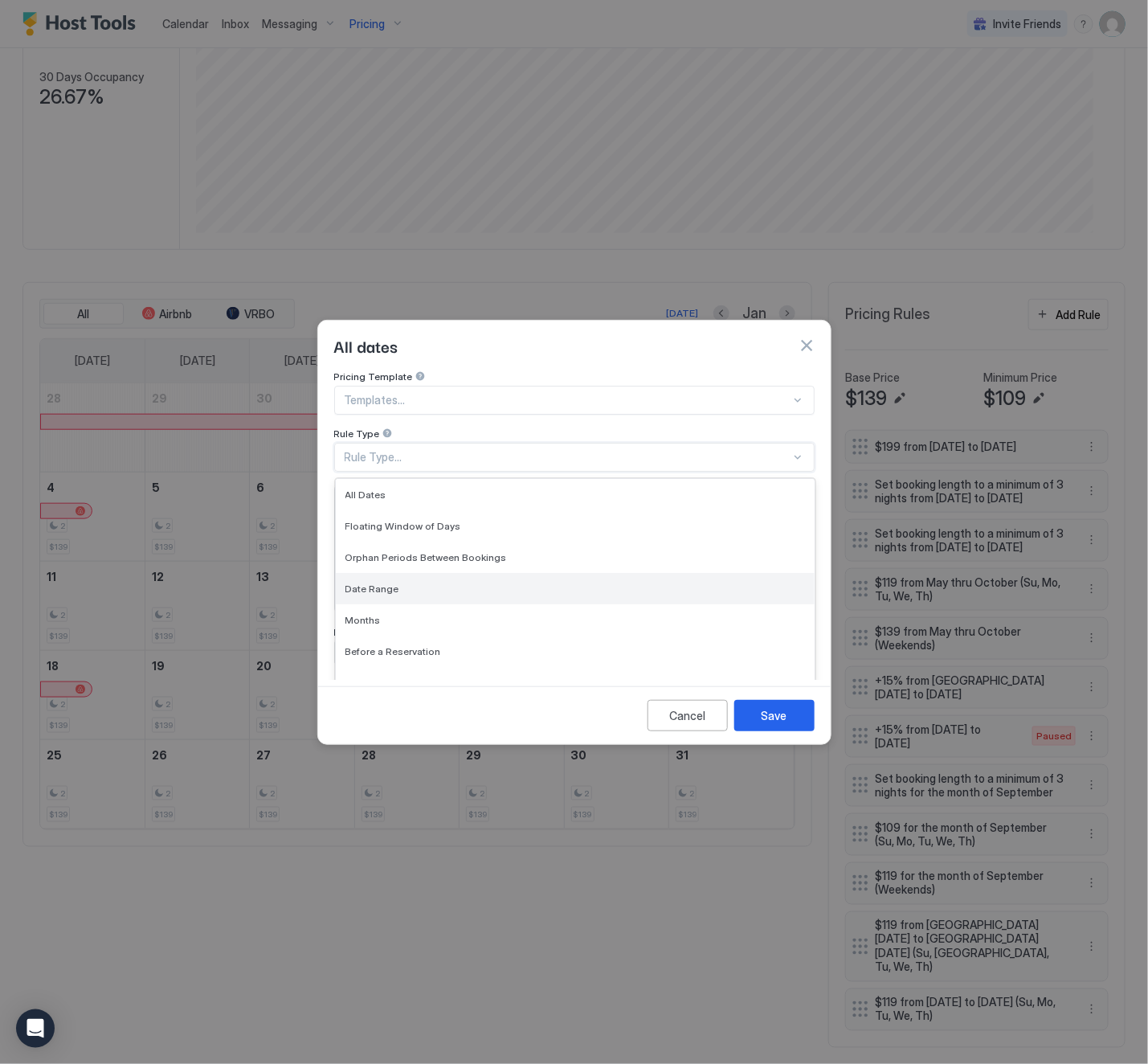
click at [412, 573] on div "Date Range" at bounding box center [575, 589] width 479 height 31
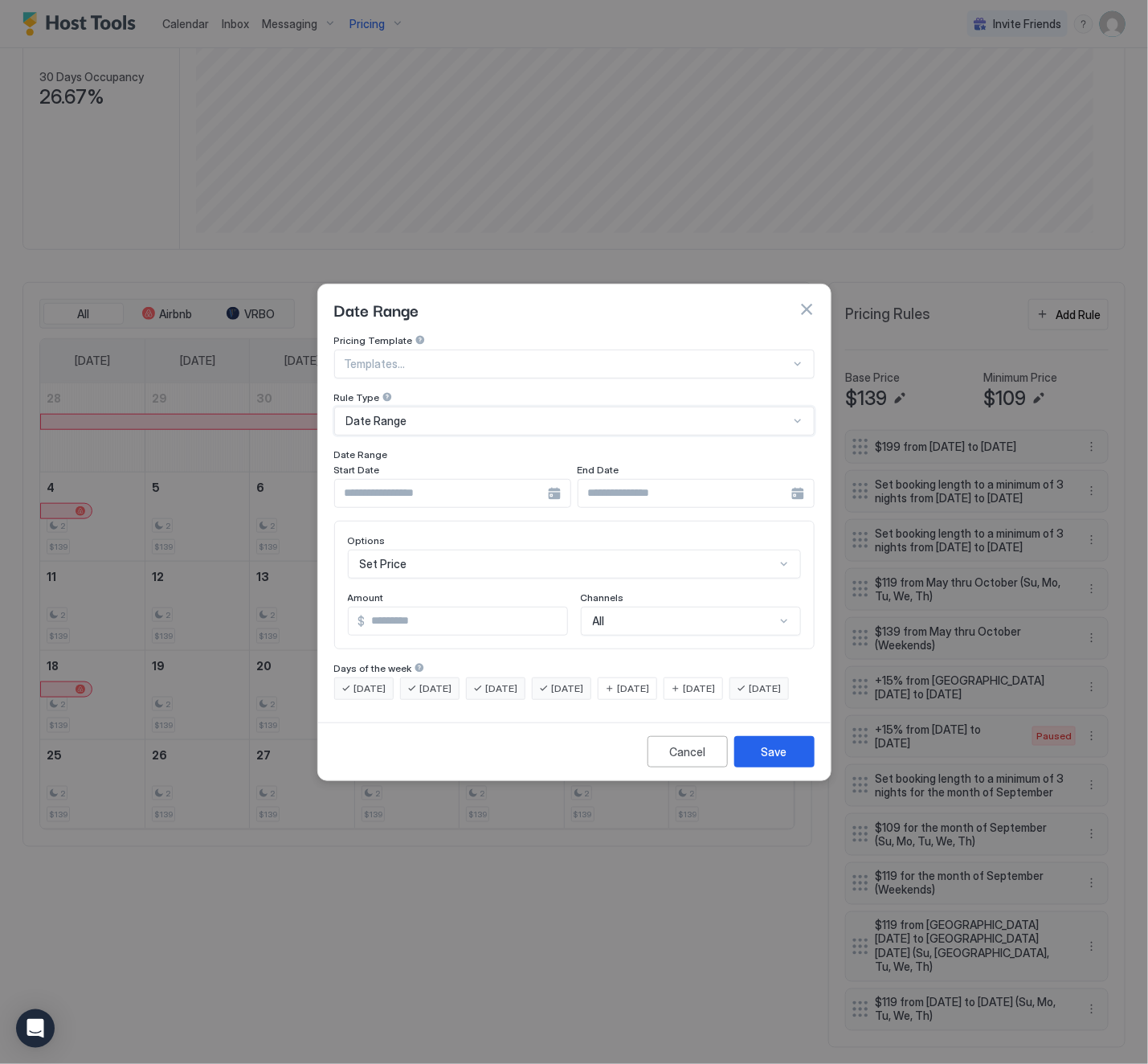
click at [555, 479] on div at bounding box center [452, 493] width 237 height 29
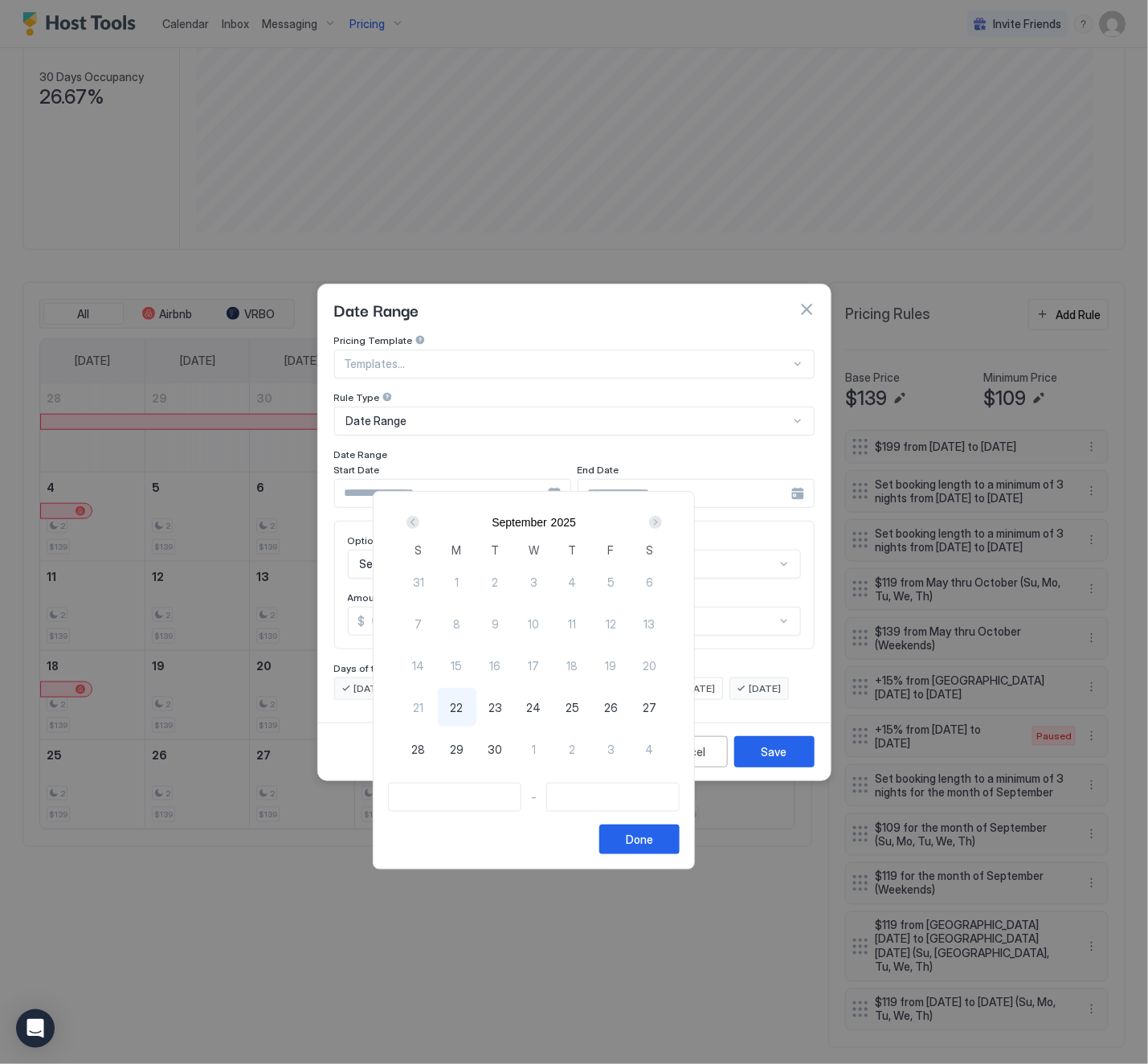
click at [662, 519] on div "Next" at bounding box center [655, 522] width 13 height 13
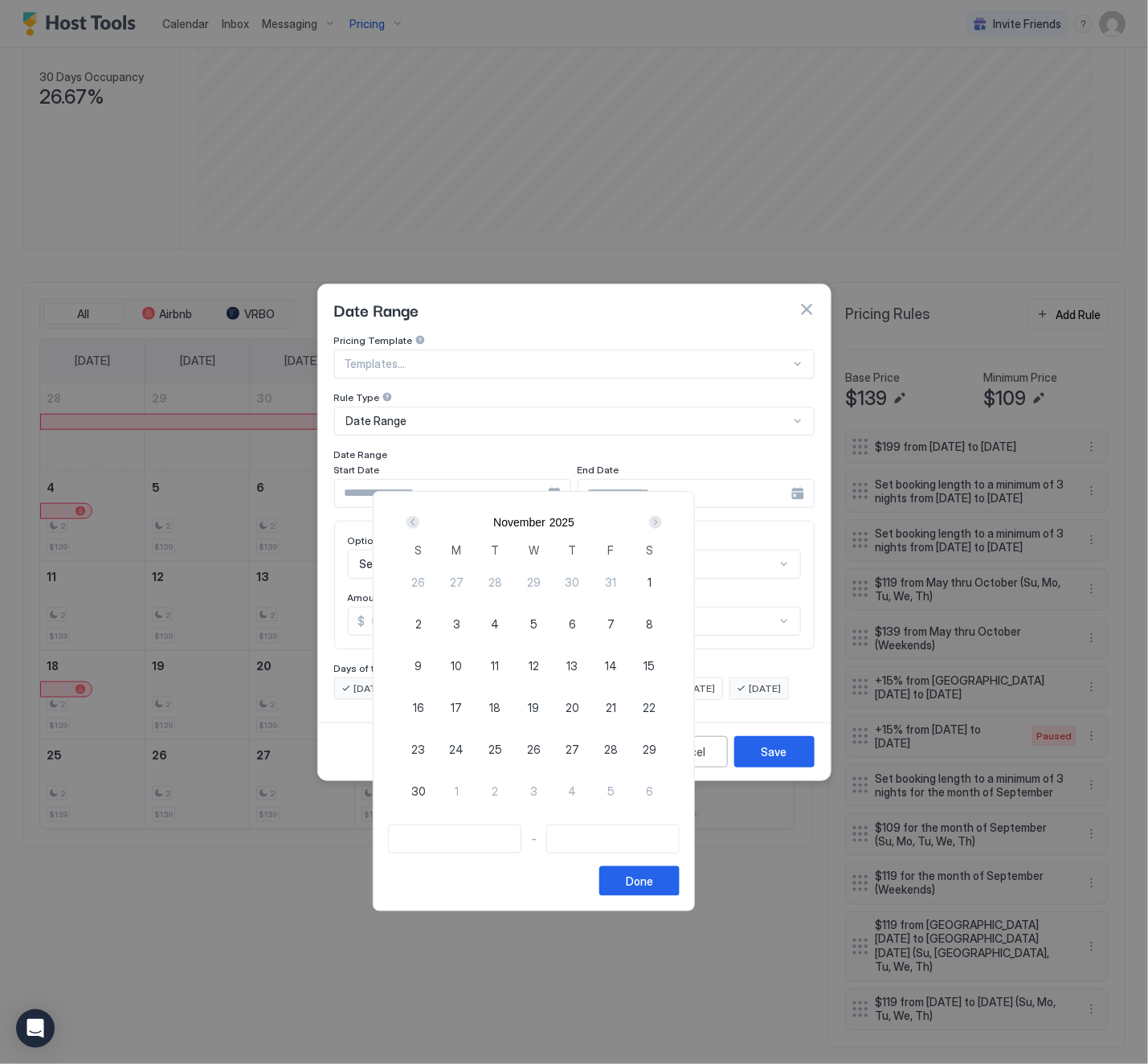
click at [662, 519] on div "Next" at bounding box center [655, 522] width 13 height 13
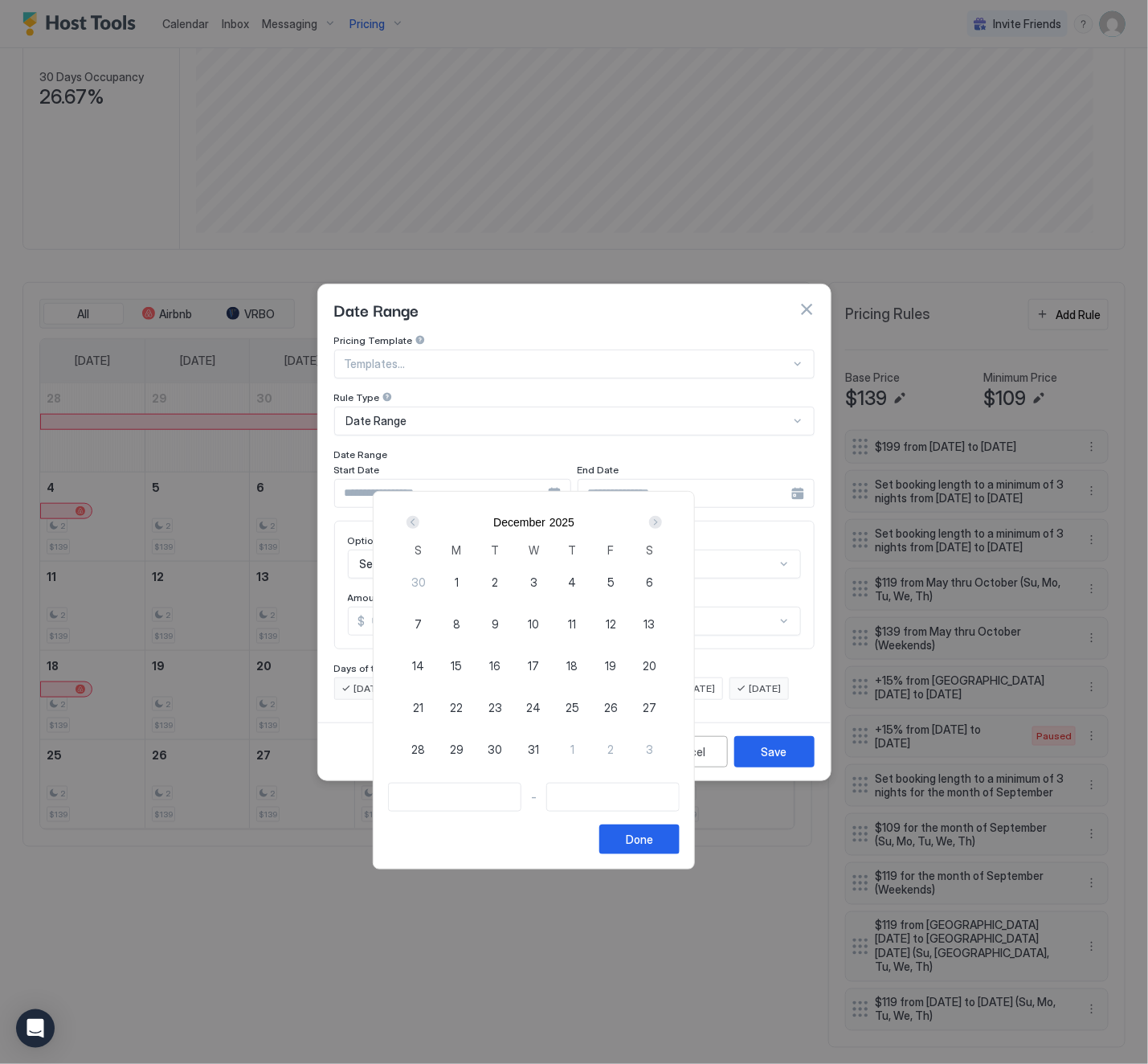
click at [662, 519] on div "Next" at bounding box center [655, 522] width 13 height 13
click at [423, 620] on span "4" at bounding box center [418, 624] width 8 height 17
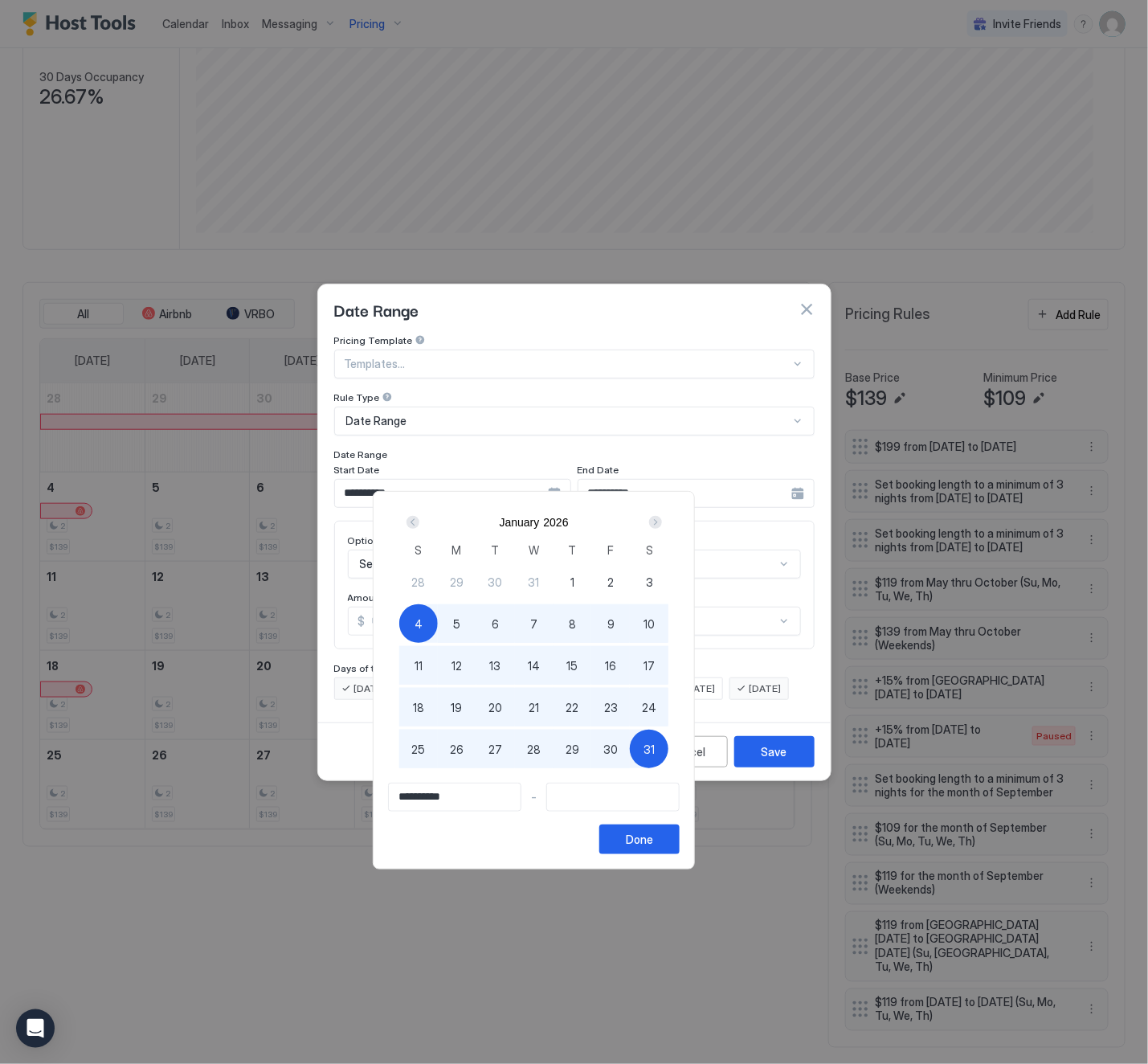
click at [655, 746] on span "31" at bounding box center [649, 749] width 11 height 17
click at [653, 840] on div "Done" at bounding box center [639, 839] width 27 height 17
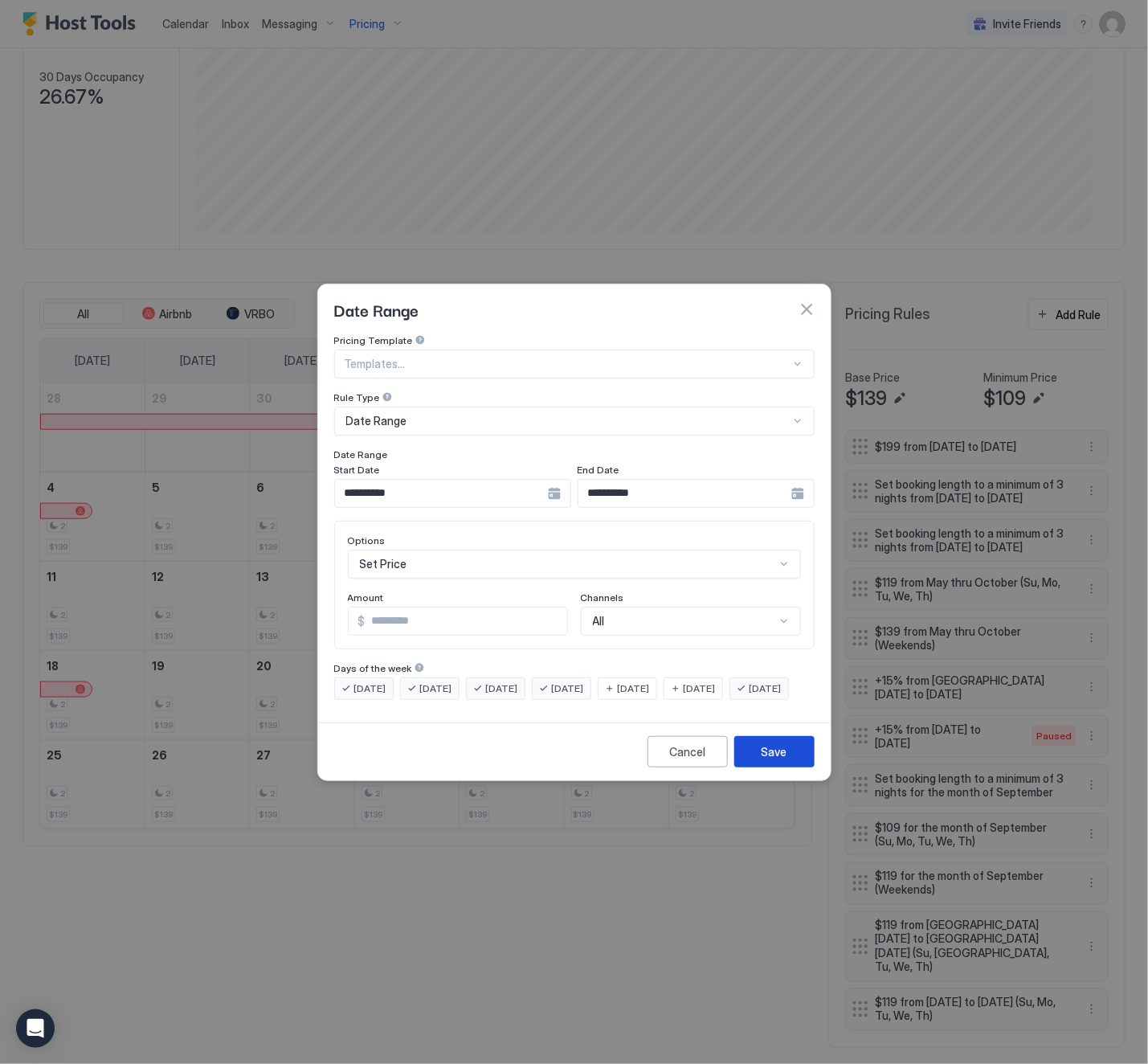
click at [758, 763] on button "Save" at bounding box center [774, 752] width 80 height 31
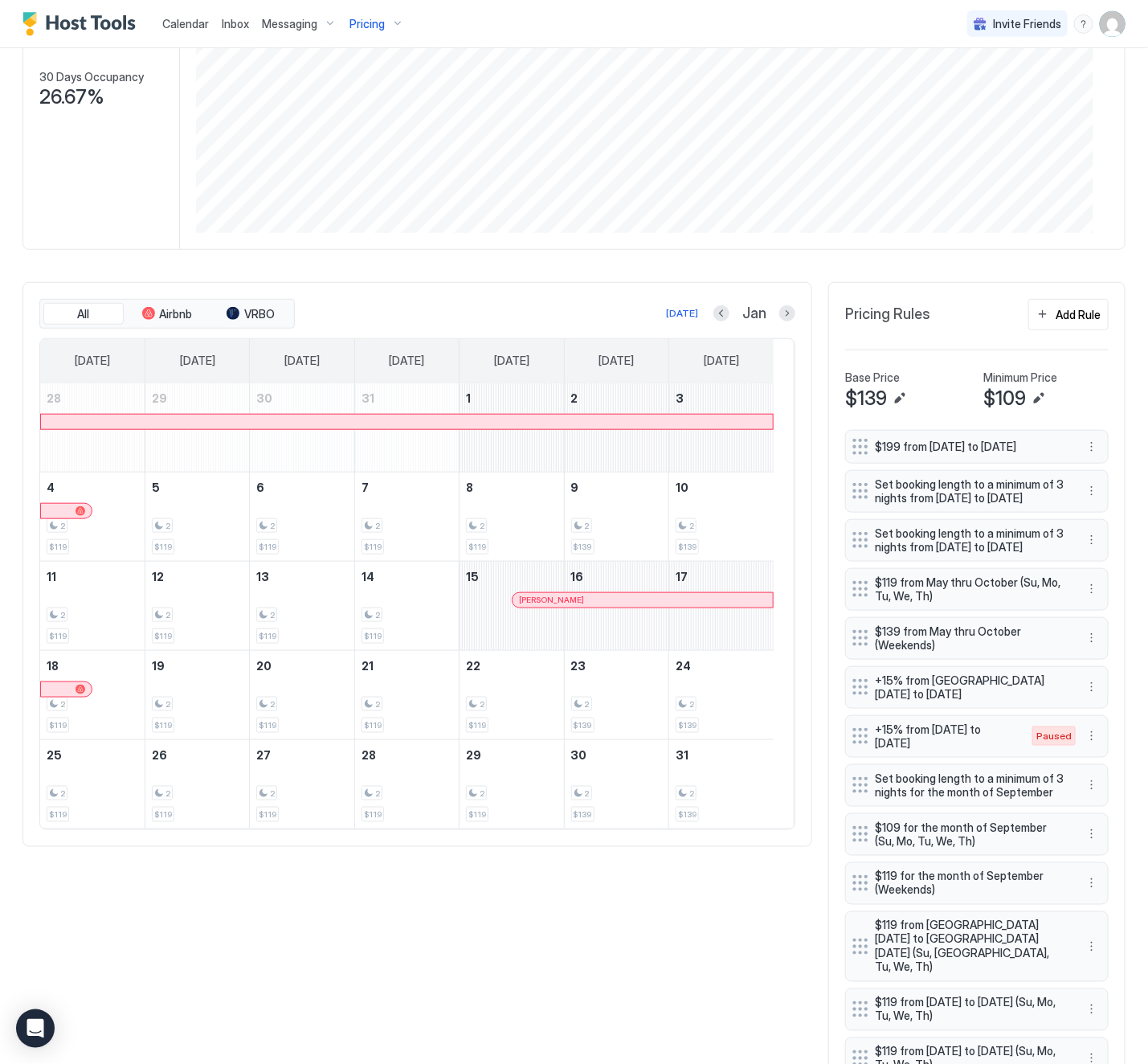
click at [552, 920] on div "All Airbnb VRBO [DATE] Jan [DATE] [DATE] [DATE] [DATE] [DATE] [DATE] [DATE] 28 …" at bounding box center [574, 689] width 1103 height 815
